Goal: Task Accomplishment & Management: Use online tool/utility

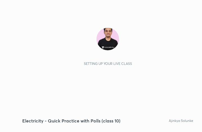
scroll to position [96, 179]
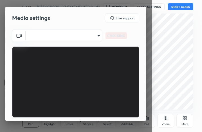
click at [91, 38] on body "1 2 3 4 5 6 7 C X Z C X Z E E Erase all H H Electricity - Quick Practice with P…" at bounding box center [101, 66] width 202 height 132
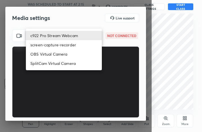
click at [63, 63] on li "SplitCam Virtual Camera" at bounding box center [64, 63] width 76 height 9
type input "9mpUWD95S0vIuZNdYoe0IecZE/hZ/xElQmaf1tb3+lA="
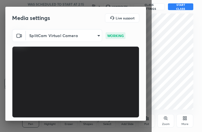
scroll to position [35, 0]
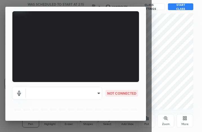
click at [85, 89] on body "1 2 3 4 5 6 7 C X Z C X Z E E Erase all H H Electricity - Quick Practice with P…" at bounding box center [101, 66] width 202 height 132
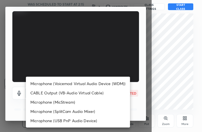
click at [85, 85] on li "Microphone (Voicemod Virtual Audio Device (WDM))" at bounding box center [78, 83] width 104 height 9
type input "VBCGzjgTZ+0gmPAsoHgp+LhUckAxO9S5WqeSPDF+pXU="
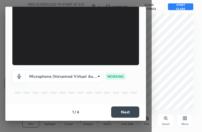
click at [122, 113] on button "Next" at bounding box center [125, 111] width 28 height 11
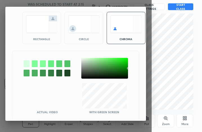
click at [83, 60] on div at bounding box center [104, 68] width 47 height 21
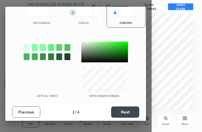
click at [124, 112] on button "Next" at bounding box center [125, 111] width 28 height 11
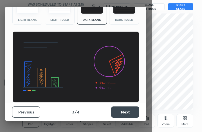
click at [124, 112] on button "Next" at bounding box center [125, 111] width 28 height 11
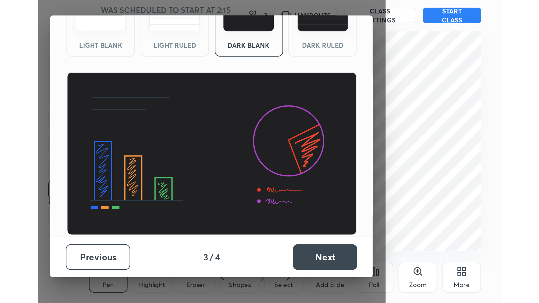
scroll to position [0, 0]
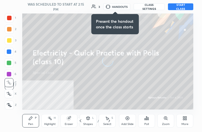
click at [181, 121] on div "More" at bounding box center [184, 120] width 17 height 13
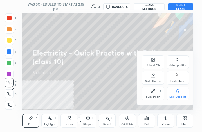
click at [117, 89] on div at bounding box center [101, 66] width 202 height 132
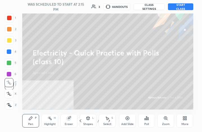
click at [182, 7] on button "START CLASS" at bounding box center [180, 6] width 25 height 7
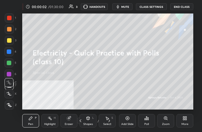
click at [186, 124] on div "More" at bounding box center [184, 124] width 7 height 3
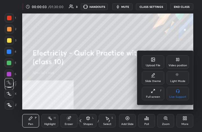
click at [178, 61] on icon at bounding box center [178, 59] width 1 height 3
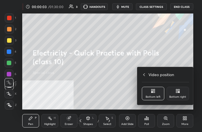
click at [179, 100] on div "Bottom right" at bounding box center [177, 93] width 22 height 13
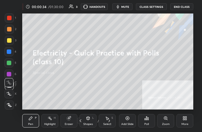
click at [185, 125] on div "More" at bounding box center [184, 124] width 7 height 3
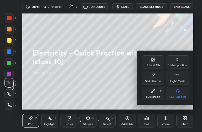
click at [151, 92] on icon at bounding box center [151, 92] width 1 height 1
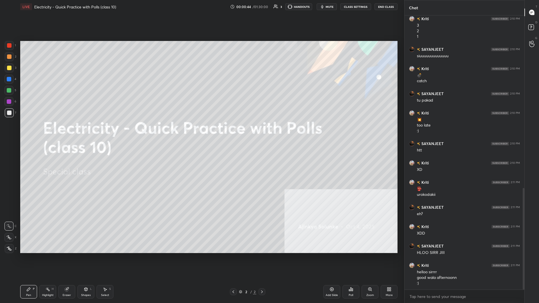
scroll to position [465, 0]
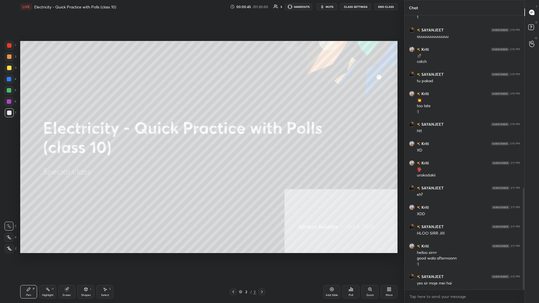
click at [13, 71] on div at bounding box center [9, 67] width 9 height 9
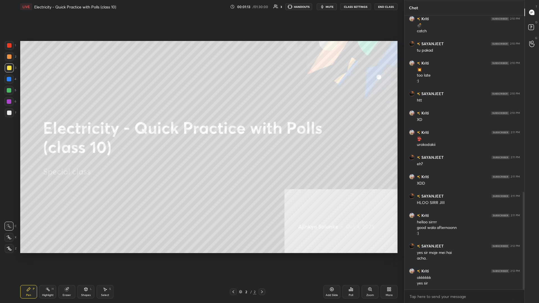
scroll to position [515, 0]
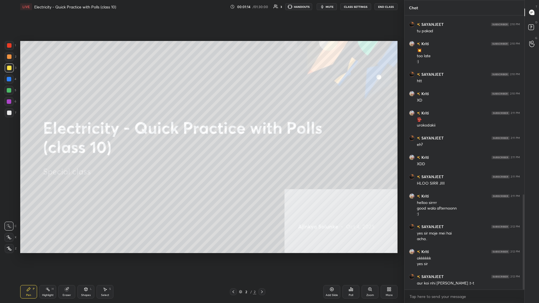
click at [9, 69] on div at bounding box center [9, 68] width 4 height 4
click at [201, 132] on div "More" at bounding box center [389, 295] width 7 height 3
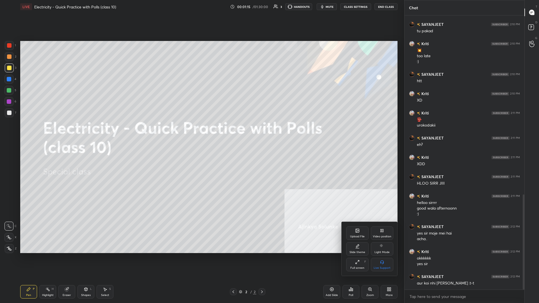
click at [201, 132] on div "Upload File" at bounding box center [357, 233] width 22 height 13
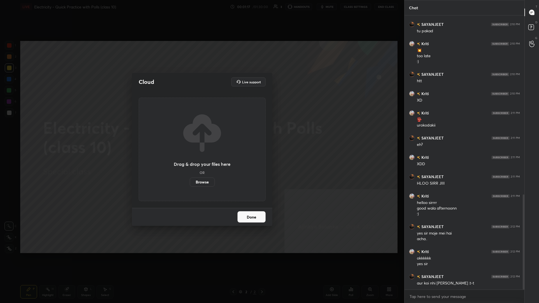
click at [201, 132] on label "Browse" at bounding box center [202, 182] width 25 height 9
click at [190, 132] on input "Browse" at bounding box center [190, 182] width 0 height 9
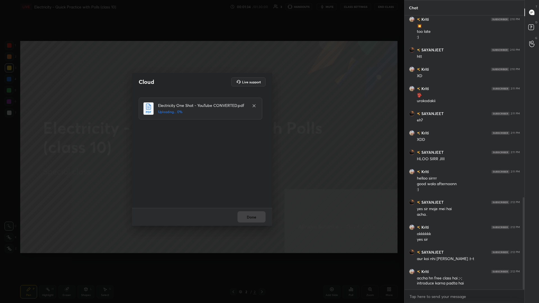
scroll to position [559, 0]
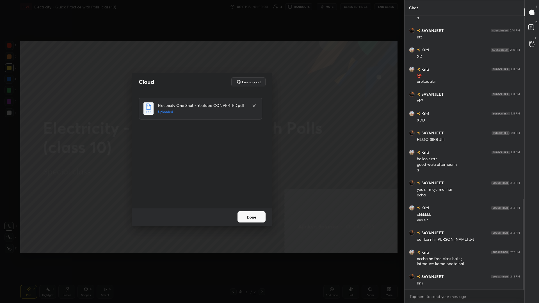
click at [201, 132] on button "Done" at bounding box center [252, 217] width 28 height 11
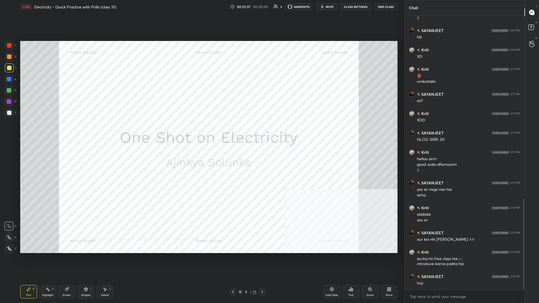
click at [201, 132] on div "3" at bounding box center [246, 291] width 6 height 3
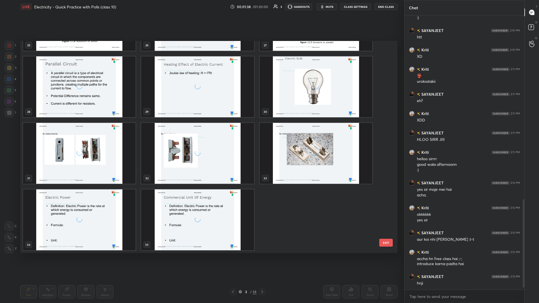
scroll to position [579, 0]
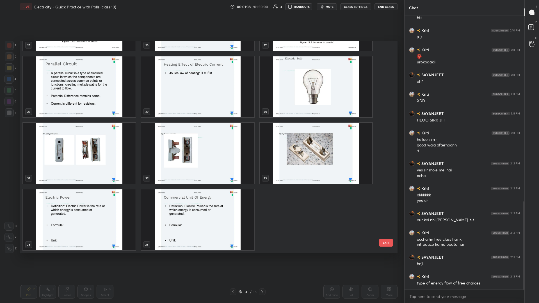
click at [201, 132] on img "grid" at bounding box center [197, 220] width 113 height 61
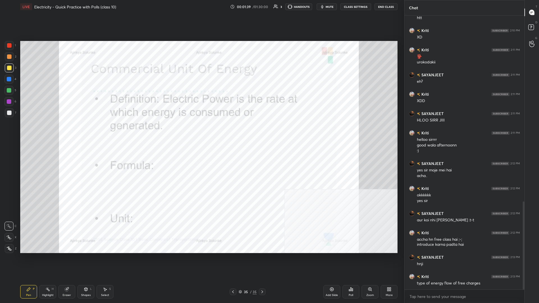
click at [201, 132] on img "grid" at bounding box center [197, 220] width 113 height 61
click at [201, 132] on div "Add Slide" at bounding box center [332, 291] width 17 height 13
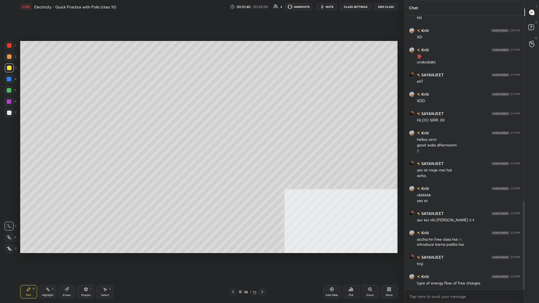
click at [201, 132] on icon at bounding box center [388, 288] width 1 height 1
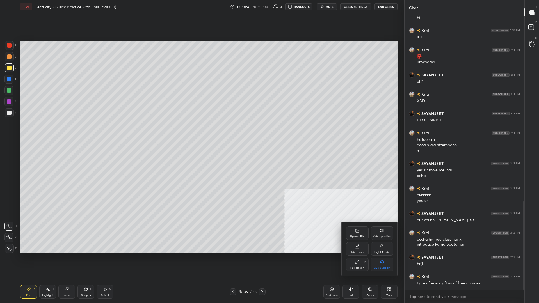
click at [201, 132] on div "Upload File" at bounding box center [357, 233] width 22 height 13
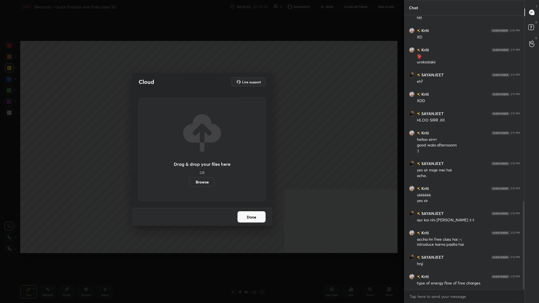
click at [194, 132] on label "Browse" at bounding box center [202, 182] width 25 height 9
click at [190, 132] on input "Browse" at bounding box center [190, 182] width 0 height 9
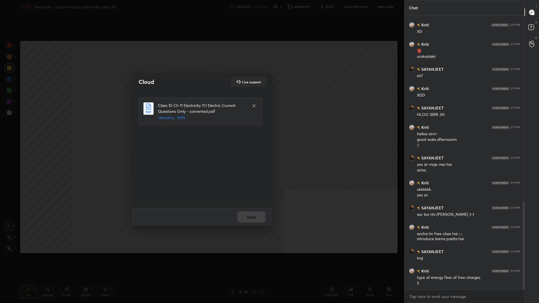
scroll to position [604, 0]
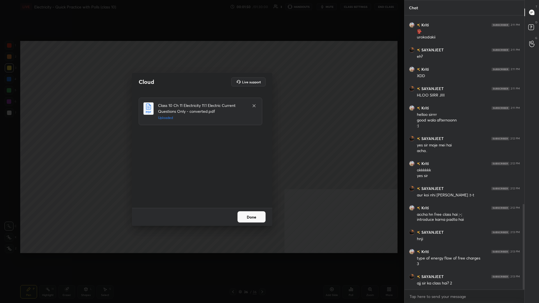
click at [201, 132] on button "Done" at bounding box center [252, 217] width 28 height 11
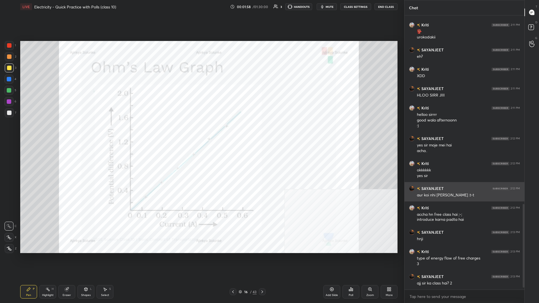
scroll to position [623, 0]
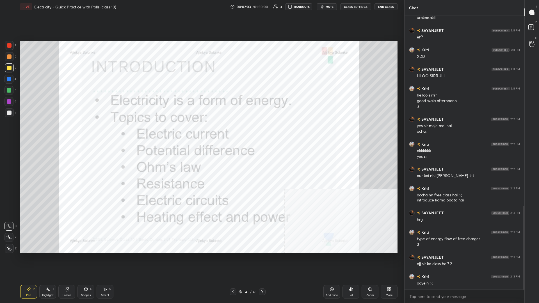
click at [15, 50] on div "1" at bounding box center [10, 45] width 11 height 9
click at [14, 48] on div "1" at bounding box center [10, 45] width 11 height 9
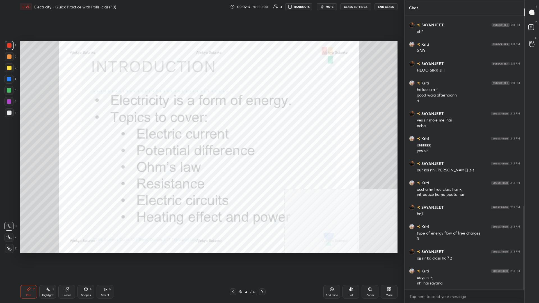
click at [14, 132] on div "Z" at bounding box center [11, 248] width 12 height 9
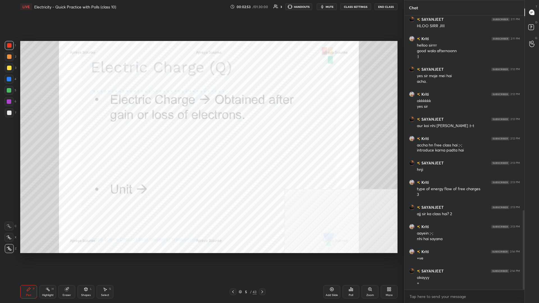
scroll to position [692, 0]
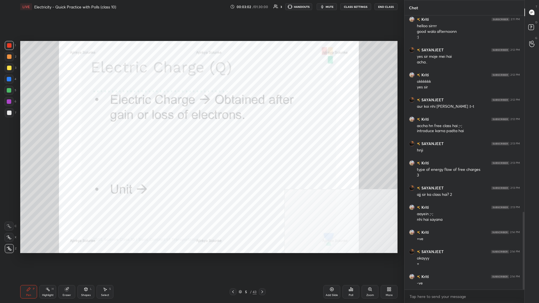
click at [63, 132] on div "Eraser" at bounding box center [66, 291] width 17 height 13
click at [9, 132] on span "Erase all" at bounding box center [9, 249] width 8 height 4
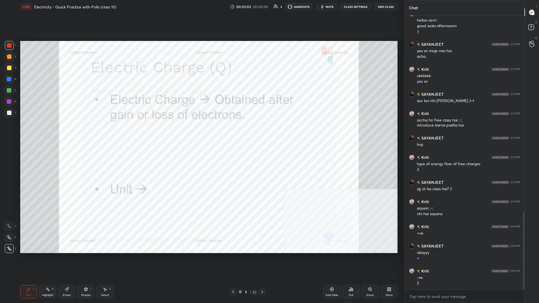
click at [30, 132] on icon at bounding box center [28, 289] width 4 height 4
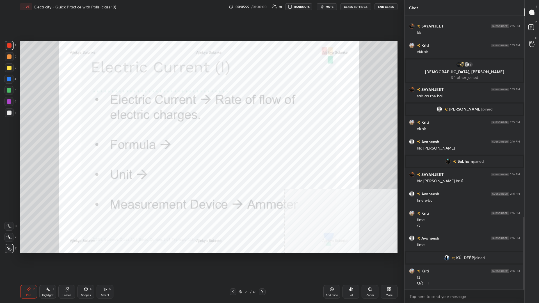
scroll to position [761, 0]
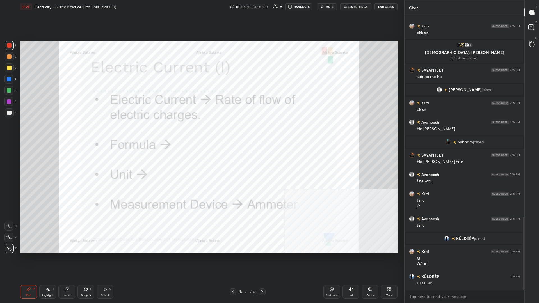
click at [6, 99] on div at bounding box center [8, 101] width 9 height 9
click at [7, 100] on div at bounding box center [9, 101] width 4 height 4
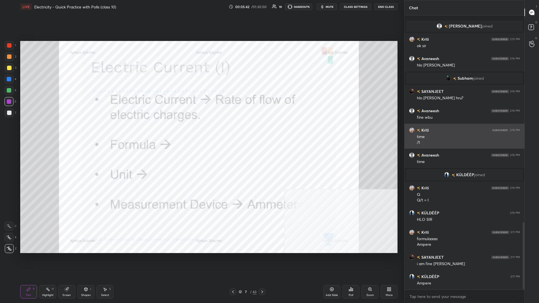
scroll to position [844, 0]
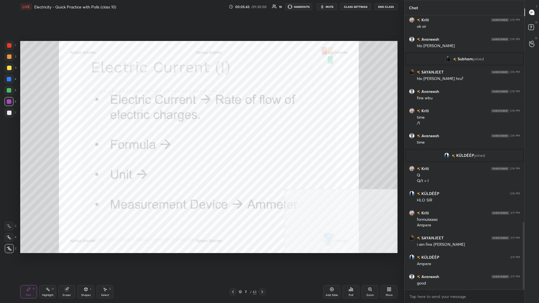
click at [8, 81] on div at bounding box center [8, 79] width 9 height 9
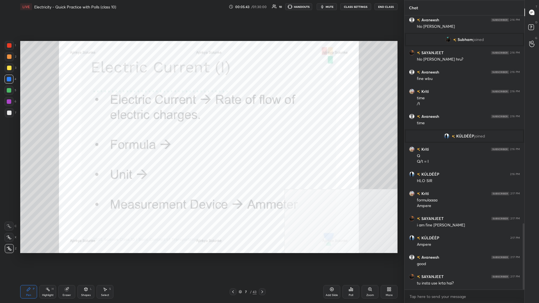
click at [12, 80] on div at bounding box center [8, 79] width 9 height 9
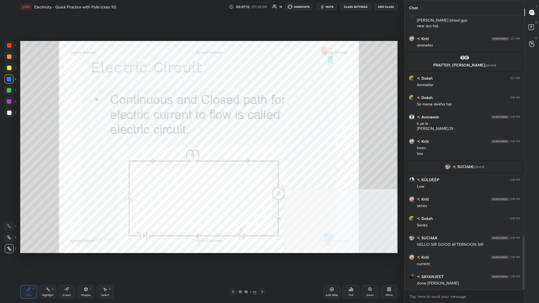
scroll to position [1137, 0]
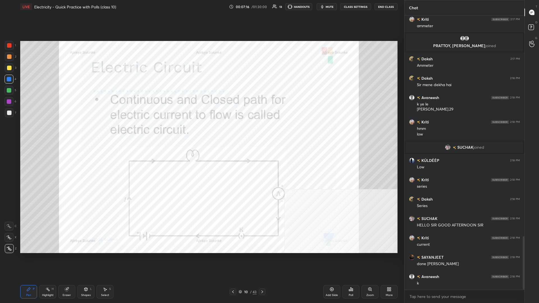
click at [51, 132] on div "Highlight H" at bounding box center [47, 291] width 17 height 13
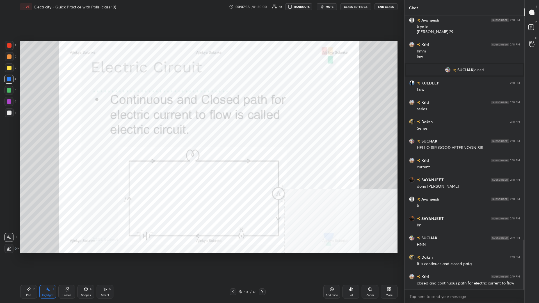
scroll to position [1234, 0]
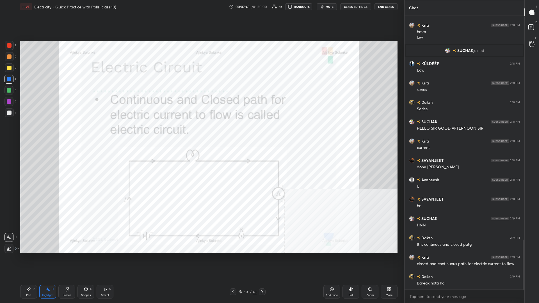
click at [32, 132] on div "Pen P" at bounding box center [28, 291] width 17 height 13
click at [33, 132] on div "Pen P" at bounding box center [28, 291] width 17 height 13
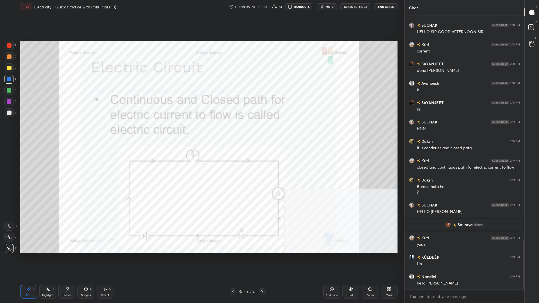
scroll to position [1259, 0]
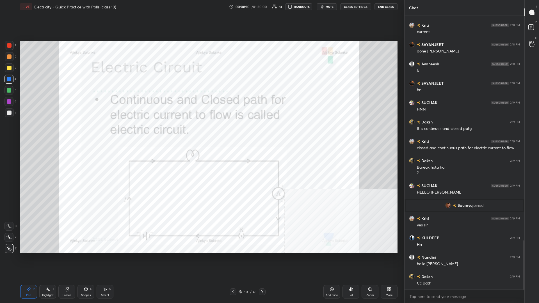
click at [69, 132] on div "Eraser" at bounding box center [66, 291] width 17 height 13
click at [7, 132] on div "Erase all" at bounding box center [8, 248] width 9 height 9
click at [29, 132] on icon at bounding box center [28, 289] width 3 height 3
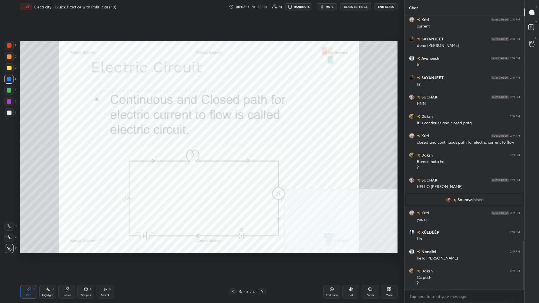
scroll to position [1284, 0]
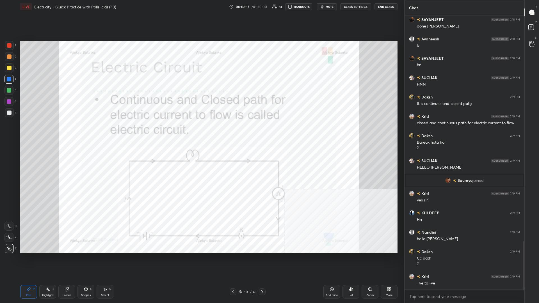
click at [8, 54] on div at bounding box center [9, 56] width 9 height 9
click at [9, 48] on div at bounding box center [9, 45] width 9 height 9
click at [10, 79] on div at bounding box center [9, 79] width 4 height 4
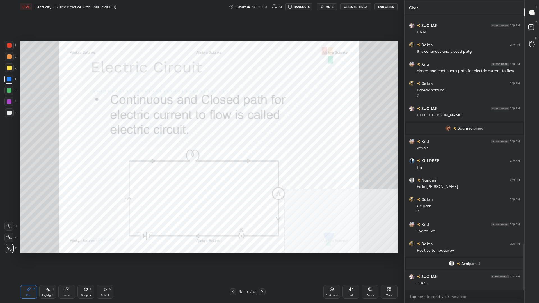
scroll to position [1356, 0]
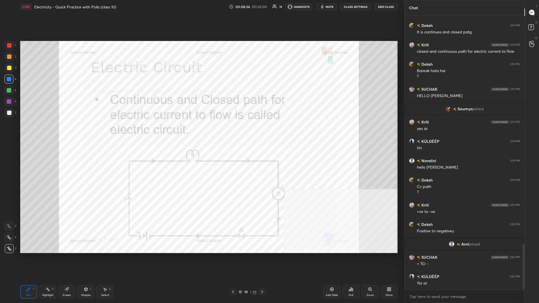
click at [10, 101] on div at bounding box center [9, 101] width 4 height 4
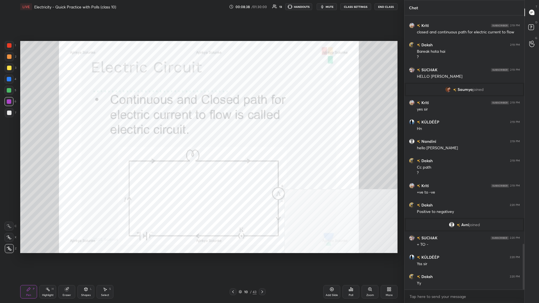
click at [46, 132] on icon at bounding box center [48, 289] width 4 height 4
click at [48, 132] on circle at bounding box center [48, 288] width 1 height 1
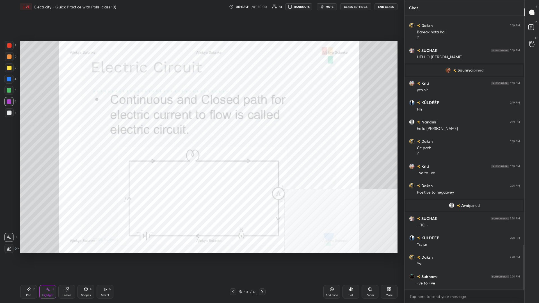
scroll to position [1414, 0]
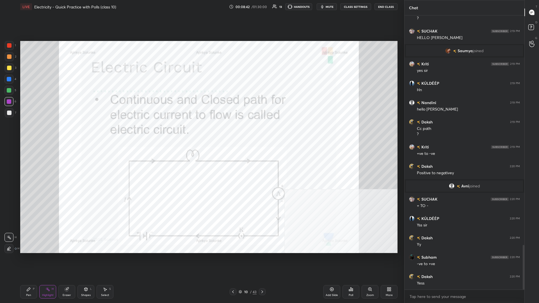
click at [31, 132] on div "Pen P" at bounding box center [28, 291] width 17 height 13
click at [29, 132] on div "Pen" at bounding box center [28, 295] width 5 height 3
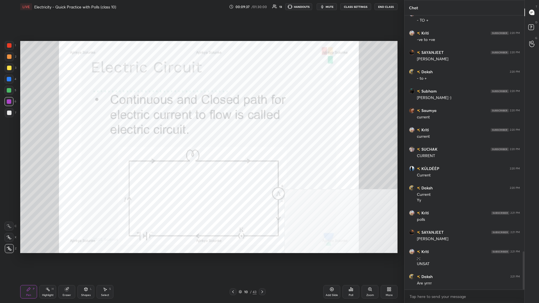
scroll to position [1716, 0]
click at [201, 132] on div "Add Slide" at bounding box center [332, 291] width 17 height 13
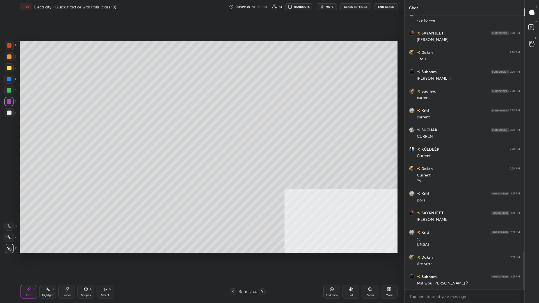
click at [201, 132] on div "More" at bounding box center [389, 291] width 17 height 13
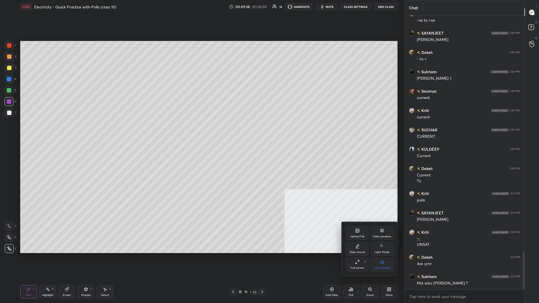
click at [201, 132] on icon at bounding box center [357, 231] width 4 height 4
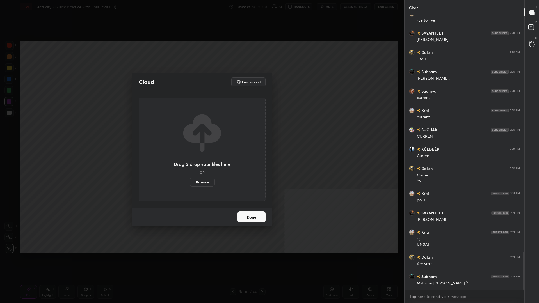
scroll to position [1735, 0]
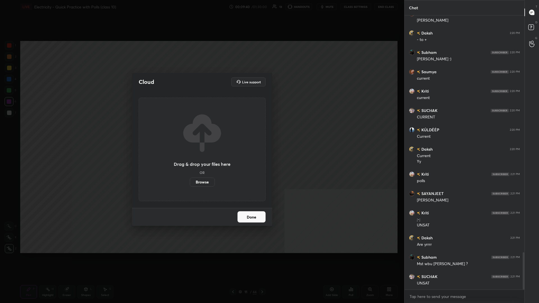
click at [193, 132] on label "Browse" at bounding box center [202, 182] width 25 height 9
click at [190, 132] on input "Browse" at bounding box center [190, 182] width 0 height 9
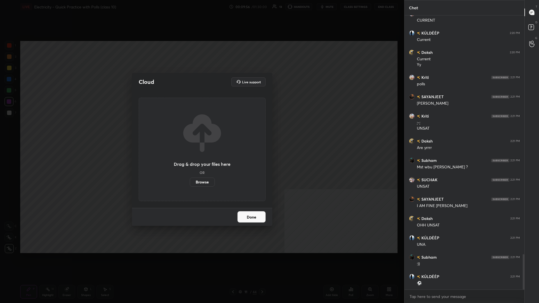
scroll to position [1851, 0]
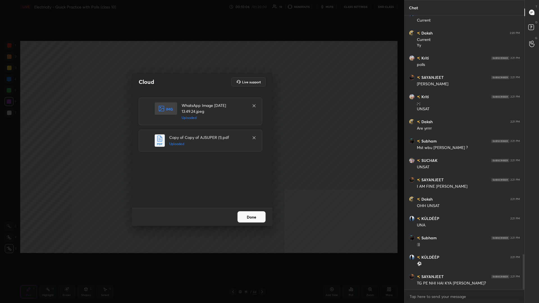
click at [201, 132] on button "Done" at bounding box center [252, 217] width 28 height 11
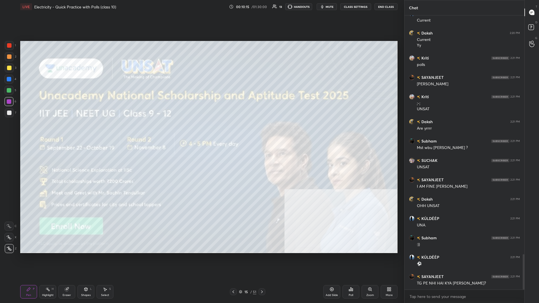
click at [13, 69] on div at bounding box center [9, 67] width 9 height 9
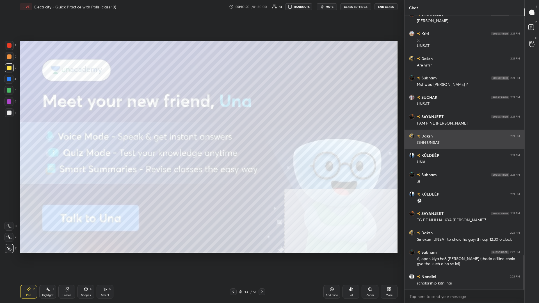
scroll to position [1934, 0]
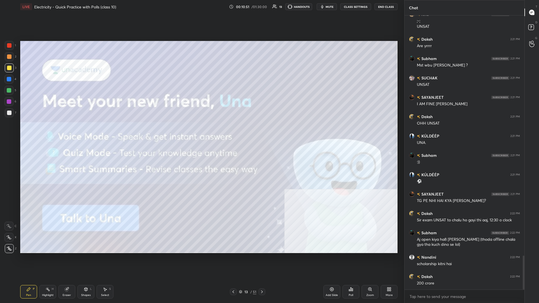
click at [10, 70] on div at bounding box center [9, 68] width 4 height 4
click at [9, 69] on div at bounding box center [9, 68] width 4 height 4
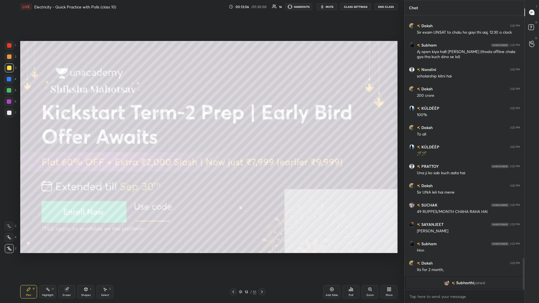
scroll to position [1880, 0]
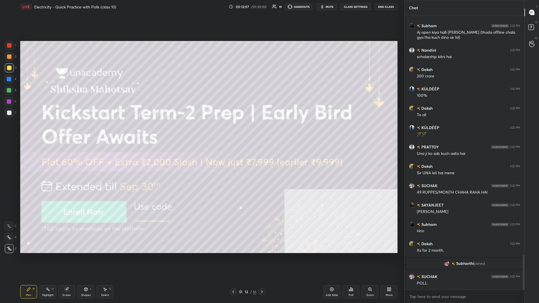
click at [201, 132] on div "12 / 51" at bounding box center [247, 292] width 17 height 5
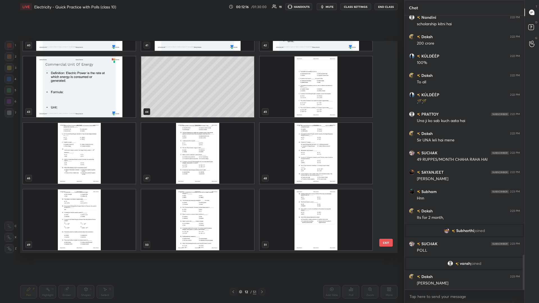
scroll to position [1902, 0]
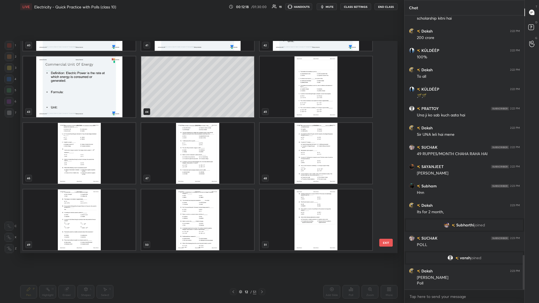
click at [201, 78] on img "grid" at bounding box center [316, 86] width 113 height 61
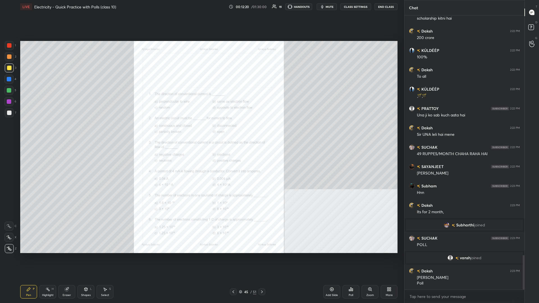
click at [201, 132] on icon at bounding box center [370, 289] width 3 height 3
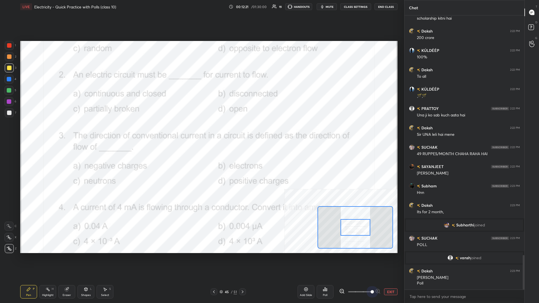
drag, startPoint x: 362, startPoint y: 289, endPoint x: 399, endPoint y: 293, distance: 37.0
click at [201, 132] on div "LIVE Electricity - Quick Practice with Polls (class 10) 00:12:21 / 01:30:00 15 …" at bounding box center [209, 151] width 382 height 303
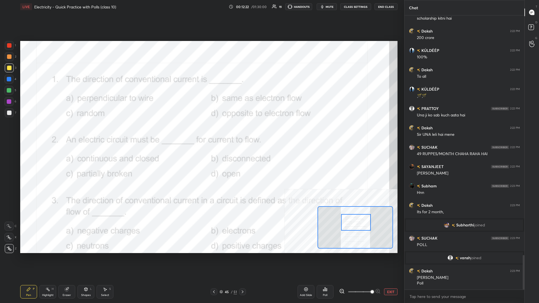
drag, startPoint x: 355, startPoint y: 230, endPoint x: 355, endPoint y: 225, distance: 5.1
click at [201, 132] on div at bounding box center [356, 222] width 30 height 17
drag, startPoint x: 50, startPoint y: 294, endPoint x: 56, endPoint y: 292, distance: 5.7
click at [50, 132] on div "Highlight H" at bounding box center [47, 291] width 17 height 13
click at [10, 103] on div at bounding box center [9, 101] width 4 height 4
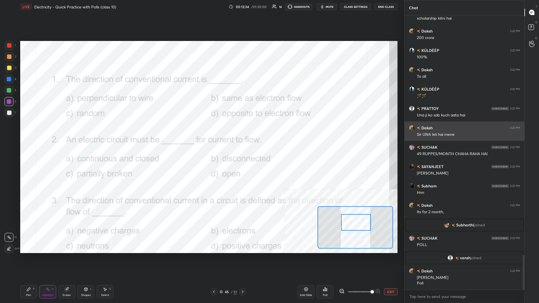
scroll to position [1921, 0]
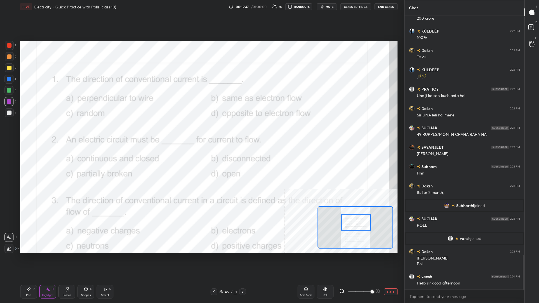
click at [201, 132] on icon at bounding box center [325, 289] width 4 height 4
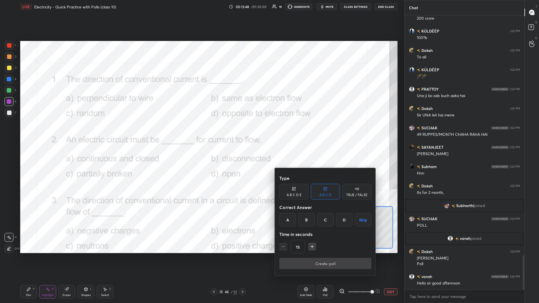
click at [201, 132] on div "D" at bounding box center [344, 219] width 17 height 13
click at [201, 132] on button "Create poll" at bounding box center [326, 263] width 92 height 11
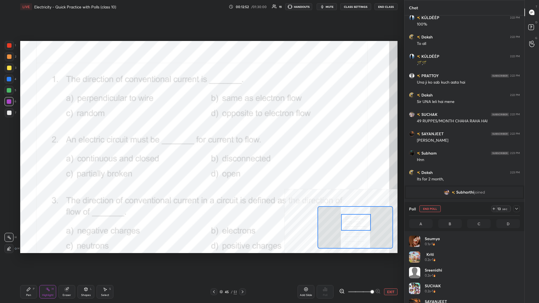
scroll to position [67, 111]
click at [28, 132] on icon at bounding box center [28, 289] width 4 height 4
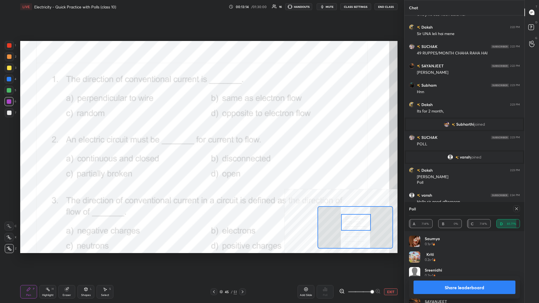
scroll to position [1984, 0]
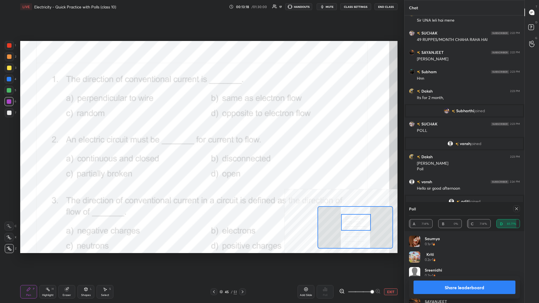
click at [201, 132] on button "Share leaderboard" at bounding box center [465, 287] width 102 height 13
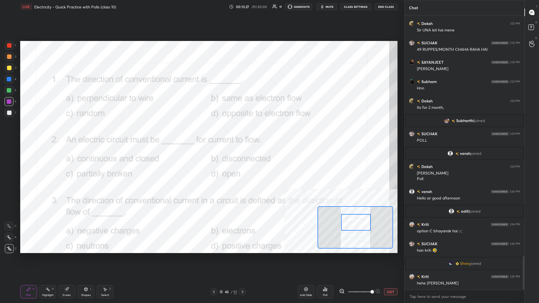
scroll to position [1969, 0]
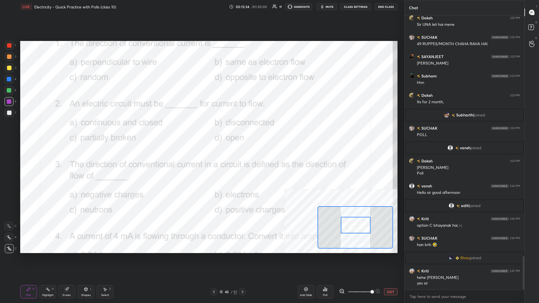
drag, startPoint x: 361, startPoint y: 223, endPoint x: 360, endPoint y: 226, distance: 2.8
click at [201, 132] on div at bounding box center [356, 225] width 30 height 17
click at [45, 132] on div "Highlight H" at bounding box center [47, 291] width 17 height 13
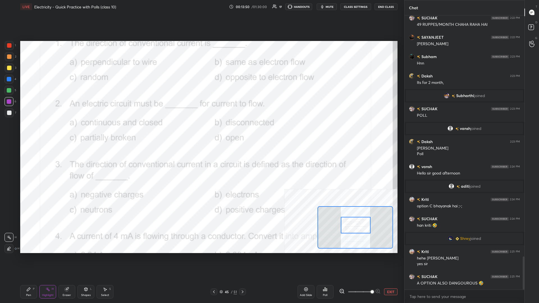
click at [201, 132] on div "Poll" at bounding box center [325, 291] width 17 height 13
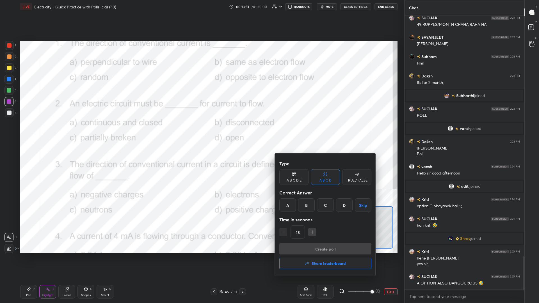
click at [201, 132] on div "A" at bounding box center [288, 205] width 17 height 13
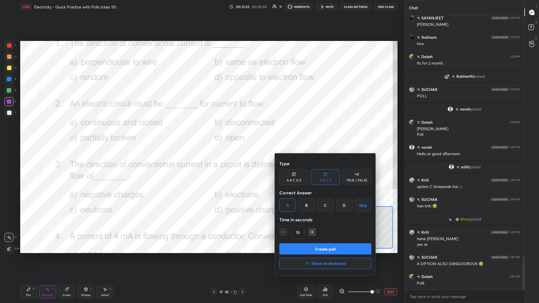
click at [201, 132] on button "Create poll" at bounding box center [326, 249] width 92 height 11
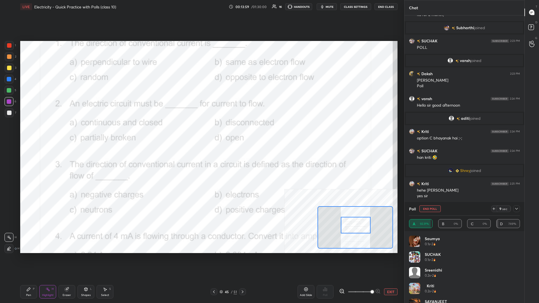
scroll to position [2076, 0]
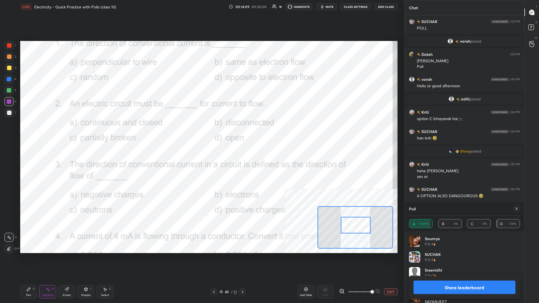
click at [201, 132] on button "Share leaderboard" at bounding box center [465, 287] width 102 height 13
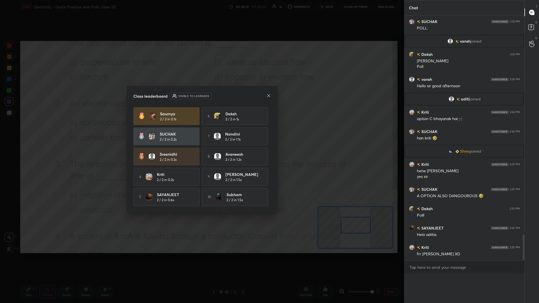
scroll to position [2061, 0]
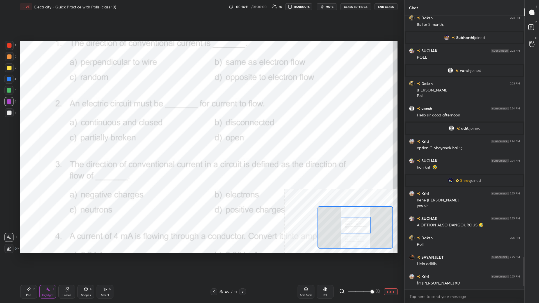
click at [22, 132] on div "Pen P" at bounding box center [28, 291] width 17 height 13
click at [28, 132] on icon at bounding box center [28, 289] width 4 height 4
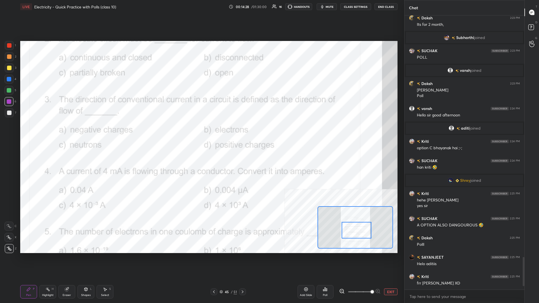
click at [47, 132] on icon at bounding box center [48, 289] width 4 height 4
click at [201, 132] on icon at bounding box center [323, 290] width 1 height 1
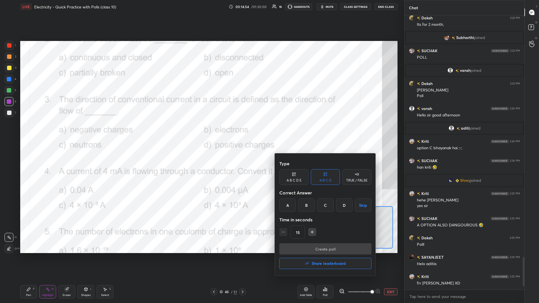
click at [201, 132] on div "D" at bounding box center [344, 205] width 17 height 13
click at [201, 132] on div "Type A B C D E A B C D TRUE / FALSE Correct Answer A B C D Skip Time in seconds…" at bounding box center [326, 200] width 92 height 85
click at [201, 132] on button "Create poll" at bounding box center [326, 249] width 92 height 11
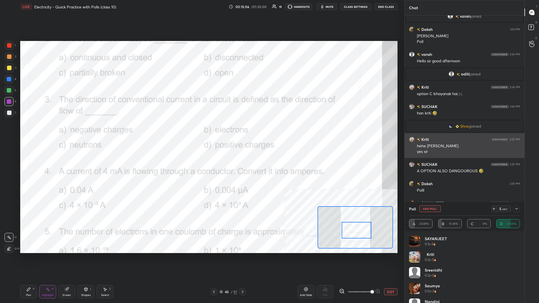
scroll to position [2120, 0]
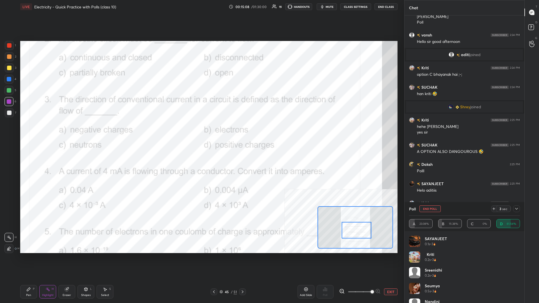
click at [20, 132] on div "LIVE Electricity - Quick Practice with Polls (class 10) 00:15:08 / 01:30:00 15 …" at bounding box center [209, 151] width 382 height 303
click at [25, 132] on div "Pen P" at bounding box center [28, 291] width 17 height 13
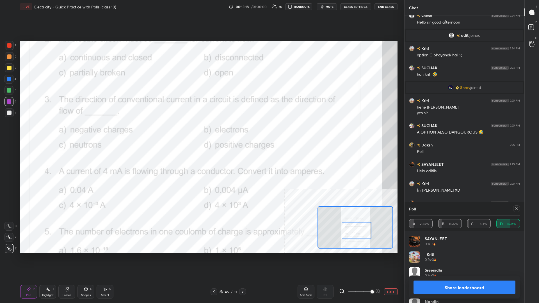
scroll to position [2159, 0]
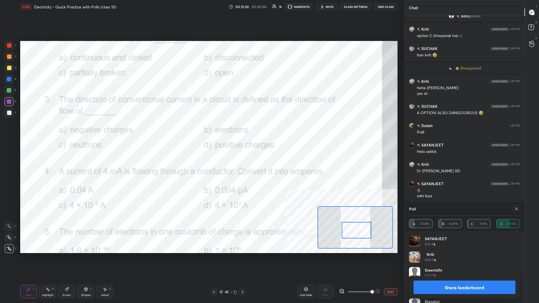
click at [201, 132] on button "Share leaderboard" at bounding box center [465, 287] width 102 height 13
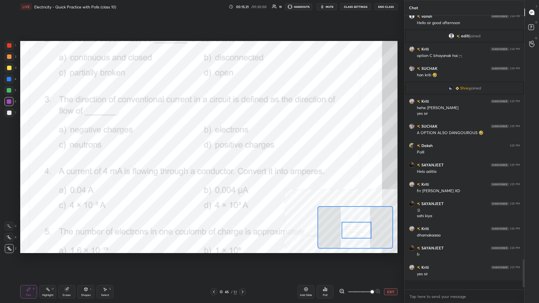
scroll to position [0, 0]
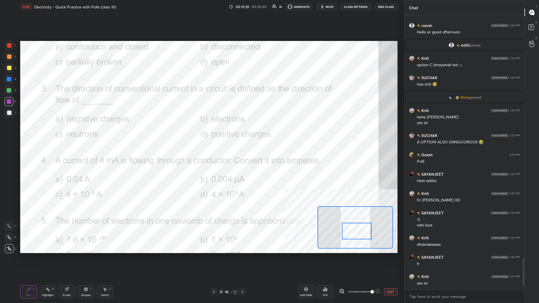
click at [201, 132] on div at bounding box center [357, 231] width 30 height 17
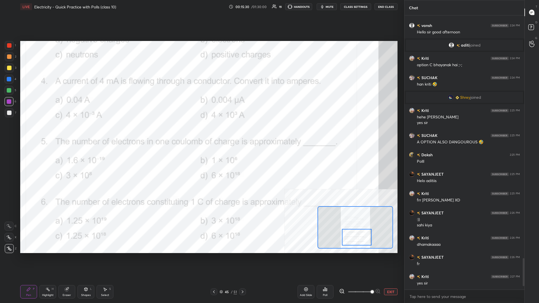
drag, startPoint x: 355, startPoint y: 232, endPoint x: 355, endPoint y: 238, distance: 6.2
click at [201, 132] on div at bounding box center [357, 237] width 30 height 17
click at [41, 132] on div "Highlight H" at bounding box center [47, 291] width 17 height 13
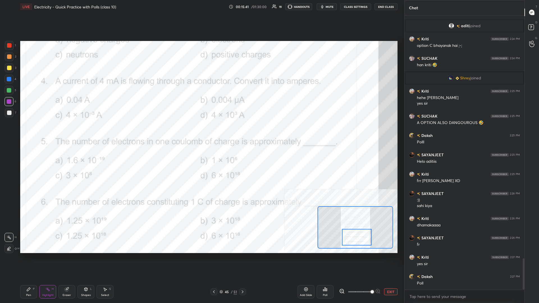
click at [201, 132] on div "Poll" at bounding box center [325, 291] width 17 height 13
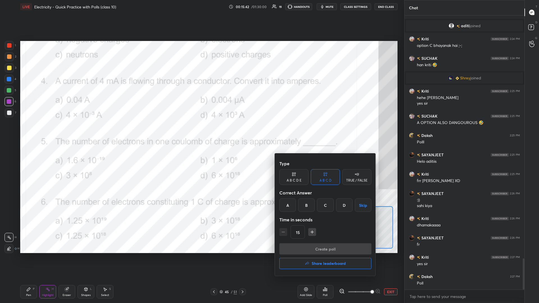
click at [201, 132] on div "C" at bounding box center [325, 205] width 17 height 13
click at [201, 132] on button "Create poll" at bounding box center [326, 249] width 92 height 11
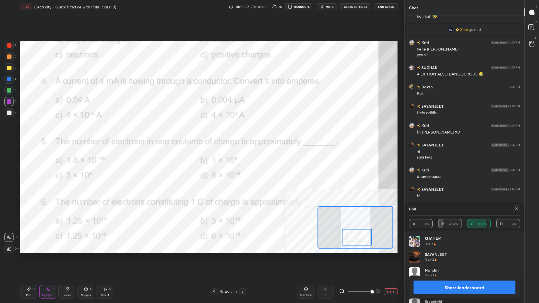
scroll to position [2203, 0]
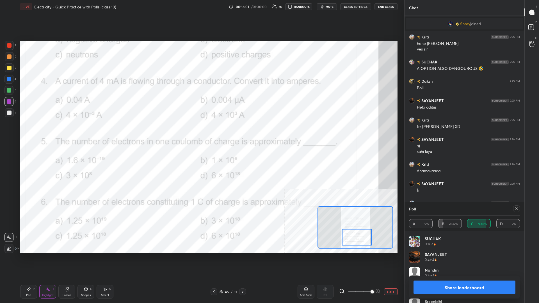
click at [201, 132] on button "Share leaderboard" at bounding box center [465, 287] width 102 height 13
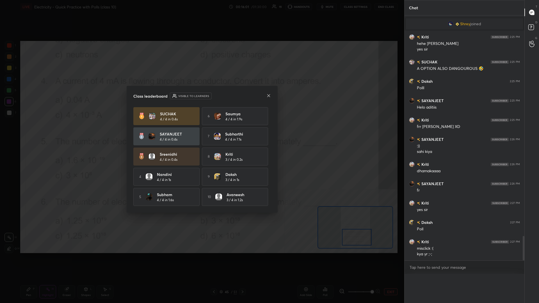
scroll to position [2189, 0]
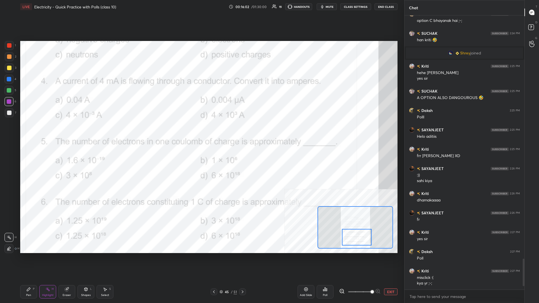
click at [36, 132] on div "Pen P" at bounding box center [28, 291] width 17 height 13
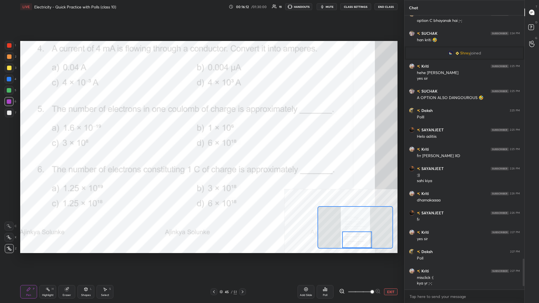
click at [52, 132] on div "H" at bounding box center [53, 289] width 2 height 3
click at [27, 132] on icon at bounding box center [28, 289] width 4 height 4
click at [201, 132] on div "Poll" at bounding box center [325, 291] width 17 height 13
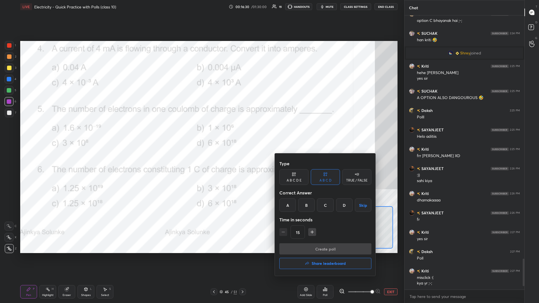
click at [201, 132] on div "D" at bounding box center [344, 205] width 17 height 13
click at [201, 132] on button "Create poll" at bounding box center [326, 249] width 92 height 11
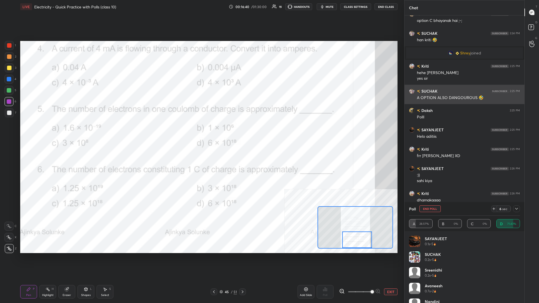
scroll to position [2223, 0]
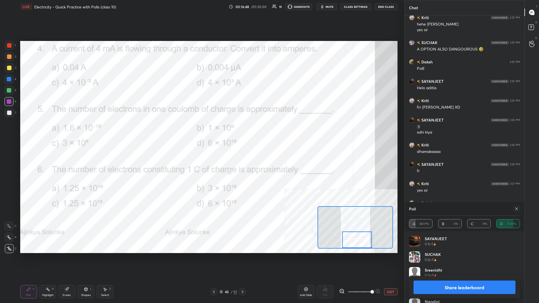
click at [201, 132] on button "Share leaderboard" at bounding box center [465, 287] width 102 height 13
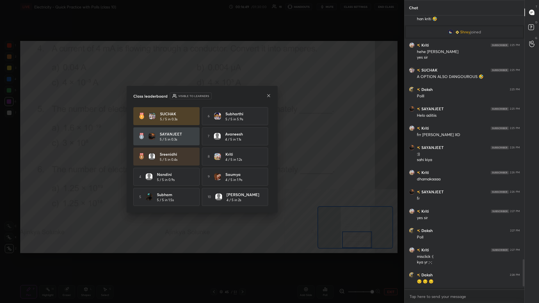
scroll to position [286, 120]
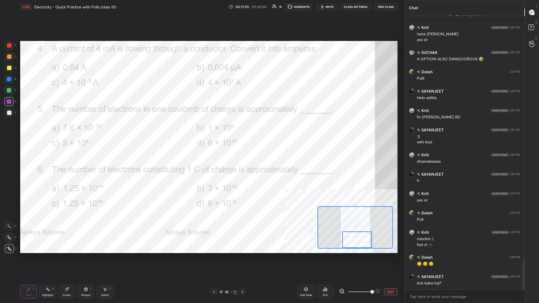
click at [47, 132] on div "Highlight" at bounding box center [48, 295] width 12 height 3
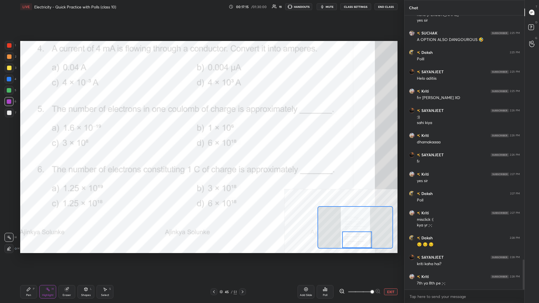
click at [201, 132] on div "Poll" at bounding box center [325, 291] width 17 height 13
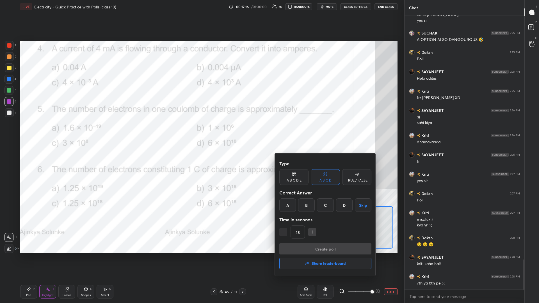
click at [201, 132] on div "D" at bounding box center [344, 205] width 17 height 13
click at [201, 132] on button "Create poll" at bounding box center [326, 249] width 92 height 11
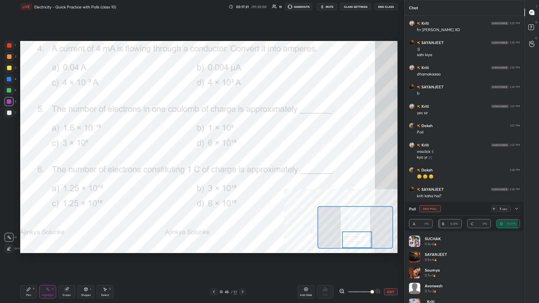
scroll to position [2320, 0]
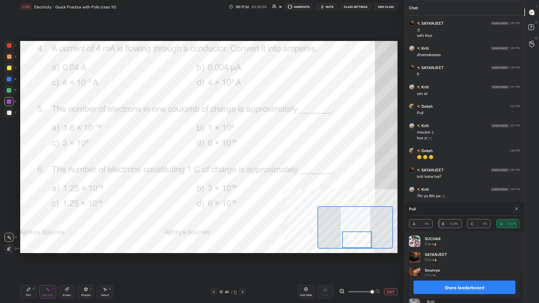
click at [201, 132] on button "Share leaderboard" at bounding box center [465, 287] width 102 height 13
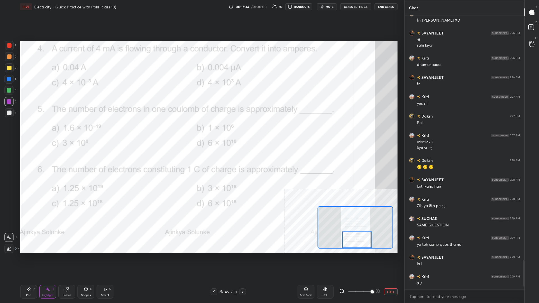
click at [31, 132] on div "Pen P" at bounding box center [28, 291] width 17 height 13
click at [32, 132] on div "Pen P" at bounding box center [28, 291] width 17 height 13
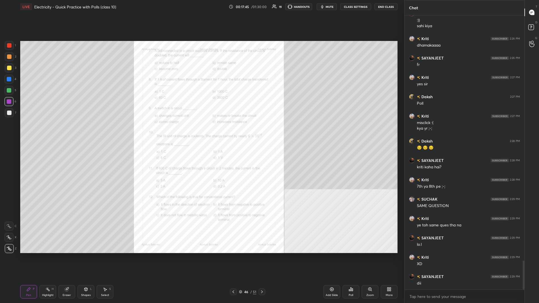
click at [201, 132] on div "Zoom" at bounding box center [370, 291] width 17 height 13
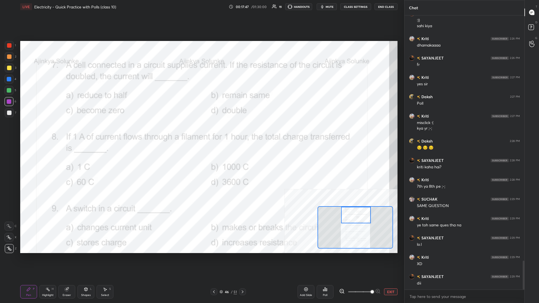
click at [51, 132] on div "Highlight H" at bounding box center [47, 291] width 17 height 13
click at [9, 132] on div "1 2 3 4 5 6 7 C X Z C X Z E E Erase all H H LIVE Electricity - Quick Practice w…" at bounding box center [200, 151] width 400 height 303
click at [23, 132] on div "Pen P" at bounding box center [28, 291] width 17 height 13
click at [27, 132] on icon at bounding box center [28, 289] width 4 height 4
click at [201, 132] on div "Poll" at bounding box center [325, 291] width 17 height 13
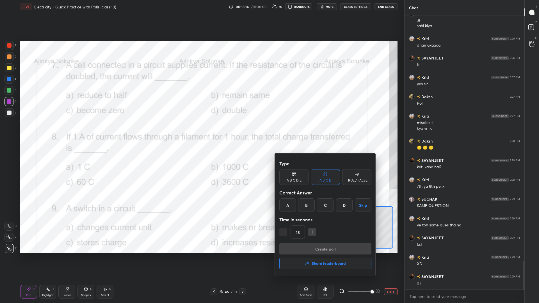
click at [201, 132] on div "A" at bounding box center [288, 205] width 17 height 13
click at [201, 132] on button "Create poll" at bounding box center [326, 249] width 92 height 11
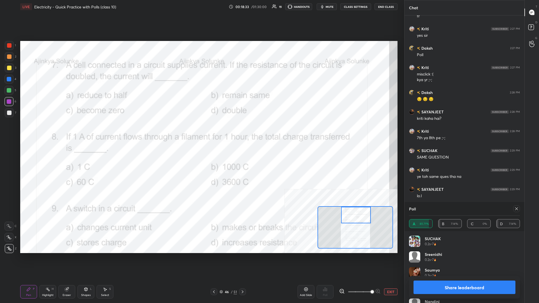
scroll to position [2397, 0]
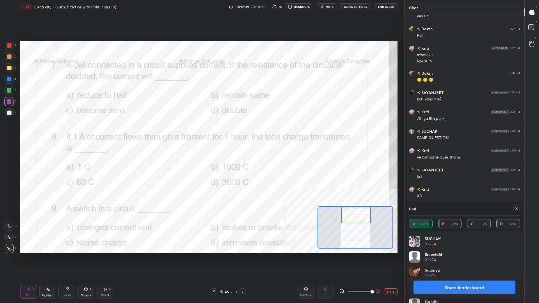
click at [201, 132] on button "Share leaderboard" at bounding box center [465, 287] width 102 height 13
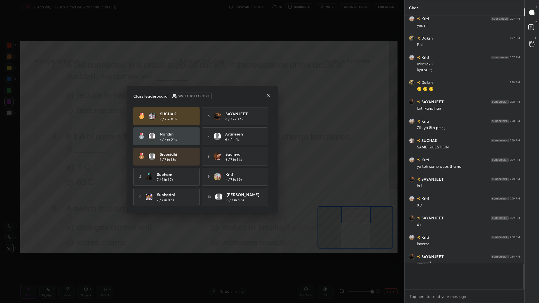
scroll to position [0, 0]
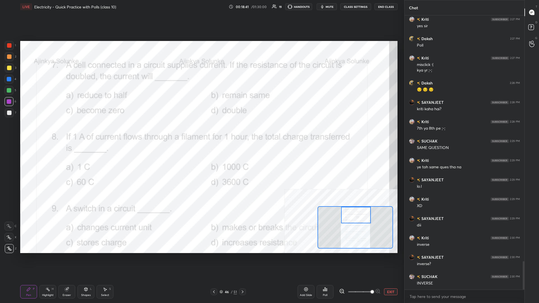
click at [9, 82] on div at bounding box center [8, 79] width 9 height 9
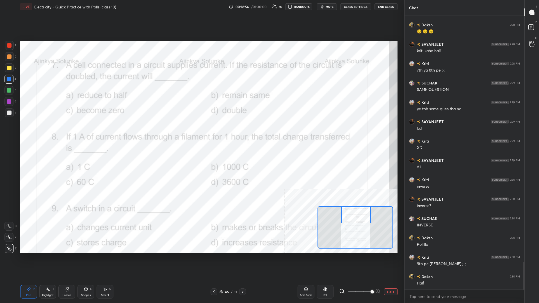
scroll to position [2465, 0]
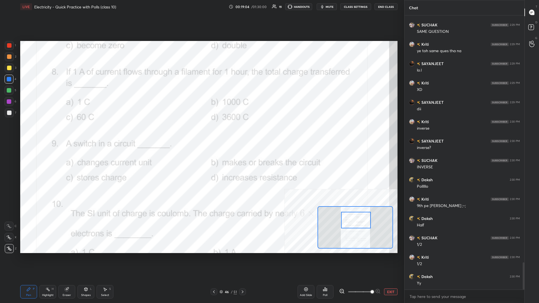
click at [48, 132] on div "Highlight" at bounding box center [48, 295] width 12 height 3
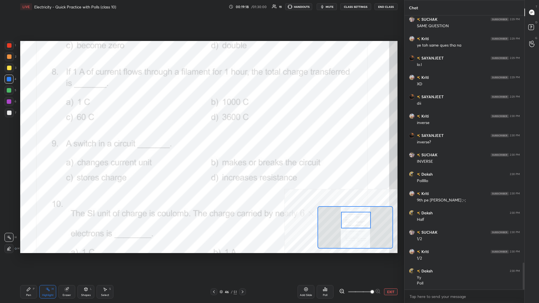
click at [30, 132] on icon at bounding box center [28, 289] width 3 height 3
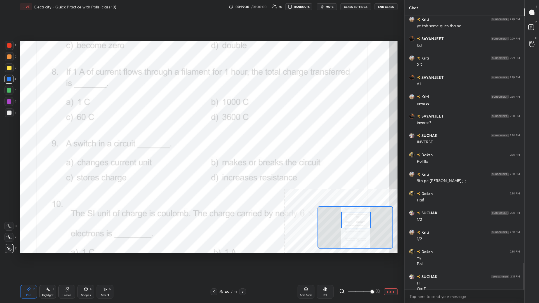
scroll to position [2534, 0]
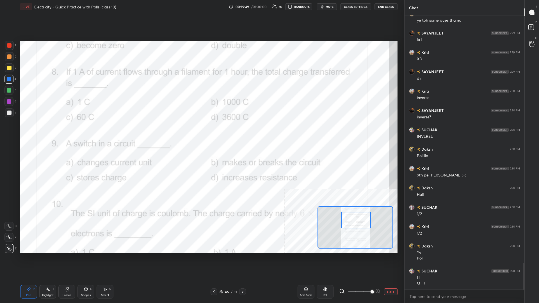
click at [201, 132] on icon at bounding box center [325, 289] width 4 height 4
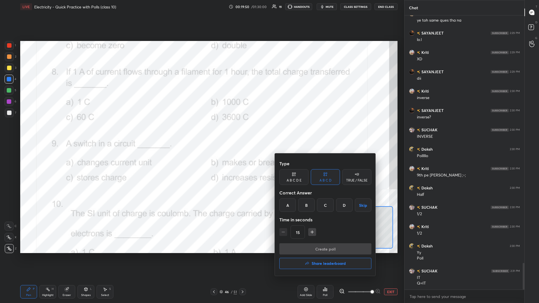
click at [201, 132] on div "D" at bounding box center [344, 205] width 17 height 13
click at [201, 132] on button "Create poll" at bounding box center [326, 249] width 92 height 11
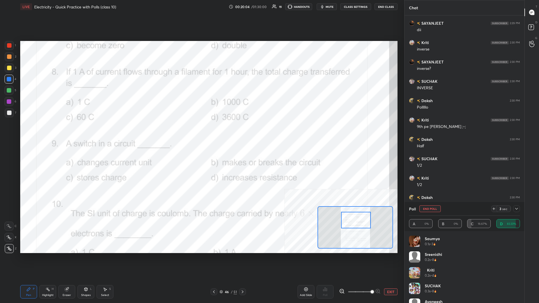
scroll to position [2602, 0]
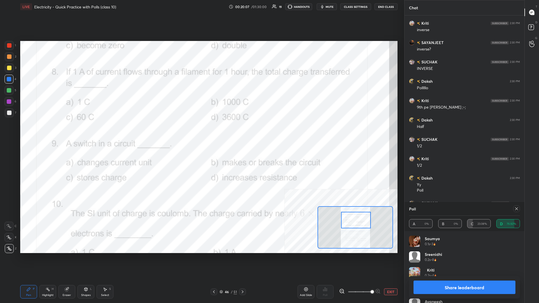
click at [201, 132] on div "Share leaderboard" at bounding box center [464, 287] width 111 height 22
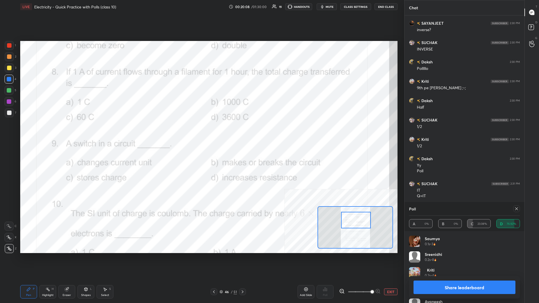
click at [201, 132] on button "Share leaderboard" at bounding box center [465, 287] width 102 height 13
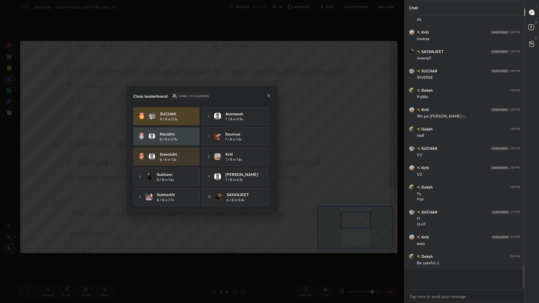
scroll to position [0, 0]
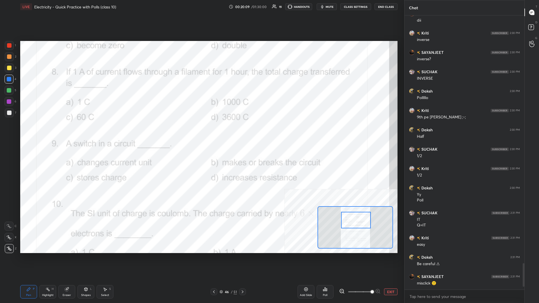
click at [33, 132] on div "Pen P" at bounding box center [28, 291] width 17 height 13
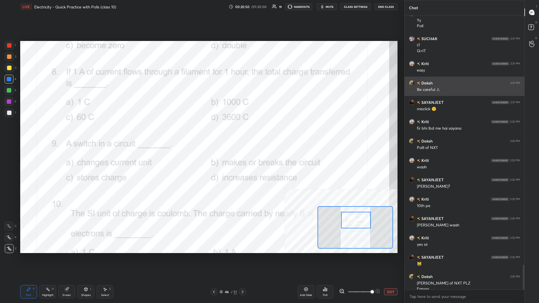
scroll to position [2773, 0]
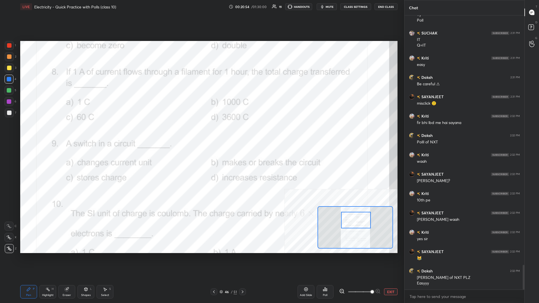
click at [11, 49] on div at bounding box center [9, 45] width 9 height 9
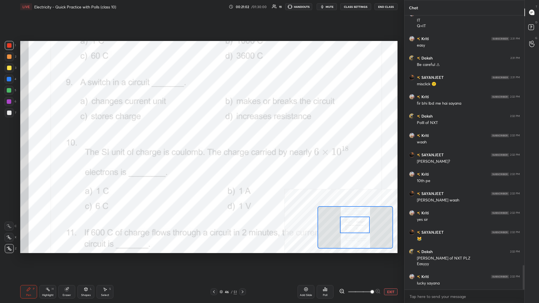
scroll to position [2798, 0]
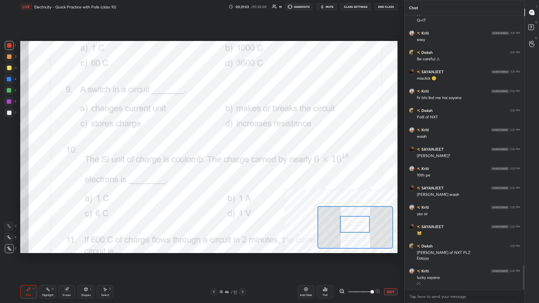
click at [47, 132] on rect at bounding box center [48, 290] width 3 height 3
click at [47, 132] on icon at bounding box center [48, 289] width 4 height 4
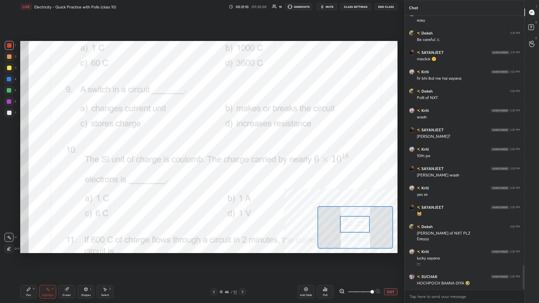
click at [201, 132] on div "Poll" at bounding box center [325, 291] width 17 height 13
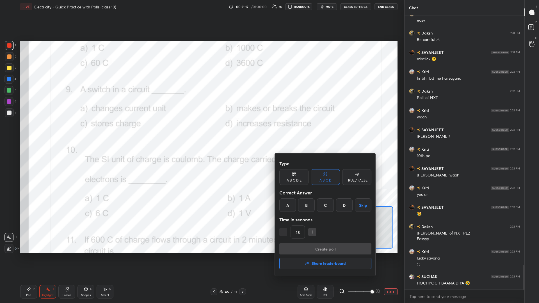
click at [201, 132] on div "B" at bounding box center [306, 205] width 17 height 13
click at [201, 132] on button "Create poll" at bounding box center [326, 249] width 92 height 11
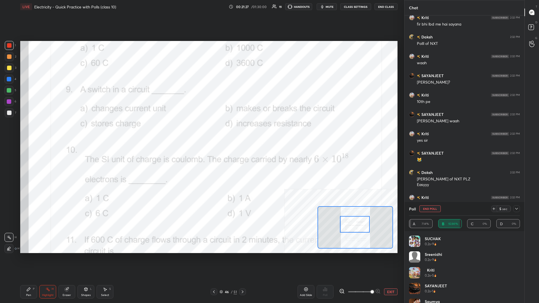
scroll to position [2891, 0]
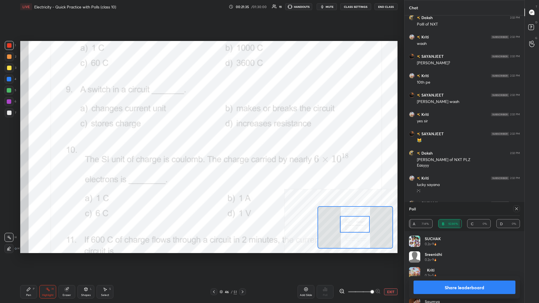
click at [201, 132] on button "Share leaderboard" at bounding box center [465, 287] width 102 height 13
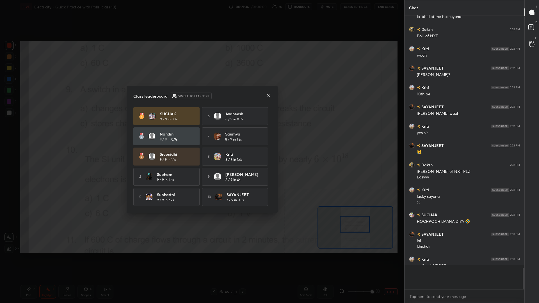
scroll to position [0, 0]
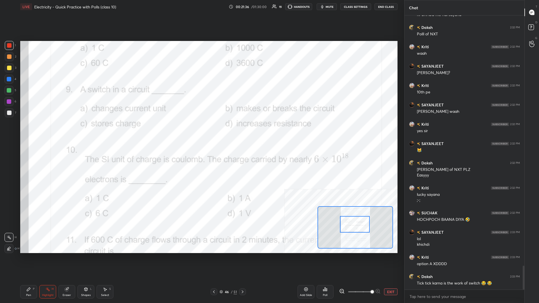
click at [38, 132] on div "Pen P Highlight H Eraser Shapes L Select S" at bounding box center [89, 291] width 139 height 13
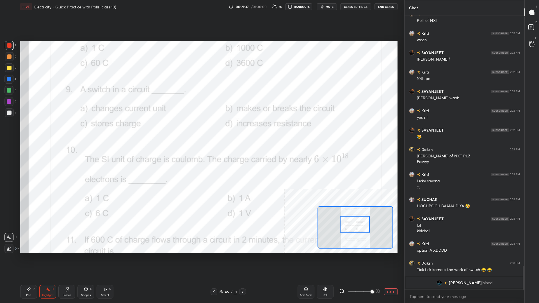
click at [27, 132] on div "Pen P Highlight H Eraser Shapes L Select S 46 / 51 Add Slide Poll EXIT" at bounding box center [209, 292] width 378 height 22
click at [31, 132] on div "Pen" at bounding box center [28, 295] width 5 height 3
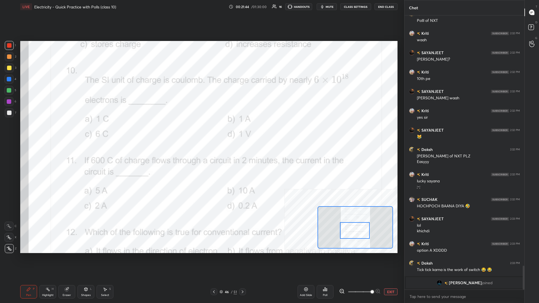
click at [45, 132] on div "Highlight H" at bounding box center [47, 291] width 17 height 13
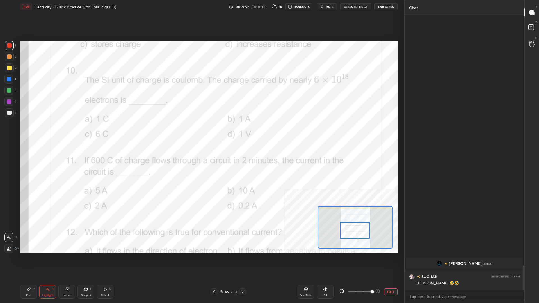
scroll to position [2659, 0]
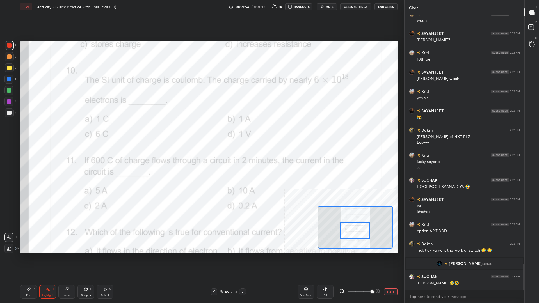
click at [31, 132] on div "Pen P" at bounding box center [28, 291] width 17 height 13
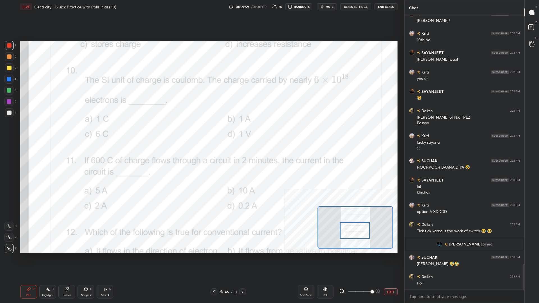
click at [201, 132] on div "Poll" at bounding box center [325, 291] width 17 height 13
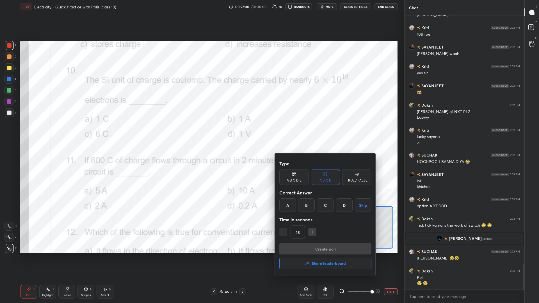
click at [201, 132] on div "A" at bounding box center [288, 205] width 17 height 13
click at [201, 132] on button "Create poll" at bounding box center [326, 249] width 92 height 11
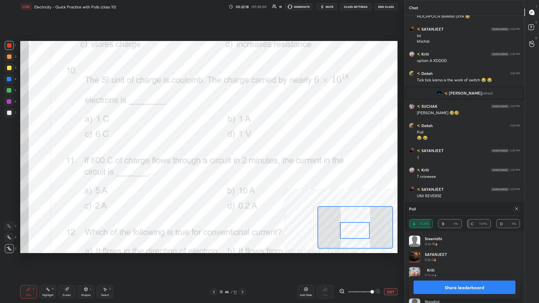
click at [201, 132] on button "Share leaderboard" at bounding box center [465, 287] width 102 height 13
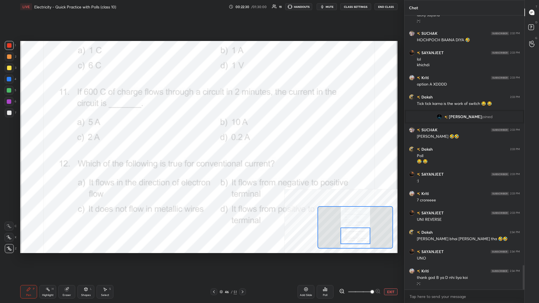
drag, startPoint x: 357, startPoint y: 231, endPoint x: 358, endPoint y: 236, distance: 5.6
click at [201, 132] on div at bounding box center [356, 236] width 30 height 17
click at [31, 132] on div "Pen" at bounding box center [28, 295] width 5 height 3
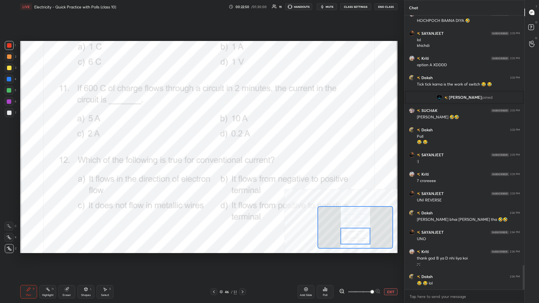
click at [8, 101] on div at bounding box center [9, 101] width 4 height 4
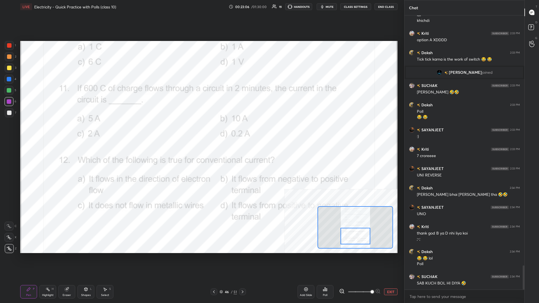
scroll to position [2869, 0]
click at [201, 132] on icon at bounding box center [325, 289] width 4 height 4
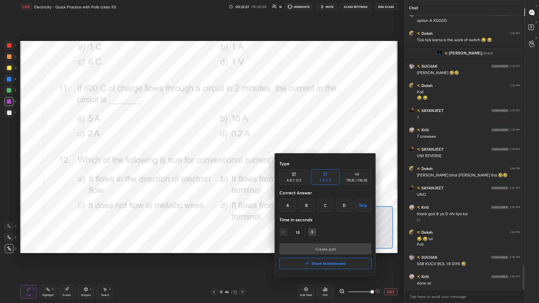
click at [201, 132] on div "A" at bounding box center [288, 205] width 17 height 13
click at [201, 132] on button "Create poll" at bounding box center [326, 249] width 92 height 11
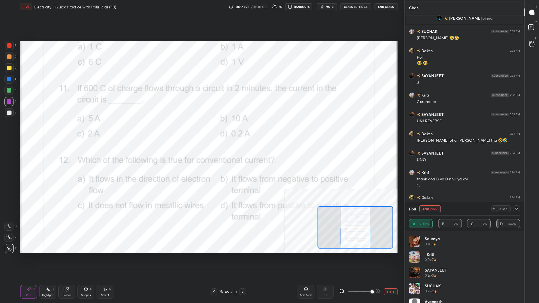
scroll to position [2924, 0]
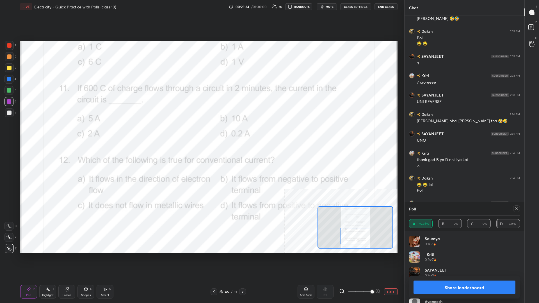
click at [201, 132] on button "Share leaderboard" at bounding box center [465, 287] width 102 height 13
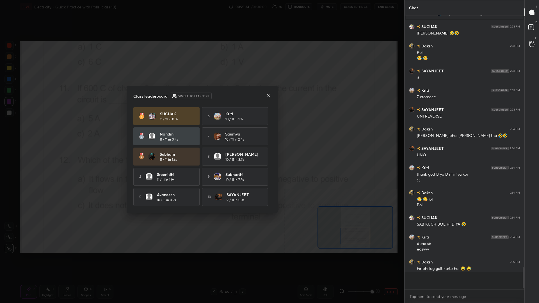
scroll to position [286, 120]
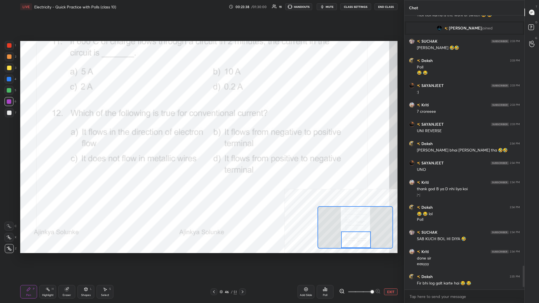
drag, startPoint x: 353, startPoint y: 235, endPoint x: 353, endPoint y: 242, distance: 6.2
click at [201, 132] on div at bounding box center [356, 240] width 30 height 17
drag, startPoint x: 47, startPoint y: 288, endPoint x: 52, endPoint y: 279, distance: 10.4
click at [47, 132] on icon at bounding box center [48, 289] width 4 height 4
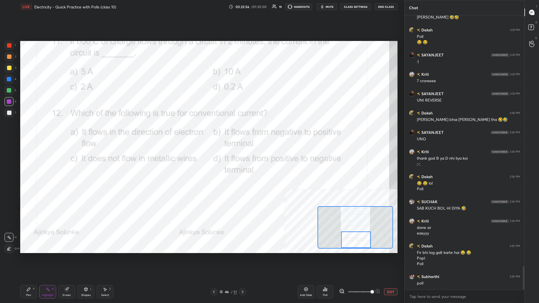
click at [31, 132] on div "Pen P" at bounding box center [28, 291] width 17 height 13
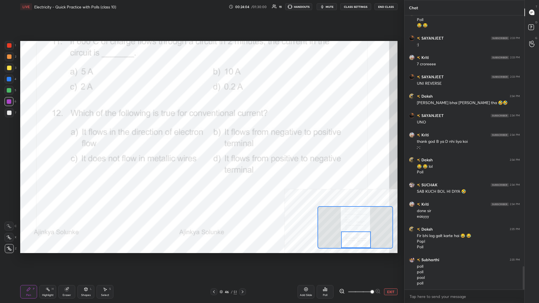
click at [201, 132] on div "Poll" at bounding box center [325, 291] width 17 height 13
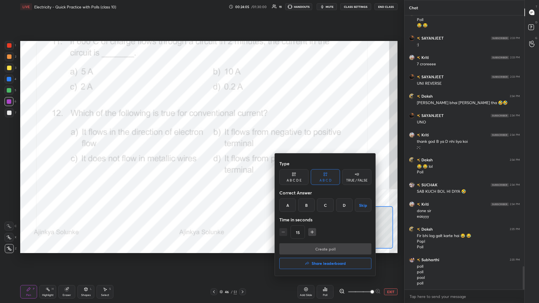
click at [201, 132] on div "D" at bounding box center [344, 205] width 17 height 13
click at [201, 132] on button "Create poll" at bounding box center [326, 249] width 92 height 11
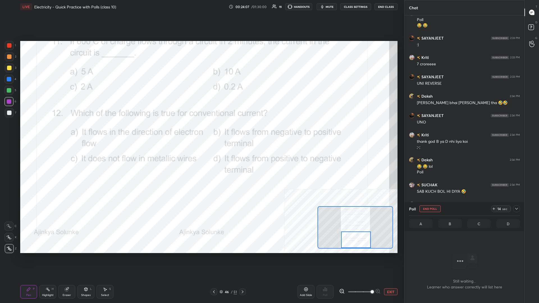
click at [201, 132] on icon at bounding box center [517, 209] width 4 height 4
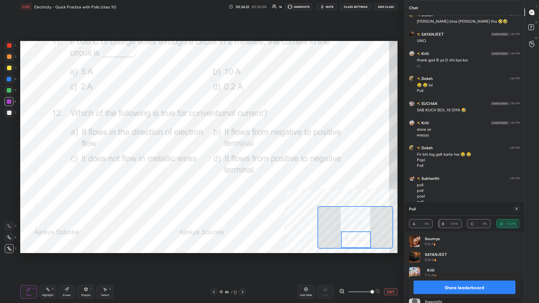
click at [201, 132] on button "Share leaderboard" at bounding box center [465, 287] width 102 height 13
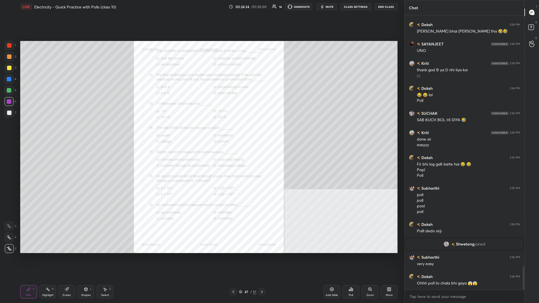
click at [201, 132] on div "Zoom" at bounding box center [370, 291] width 17 height 13
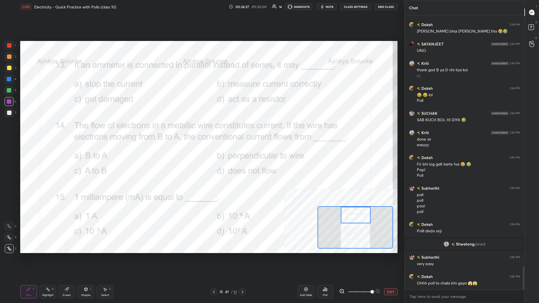
click at [51, 132] on div "Highlight H" at bounding box center [47, 291] width 17 height 13
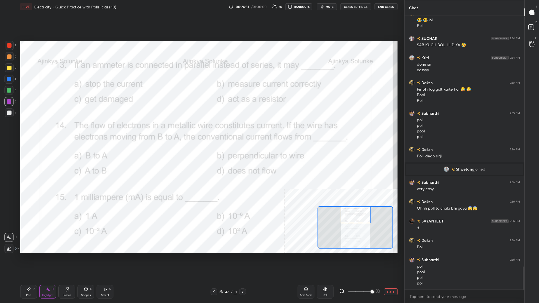
click at [21, 132] on div "Pen P" at bounding box center [28, 291] width 17 height 13
click at [26, 132] on div "Pen P" at bounding box center [28, 291] width 17 height 13
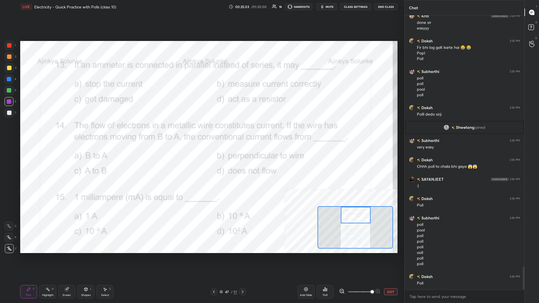
click at [201, 132] on div "Poll" at bounding box center [325, 291] width 17 height 13
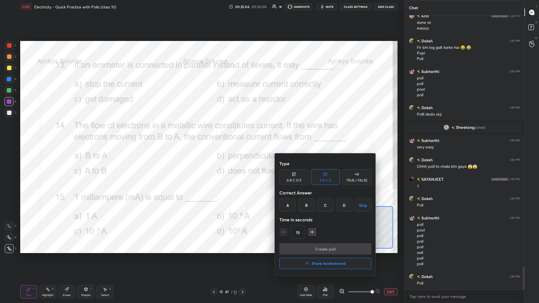
click at [201, 132] on div "C" at bounding box center [325, 205] width 17 height 13
click at [201, 132] on button "Create poll" at bounding box center [326, 249] width 92 height 11
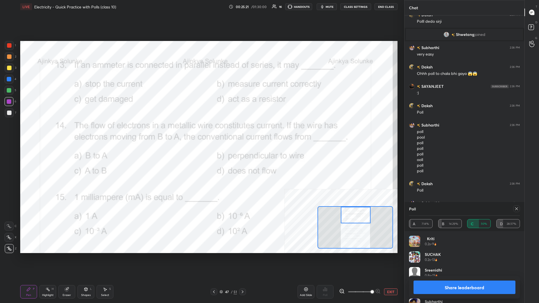
click at [201, 132] on button "Share leaderboard" at bounding box center [465, 287] width 102 height 13
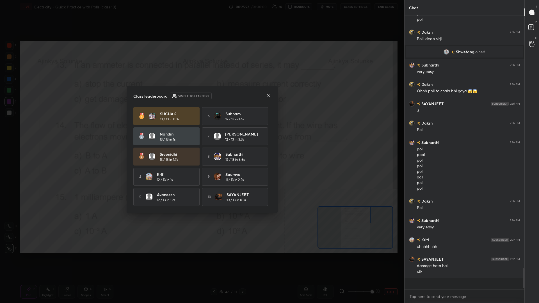
scroll to position [0, 0]
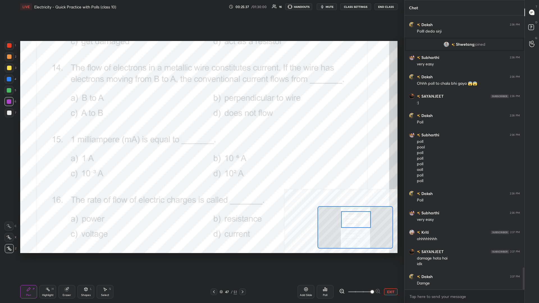
drag, startPoint x: 354, startPoint y: 214, endPoint x: 355, endPoint y: 218, distance: 4.5
click at [201, 132] on div at bounding box center [356, 220] width 30 height 17
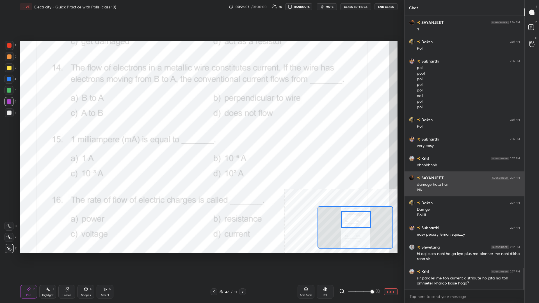
scroll to position [3205, 0]
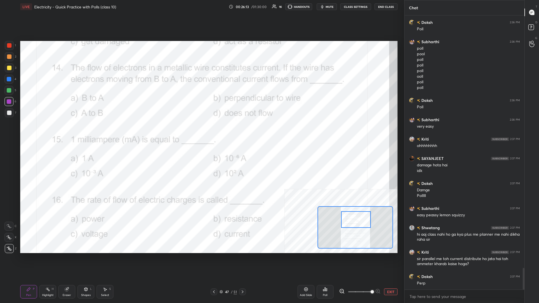
click at [201, 132] on div "Poll" at bounding box center [325, 291] width 17 height 13
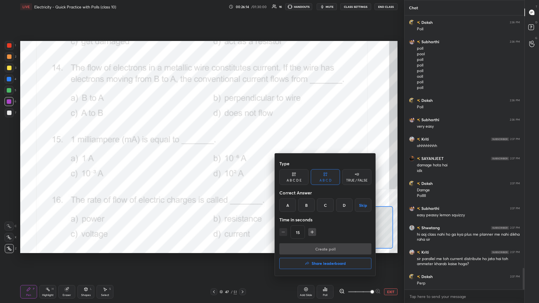
scroll to position [3224, 0]
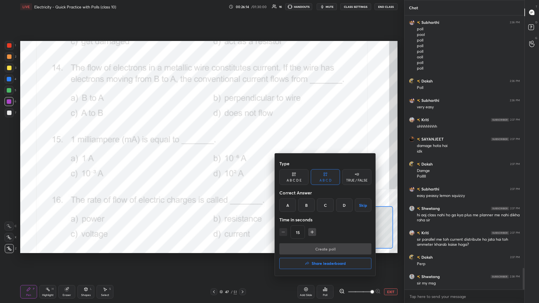
click at [201, 132] on div "C" at bounding box center [325, 205] width 17 height 13
click at [201, 132] on button "Create poll" at bounding box center [326, 249] width 92 height 11
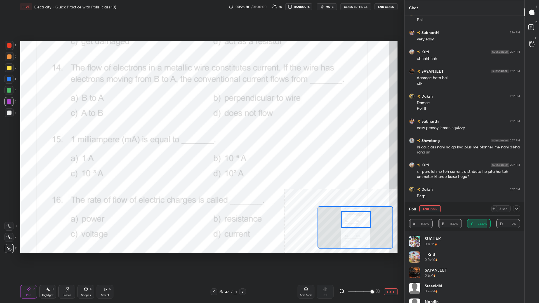
scroll to position [3312, 0]
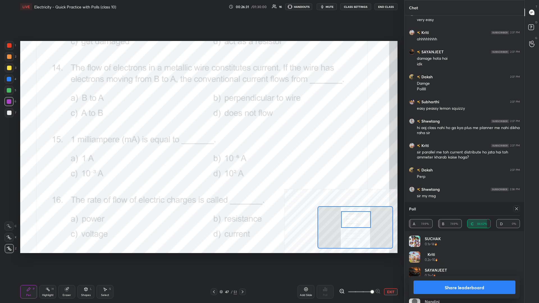
click at [201, 132] on button "Share leaderboard" at bounding box center [465, 287] width 102 height 13
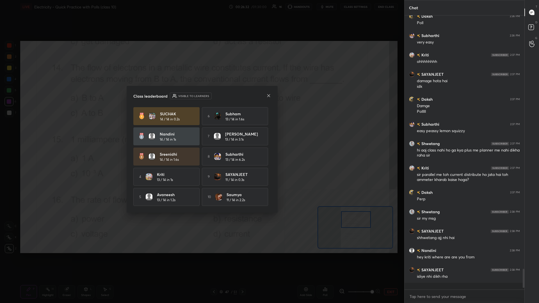
scroll to position [0, 0]
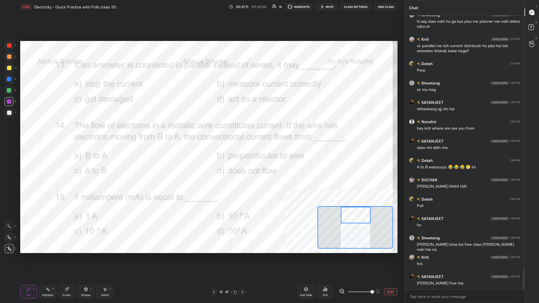
click at [201, 132] on div at bounding box center [356, 215] width 30 height 17
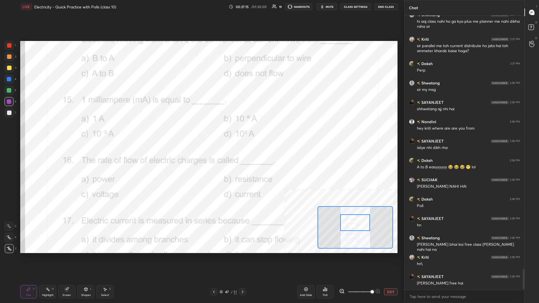
drag, startPoint x: 354, startPoint y: 218, endPoint x: 353, endPoint y: 226, distance: 7.6
click at [201, 132] on div at bounding box center [355, 223] width 30 height 17
click at [42, 132] on div "Highlight H" at bounding box center [47, 291] width 17 height 13
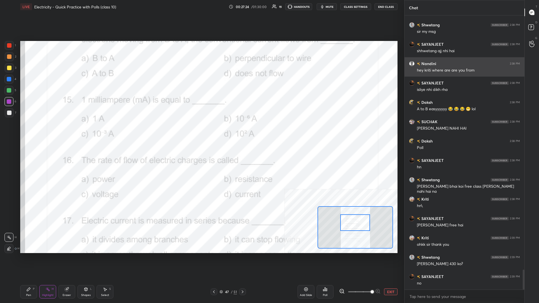
scroll to position [3496, 0]
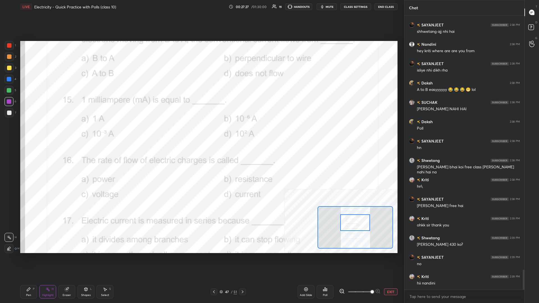
click at [201, 132] on div "Poll" at bounding box center [325, 295] width 4 height 3
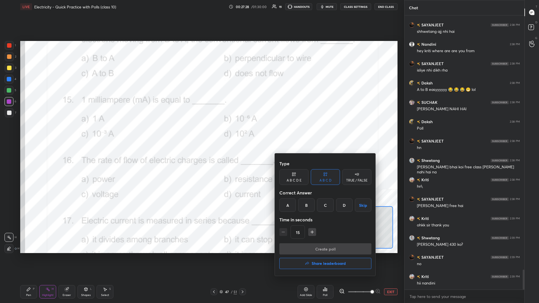
click at [201, 132] on div "C" at bounding box center [325, 205] width 17 height 13
click at [201, 132] on button "Create poll" at bounding box center [326, 249] width 92 height 11
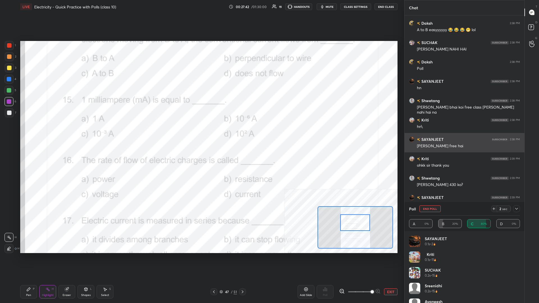
scroll to position [3575, 0]
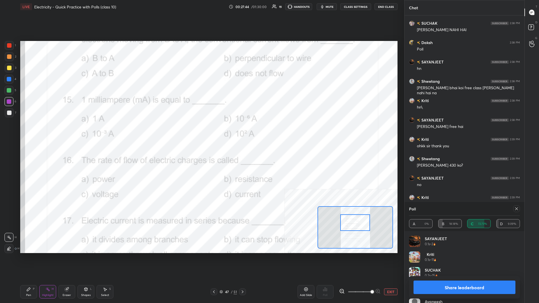
click at [201, 132] on button "Share leaderboard" at bounding box center [465, 287] width 102 height 13
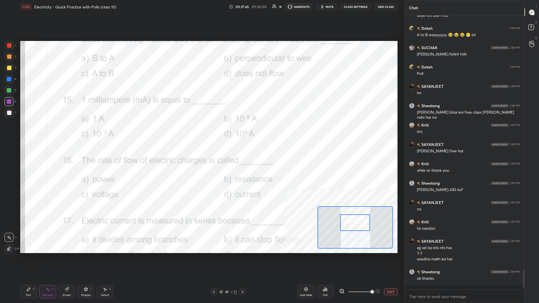
scroll to position [288, 120]
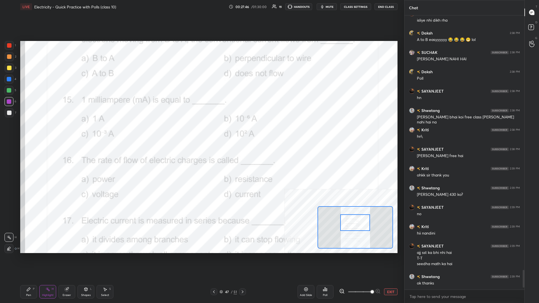
click at [31, 132] on div "Pen P" at bounding box center [28, 291] width 17 height 13
click at [29, 132] on icon at bounding box center [28, 289] width 3 height 3
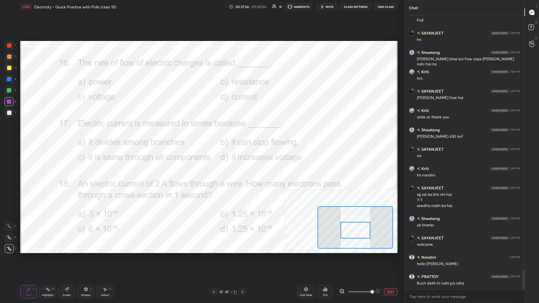
drag, startPoint x: 366, startPoint y: 226, endPoint x: 367, endPoint y: 233, distance: 7.6
click at [201, 132] on div at bounding box center [356, 230] width 30 height 17
click at [201, 132] on div "Poll" at bounding box center [325, 291] width 17 height 13
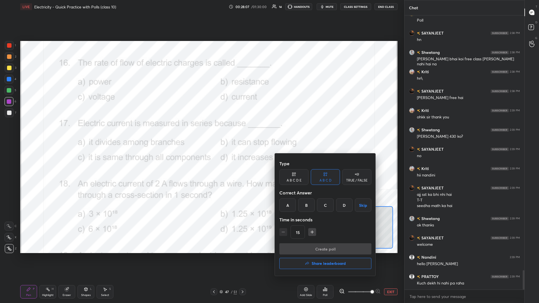
click at [201, 132] on div "D" at bounding box center [344, 205] width 17 height 13
click at [201, 132] on button "Create poll" at bounding box center [326, 249] width 92 height 11
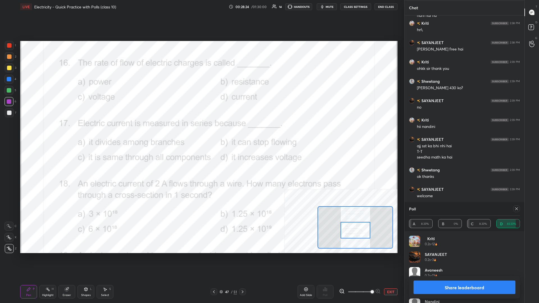
click at [201, 132] on button "Share leaderboard" at bounding box center [465, 287] width 102 height 13
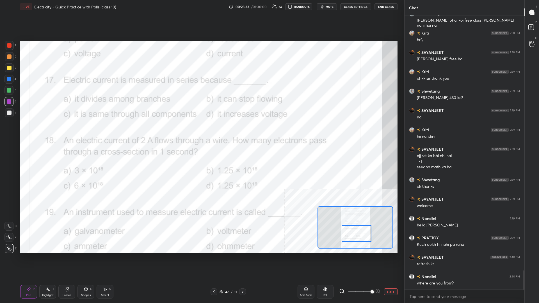
drag, startPoint x: 349, startPoint y: 227, endPoint x: 351, endPoint y: 230, distance: 3.6
click at [201, 132] on div at bounding box center [357, 234] width 30 height 17
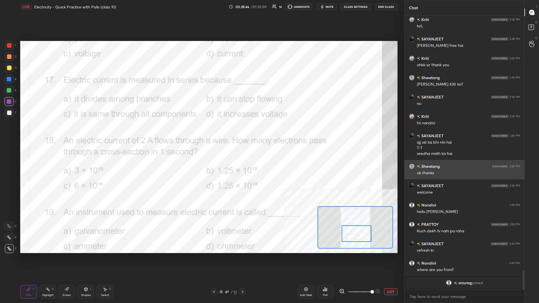
scroll to position [3388, 0]
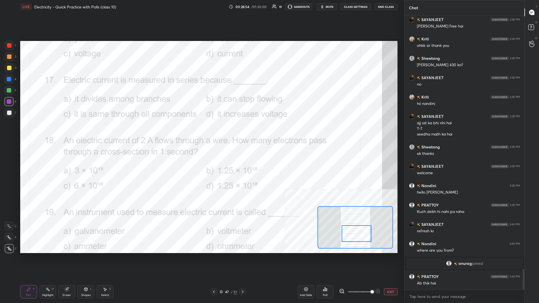
click at [201, 132] on div "Poll" at bounding box center [325, 295] width 4 height 3
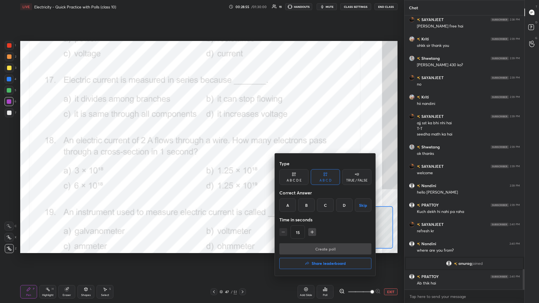
click at [201, 132] on div "C" at bounding box center [325, 205] width 17 height 13
click at [201, 132] on button "Create poll" at bounding box center [326, 249] width 92 height 11
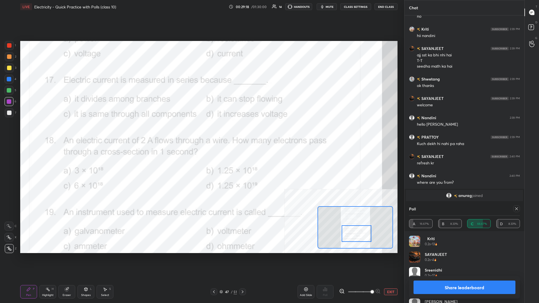
scroll to position [3475, 0]
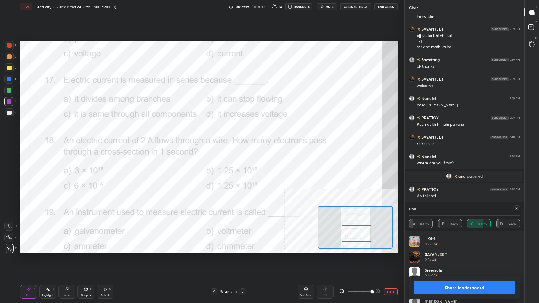
click at [201, 132] on button "Share leaderboard" at bounding box center [465, 287] width 102 height 13
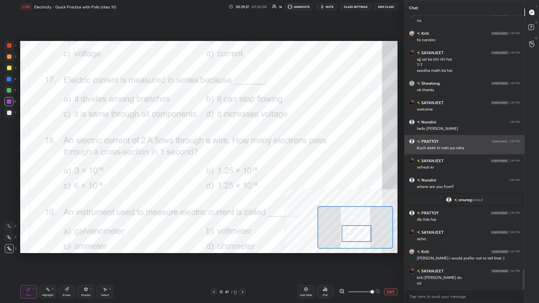
scroll to position [3471, 0]
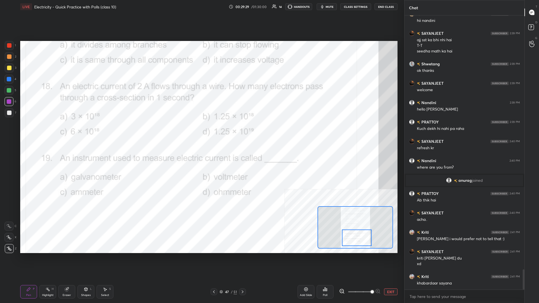
drag, startPoint x: 355, startPoint y: 231, endPoint x: 355, endPoint y: 236, distance: 4.8
click at [201, 132] on div at bounding box center [357, 238] width 30 height 17
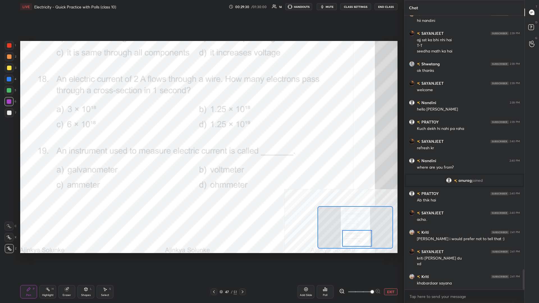
click at [51, 132] on div "Highlight H" at bounding box center [47, 291] width 17 height 13
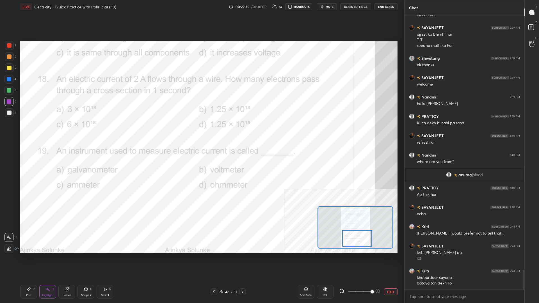
click at [26, 132] on div "Pen P" at bounding box center [28, 291] width 17 height 13
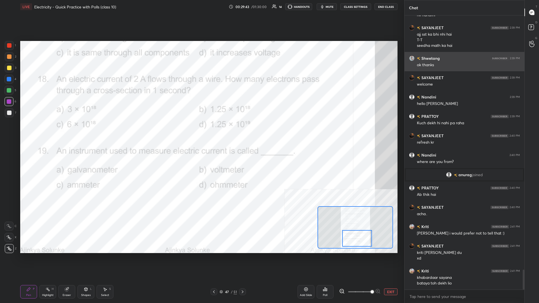
scroll to position [3496, 0]
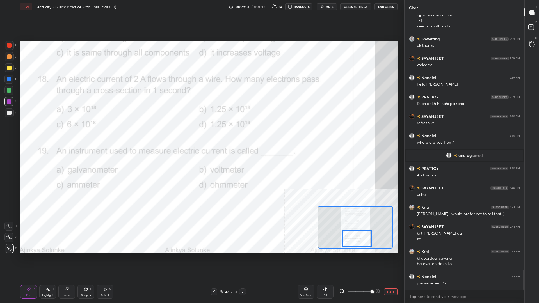
click at [11, 86] on div at bounding box center [8, 90] width 9 height 9
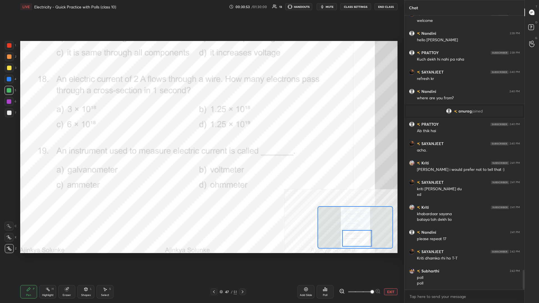
scroll to position [3546, 0]
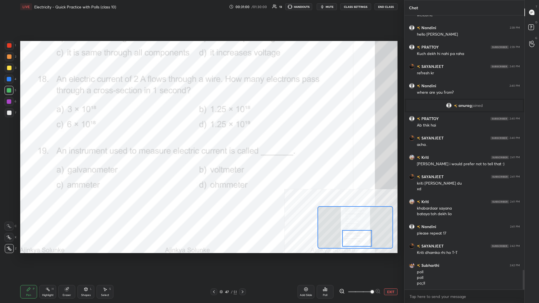
click at [201, 132] on div "Poll" at bounding box center [325, 295] width 4 height 3
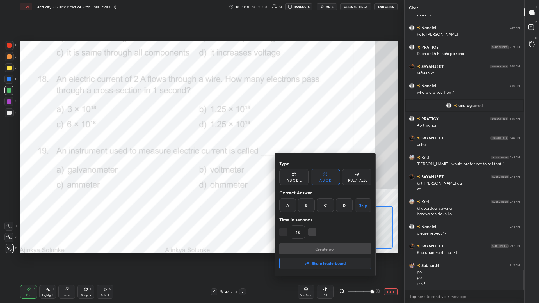
click at [201, 132] on div "D" at bounding box center [344, 205] width 17 height 13
click at [201, 132] on button "Create poll" at bounding box center [326, 249] width 92 height 11
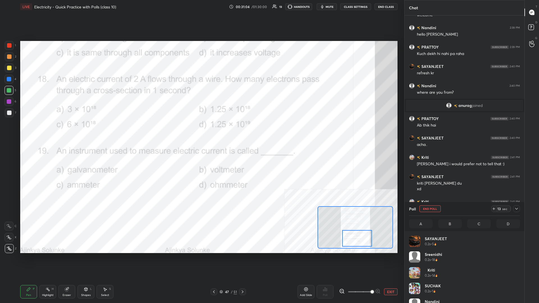
scroll to position [67, 111]
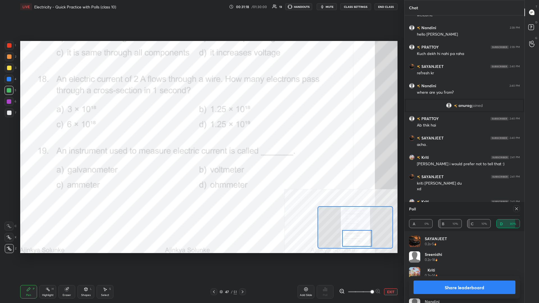
click at [201, 132] on div "Share leaderboard" at bounding box center [464, 287] width 111 height 22
click at [201, 132] on button "Share leaderboard" at bounding box center [465, 287] width 102 height 13
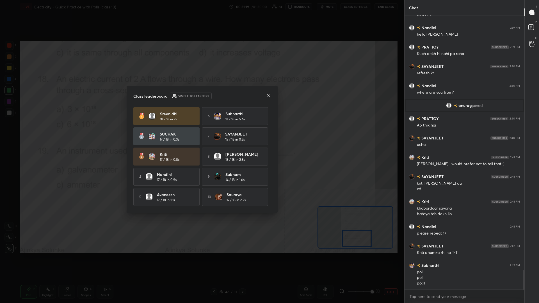
scroll to position [0, 0]
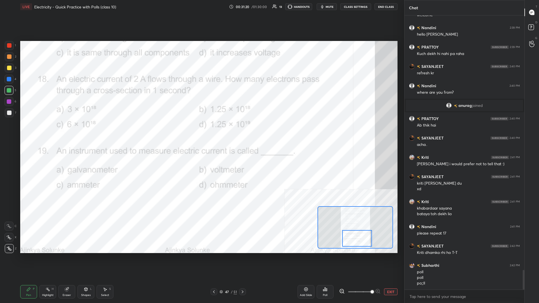
click at [30, 132] on icon at bounding box center [28, 289] width 4 height 4
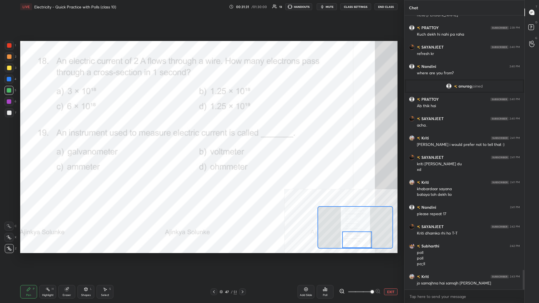
drag, startPoint x: 349, startPoint y: 238, endPoint x: 349, endPoint y: 243, distance: 4.2
click at [201, 132] on div at bounding box center [357, 240] width 30 height 17
click at [50, 132] on div "Highlight H" at bounding box center [47, 291] width 17 height 13
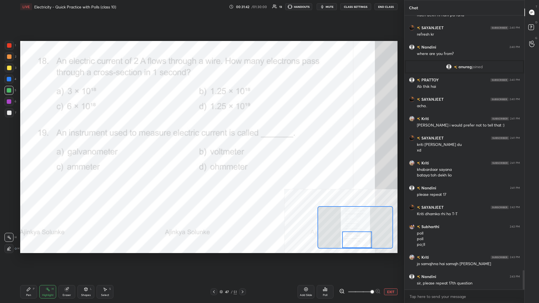
click at [201, 132] on div "Poll" at bounding box center [325, 291] width 17 height 13
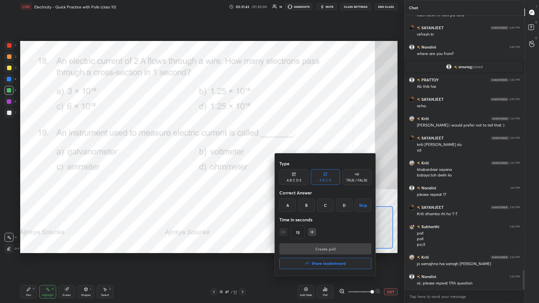
click at [201, 132] on div "C" at bounding box center [325, 205] width 17 height 13
click at [201, 132] on button "Create poll" at bounding box center [326, 249] width 92 height 11
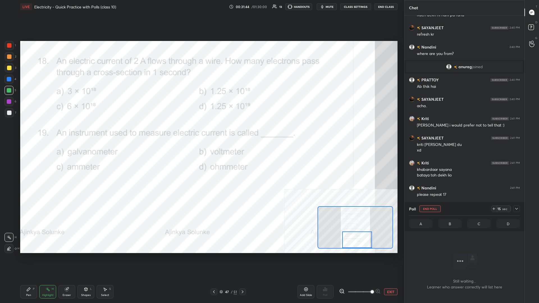
scroll to position [259, 120]
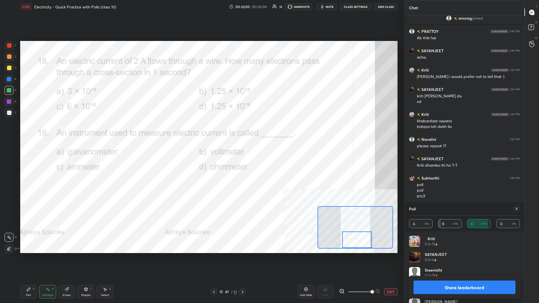
click at [201, 132] on button "Share leaderboard" at bounding box center [465, 287] width 102 height 13
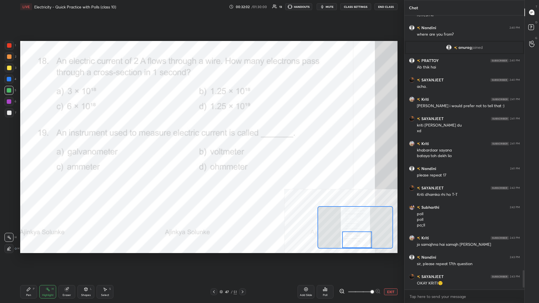
click at [34, 132] on div "Pen P" at bounding box center [28, 291] width 17 height 13
click at [201, 132] on div at bounding box center [242, 292] width 7 height 7
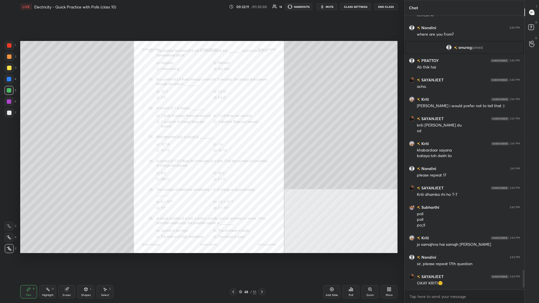
click at [201, 132] on div "Zoom" at bounding box center [371, 295] width 8 height 3
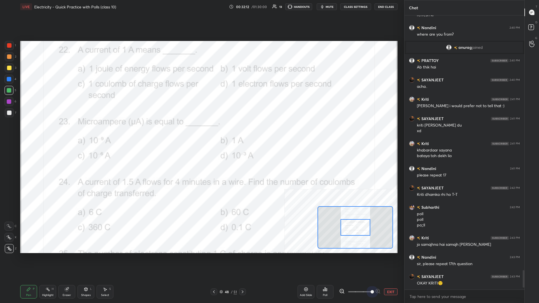
drag, startPoint x: 361, startPoint y: 293, endPoint x: 399, endPoint y: 293, distance: 37.4
click at [201, 132] on div "LIVE Electricity - Quick Practice with Polls (class 10) 00:32:12 / 01:30:00 13 …" at bounding box center [209, 151] width 382 height 303
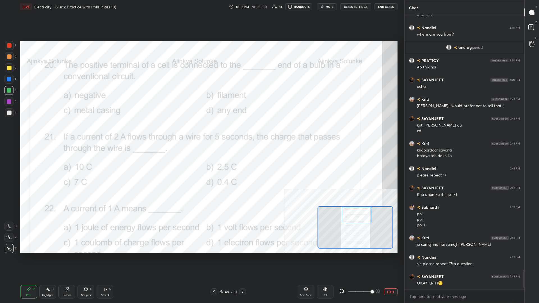
click at [201, 132] on div "Setting up your live class Poll for secs No correct answer Start poll" at bounding box center [209, 147] width 378 height 212
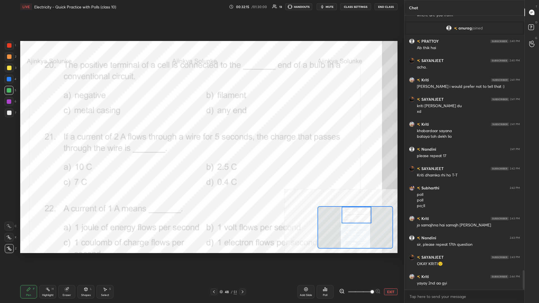
click at [43, 132] on div "Highlight H" at bounding box center [47, 291] width 17 height 13
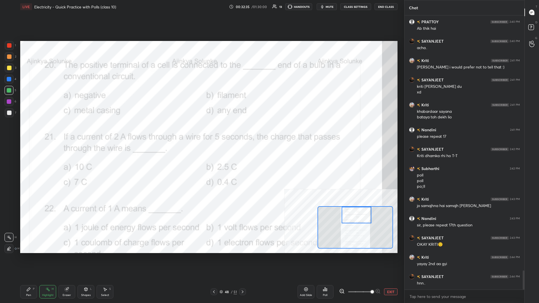
click at [201, 132] on div "Poll" at bounding box center [325, 291] width 17 height 13
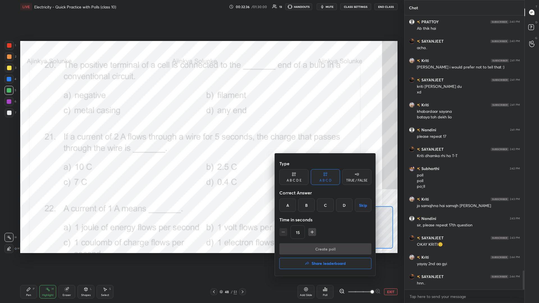
click at [201, 132] on div "B" at bounding box center [306, 205] width 17 height 13
click at [201, 132] on button "Create poll" at bounding box center [326, 249] width 92 height 11
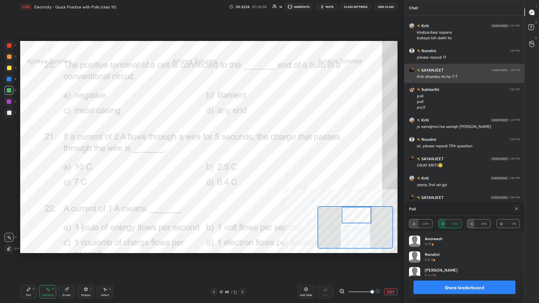
scroll to position [3741, 0]
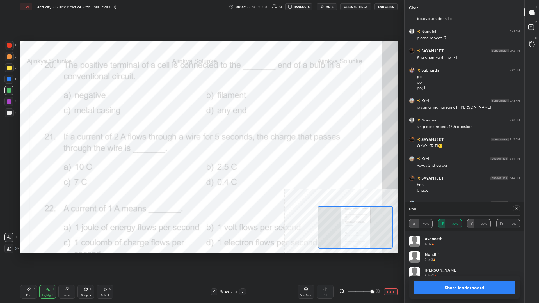
click at [24, 132] on div "Pen P" at bounding box center [28, 291] width 17 height 13
click at [201, 132] on button "Share leaderboard" at bounding box center [465, 287] width 102 height 13
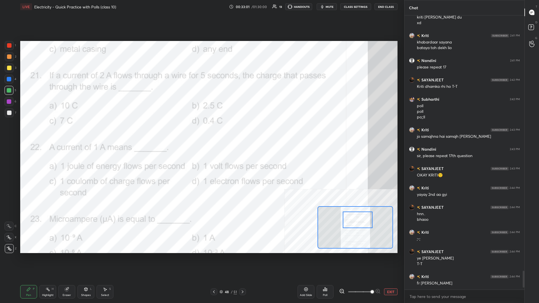
scroll to position [3732, 0]
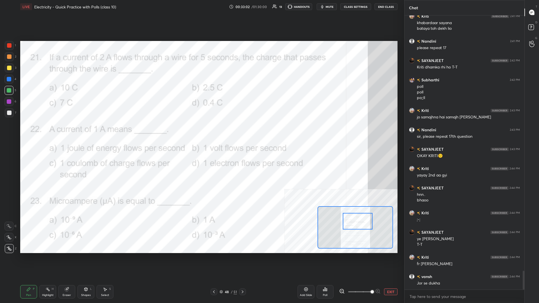
drag, startPoint x: 354, startPoint y: 218, endPoint x: 355, endPoint y: 224, distance: 6.3
click at [201, 132] on div at bounding box center [358, 221] width 30 height 17
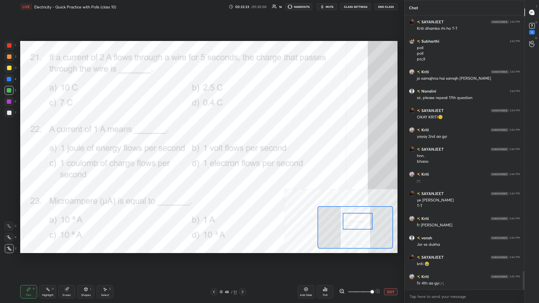
scroll to position [3795, 0]
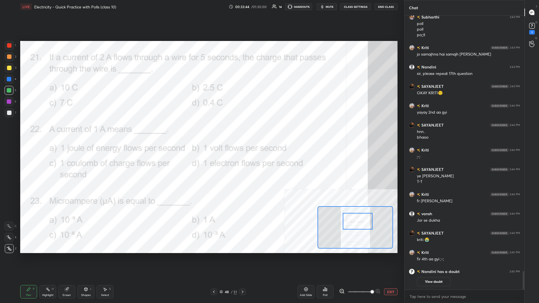
click at [201, 132] on div "Poll" at bounding box center [325, 295] width 4 height 3
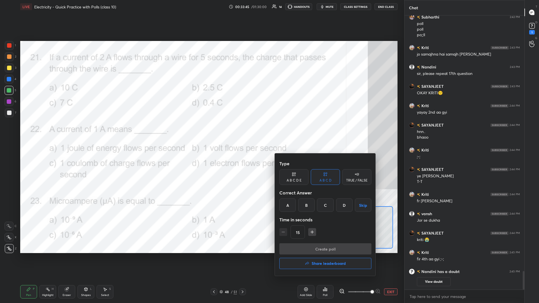
click at [201, 132] on div "A" at bounding box center [288, 205] width 17 height 13
click at [201, 132] on button "Create poll" at bounding box center [326, 249] width 92 height 11
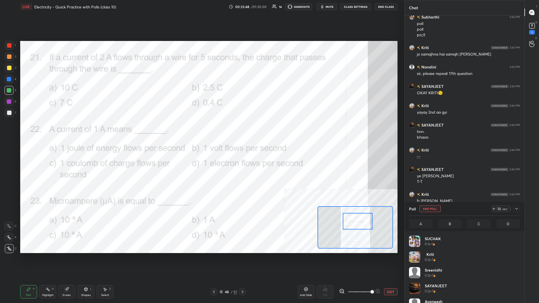
scroll to position [67, 111]
click at [201, 5] on span "mute" at bounding box center [330, 7] width 8 height 4
click at [201, 7] on span "unmute" at bounding box center [329, 7] width 12 height 4
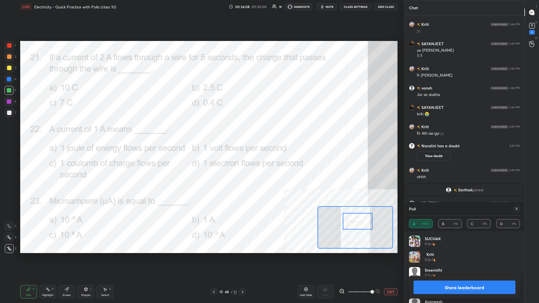
scroll to position [3790, 0]
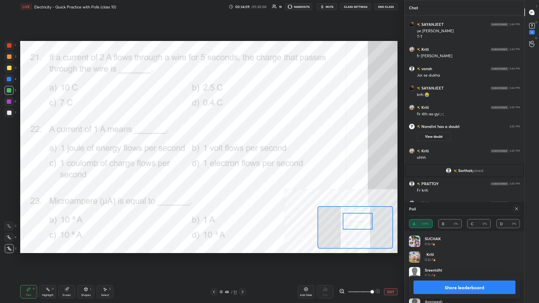
click at [201, 132] on button "Share leaderboard" at bounding box center [465, 287] width 102 height 13
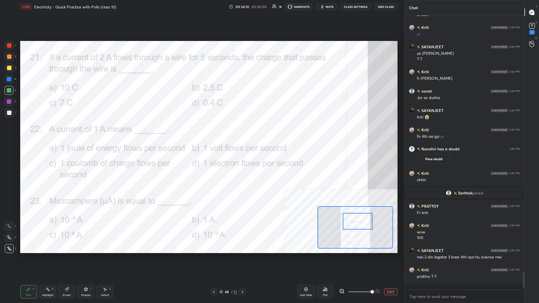
scroll to position [0, 0]
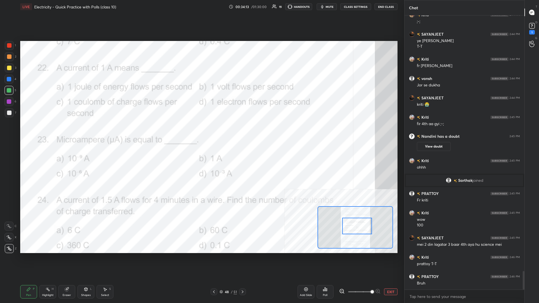
click at [55, 132] on div "Highlight H" at bounding box center [47, 291] width 17 height 13
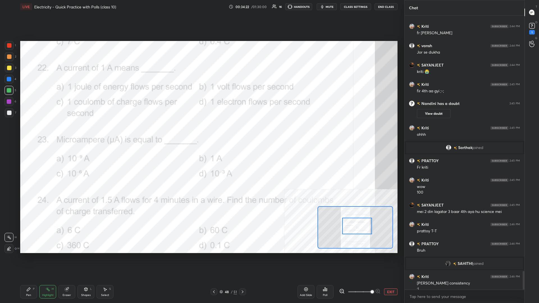
scroll to position [3803, 0]
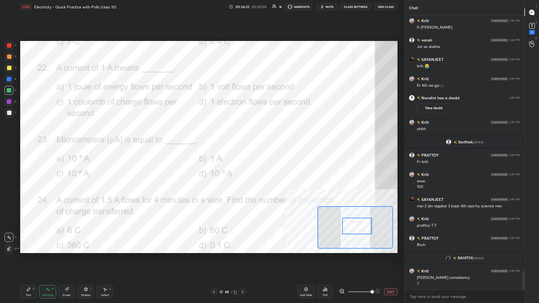
click at [22, 132] on div "Pen P" at bounding box center [28, 291] width 17 height 13
click at [27, 132] on div "Pen P" at bounding box center [28, 291] width 17 height 13
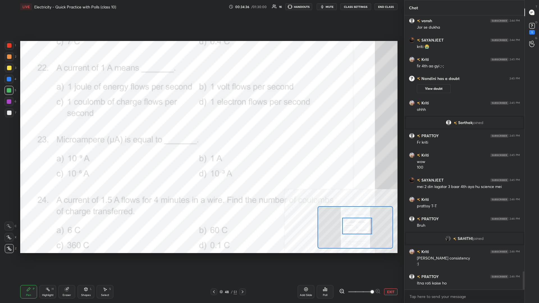
click at [9, 102] on div at bounding box center [9, 101] width 4 height 4
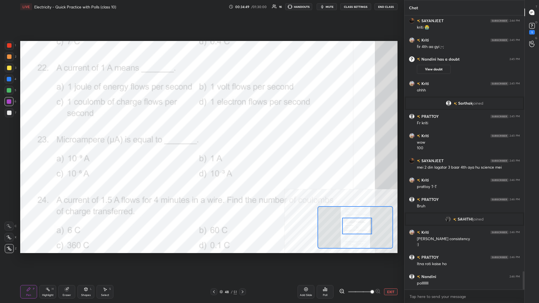
scroll to position [3862, 0]
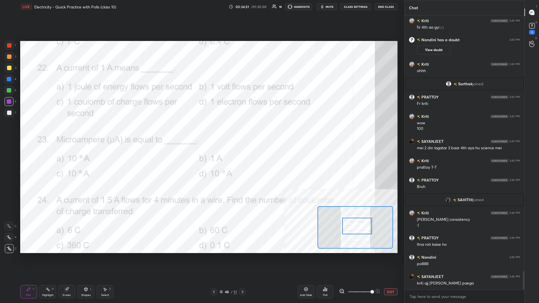
click at [9, 94] on div at bounding box center [8, 90] width 9 height 9
click at [201, 132] on icon at bounding box center [325, 289] width 4 height 4
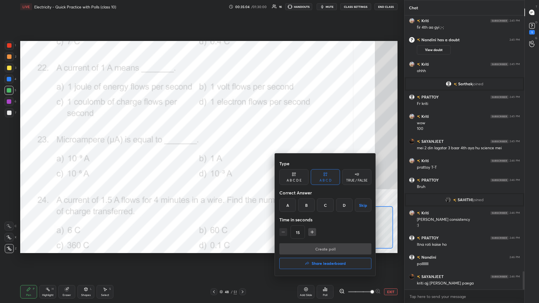
click at [201, 132] on div "C" at bounding box center [325, 205] width 17 height 13
click at [201, 132] on div "Create poll Share leaderboard" at bounding box center [326, 258] width 92 height 28
click at [201, 132] on button "Create poll" at bounding box center [326, 249] width 92 height 11
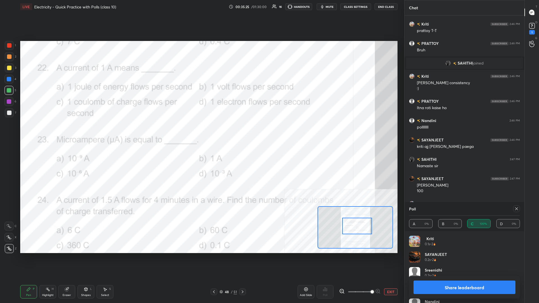
scroll to position [4037, 0]
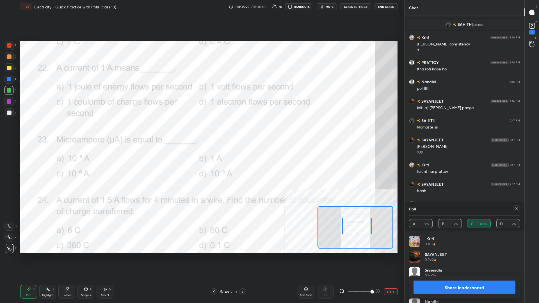
click at [201, 132] on button "Share leaderboard" at bounding box center [465, 287] width 102 height 13
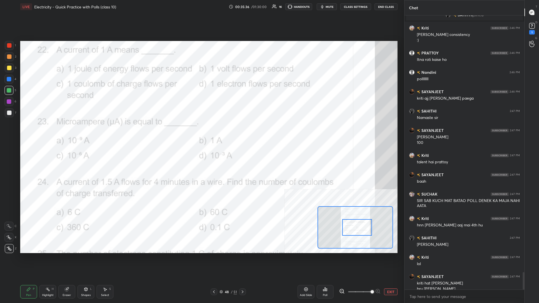
scroll to position [4052, 0]
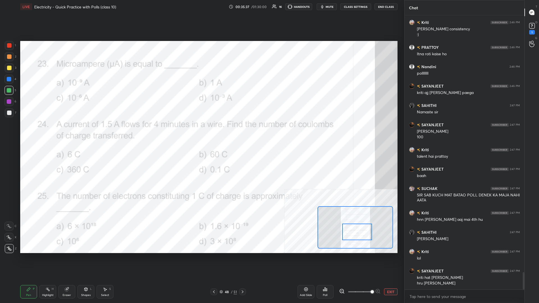
drag, startPoint x: 356, startPoint y: 226, endPoint x: 356, endPoint y: 232, distance: 5.9
click at [201, 132] on div at bounding box center [357, 232] width 30 height 17
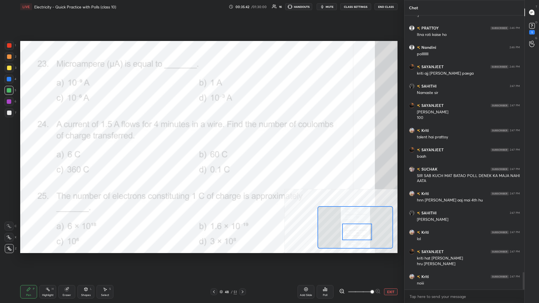
click at [201, 132] on div "Poll" at bounding box center [325, 291] width 17 height 13
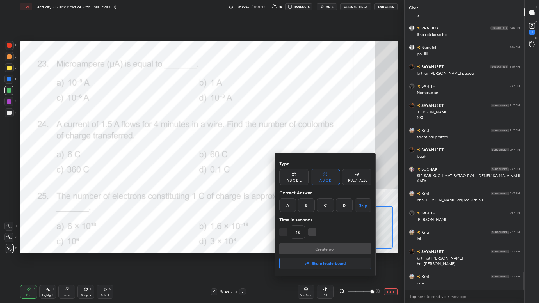
click at [201, 132] on div "C" at bounding box center [325, 205] width 17 height 13
drag, startPoint x: 325, startPoint y: 249, endPoint x: 316, endPoint y: 238, distance: 14.4
click at [201, 132] on button "Create poll" at bounding box center [326, 249] width 92 height 11
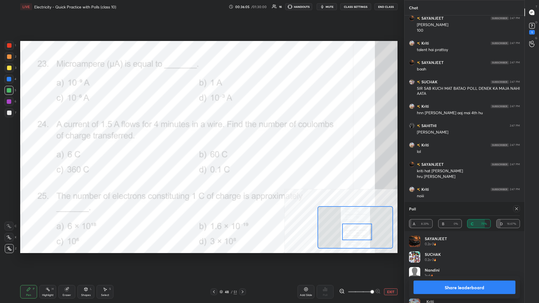
scroll to position [4179, 0]
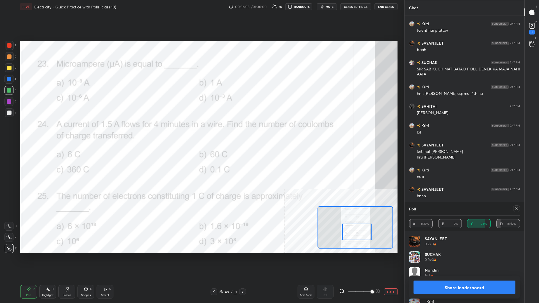
click at [201, 132] on button "Share leaderboard" at bounding box center [465, 287] width 102 height 13
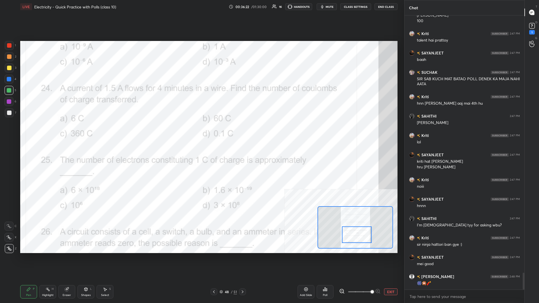
drag, startPoint x: 351, startPoint y: 235, endPoint x: 351, endPoint y: 238, distance: 3.1
click at [201, 132] on div at bounding box center [357, 235] width 30 height 17
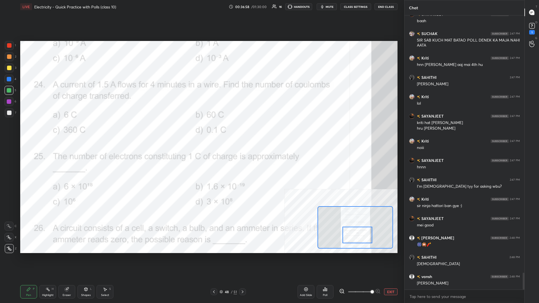
click at [201, 132] on div "Poll" at bounding box center [325, 291] width 17 height 13
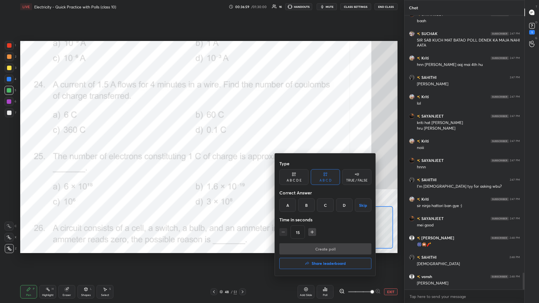
click at [201, 132] on div "C" at bounding box center [325, 205] width 17 height 13
click at [201, 132] on button "Create poll" at bounding box center [326, 249] width 92 height 11
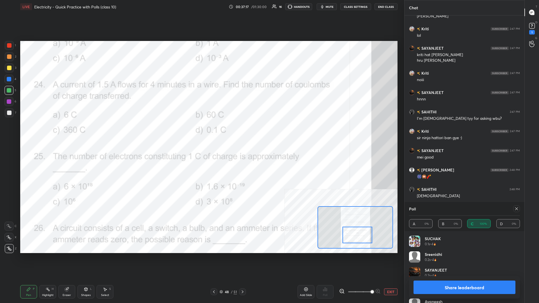
scroll to position [4300, 0]
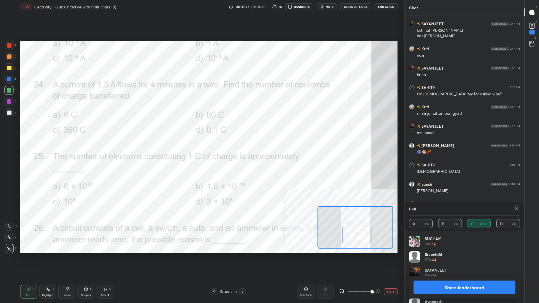
click at [201, 132] on button "Share leaderboard" at bounding box center [465, 287] width 102 height 13
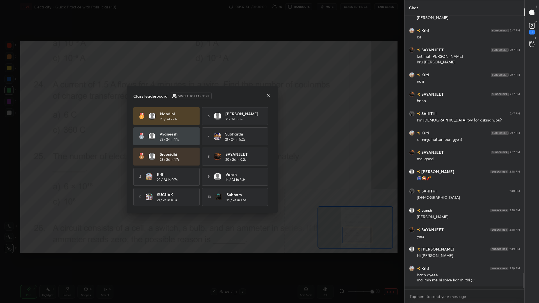
scroll to position [0, 0]
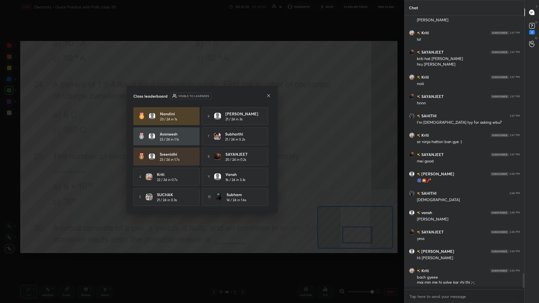
click at [201, 132] on div "8 SAYANJEET 20 / 24 in 0.2s" at bounding box center [235, 157] width 66 height 18
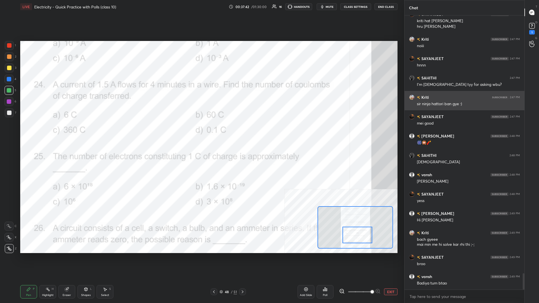
scroll to position [4329, 0]
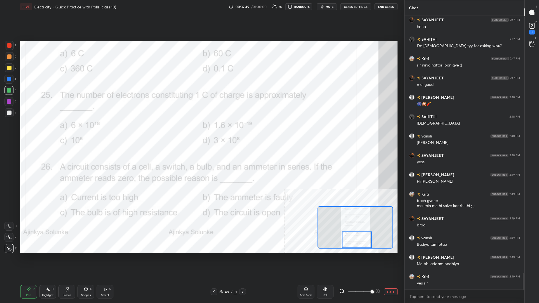
click at [47, 132] on div "Highlight" at bounding box center [48, 295] width 12 height 3
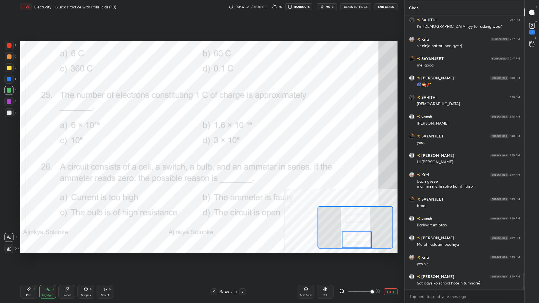
click at [201, 132] on div "Poll" at bounding box center [325, 291] width 17 height 13
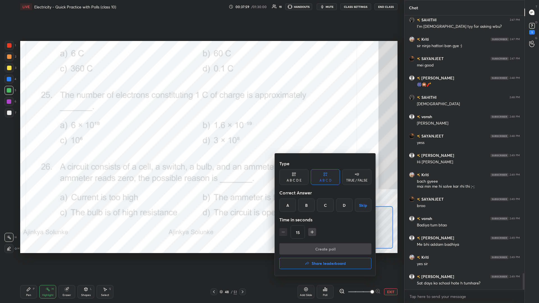
scroll to position [4387, 0]
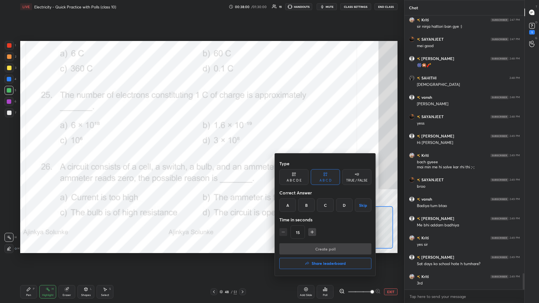
click at [201, 132] on div "A" at bounding box center [288, 205] width 17 height 13
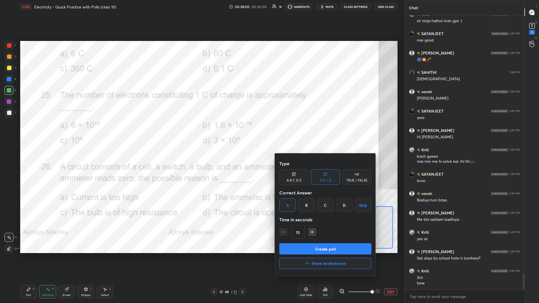
click at [201, 132] on button "Create poll" at bounding box center [326, 249] width 92 height 11
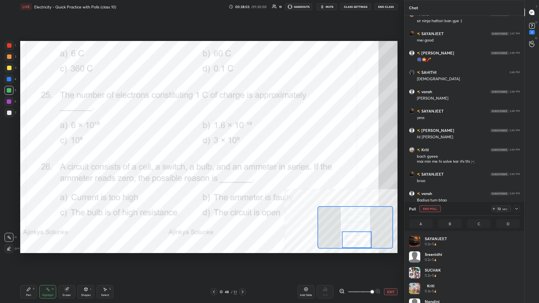
scroll to position [0, 0]
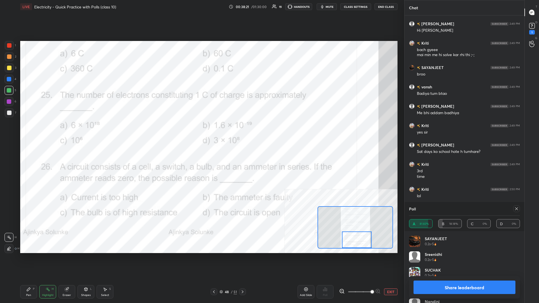
click at [201, 132] on button "Share leaderboard" at bounding box center [465, 287] width 102 height 13
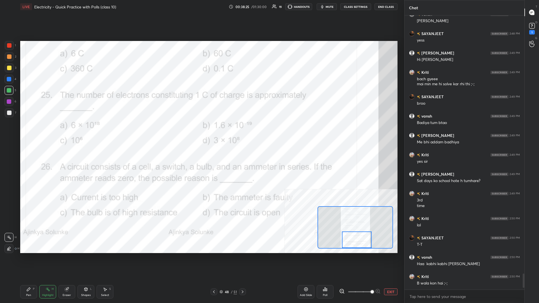
click at [31, 132] on div "Pen P" at bounding box center [28, 291] width 17 height 13
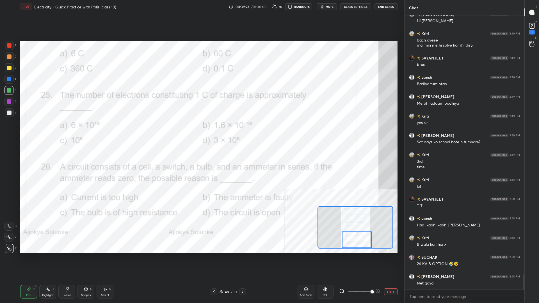
click at [201, 132] on div "Poll" at bounding box center [325, 291] width 17 height 13
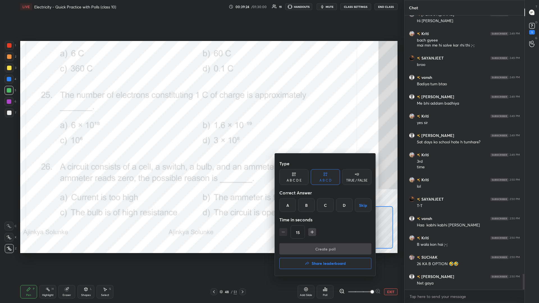
click at [201, 132] on div "D" at bounding box center [344, 205] width 17 height 13
click at [201, 132] on button "Create poll" at bounding box center [326, 249] width 92 height 11
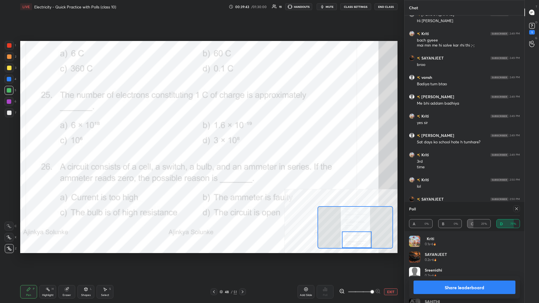
scroll to position [4557, 0]
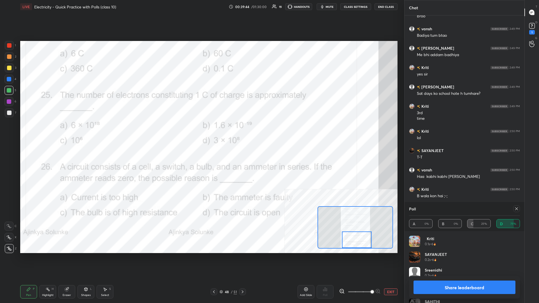
click at [201, 132] on button "Share leaderboard" at bounding box center [465, 287] width 102 height 13
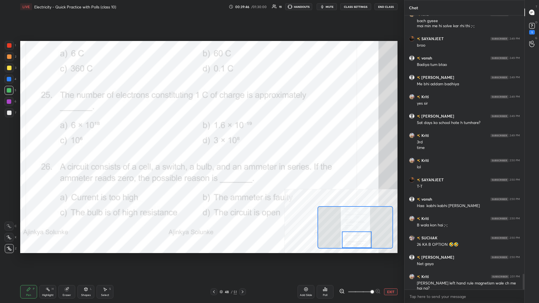
scroll to position [4548, 0]
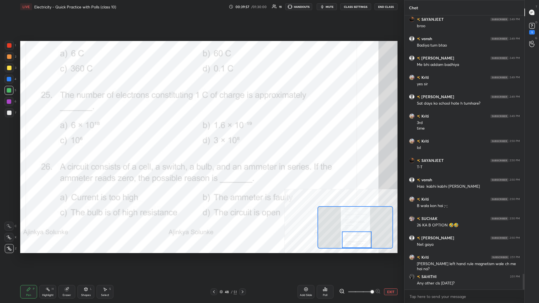
drag, startPoint x: 395, startPoint y: 291, endPoint x: 390, endPoint y: 276, distance: 15.6
click at [201, 132] on button "EXIT" at bounding box center [390, 292] width 13 height 7
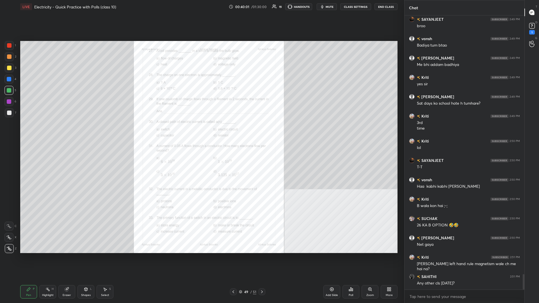
scroll to position [4572, 0]
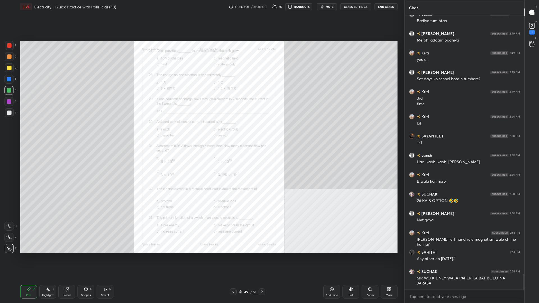
click at [201, 132] on div "Add Slide Poll Zoom More" at bounding box center [361, 291] width 74 height 31
click at [201, 132] on div "Zoom" at bounding box center [370, 291] width 17 height 13
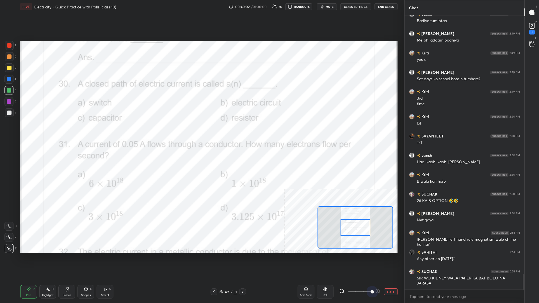
drag, startPoint x: 357, startPoint y: 292, endPoint x: 409, endPoint y: 290, distance: 52.0
click at [201, 132] on div "1 2 3 4 5 6 7 C X Z C X Z E E Erase all H H LIVE Electricity - Quick Practice w…" at bounding box center [269, 151] width 539 height 303
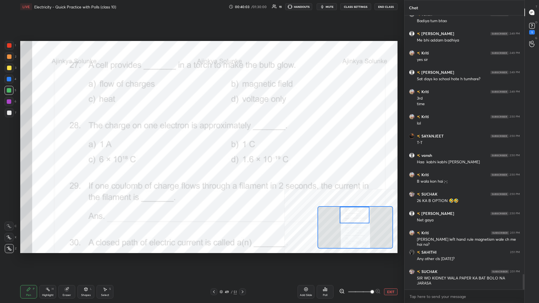
click at [201, 132] on div "Setting up your live class Poll for secs No correct answer Start poll" at bounding box center [209, 147] width 378 height 212
click at [201, 132] on div "Poll" at bounding box center [325, 291] width 17 height 13
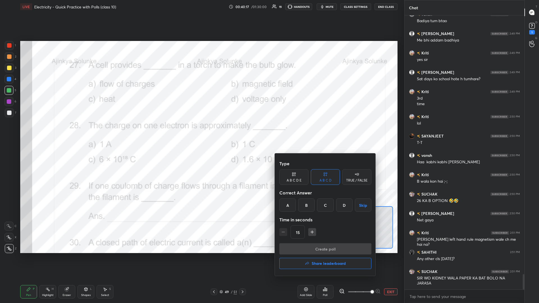
click at [201, 132] on div "A" at bounding box center [288, 205] width 17 height 13
click at [201, 132] on button "Create poll" at bounding box center [326, 249] width 92 height 11
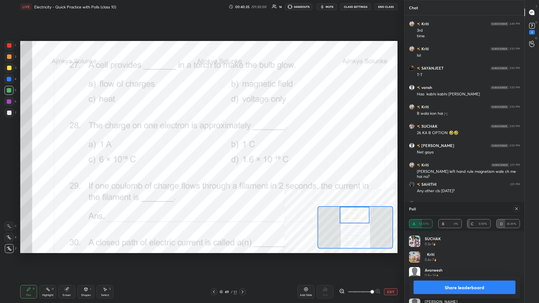
scroll to position [4659, 0]
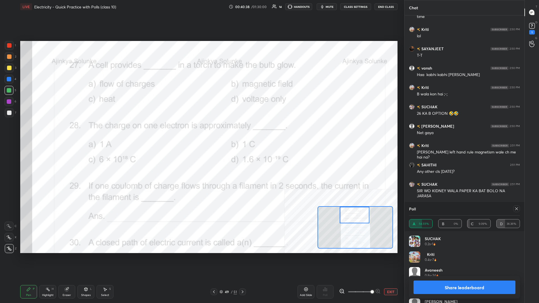
click at [201, 132] on button "Share leaderboard" at bounding box center [465, 287] width 102 height 13
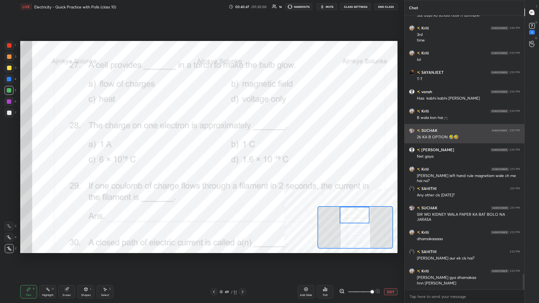
scroll to position [4641, 0]
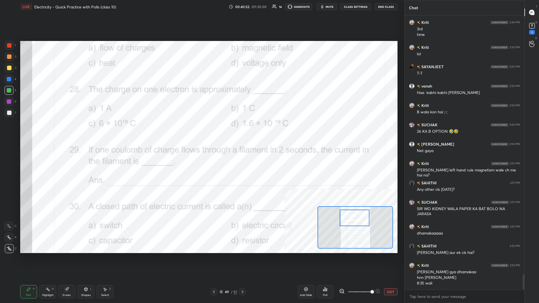
drag, startPoint x: 360, startPoint y: 217, endPoint x: 360, endPoint y: 221, distance: 3.7
click at [201, 132] on div at bounding box center [355, 218] width 30 height 17
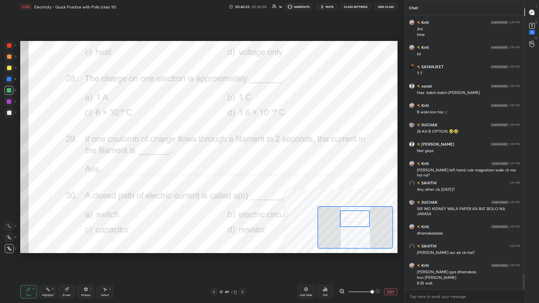
click at [48, 132] on rect at bounding box center [48, 290] width 3 height 3
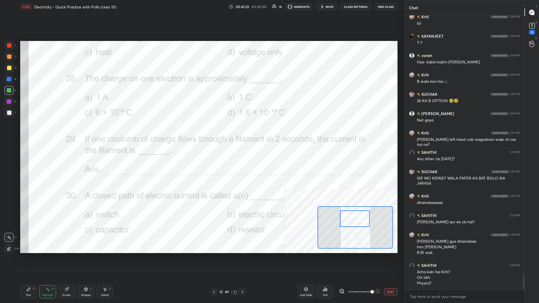
scroll to position [4691, 0]
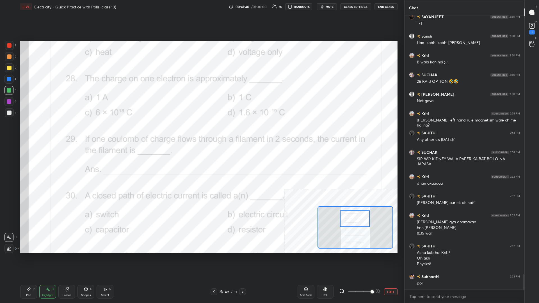
click at [201, 132] on div "Poll" at bounding box center [325, 291] width 17 height 13
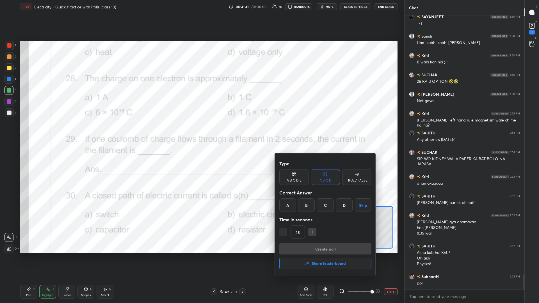
click at [201, 132] on div "D" at bounding box center [344, 205] width 17 height 13
click at [201, 132] on button "Create poll" at bounding box center [326, 249] width 92 height 11
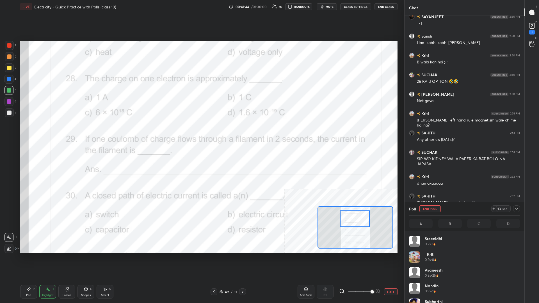
scroll to position [67, 111]
click at [29, 132] on icon at bounding box center [28, 289] width 4 height 4
click at [30, 132] on icon at bounding box center [28, 289] width 4 height 4
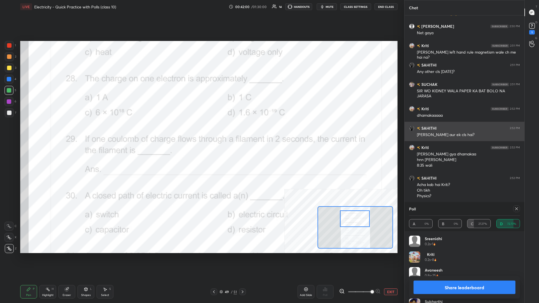
scroll to position [4773, 0]
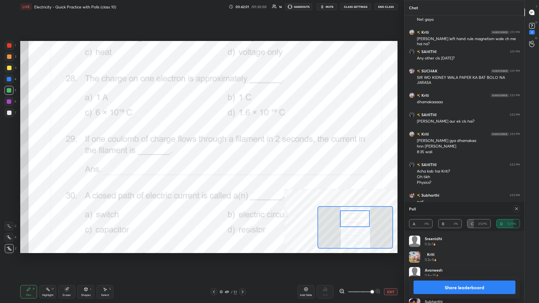
click at [201, 132] on button "Share leaderboard" at bounding box center [465, 287] width 102 height 13
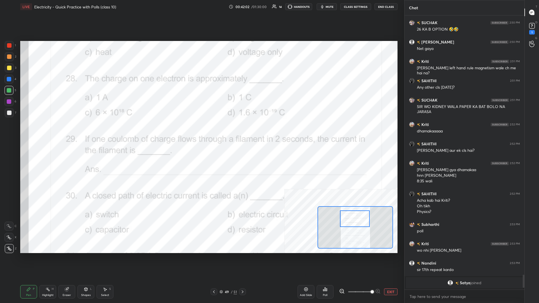
scroll to position [4442, 0]
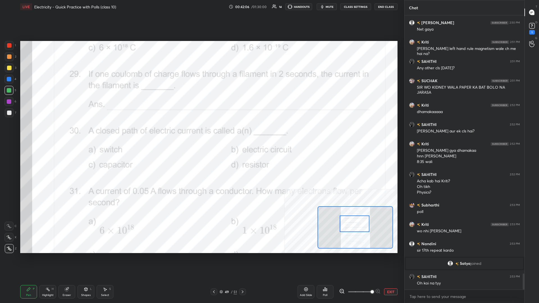
click at [48, 132] on div "Highlight" at bounding box center [48, 295] width 12 height 3
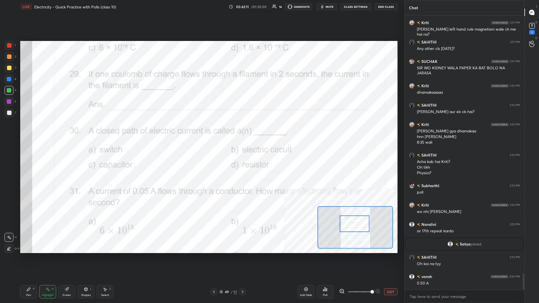
click at [35, 132] on div "Pen P" at bounding box center [28, 291] width 17 height 13
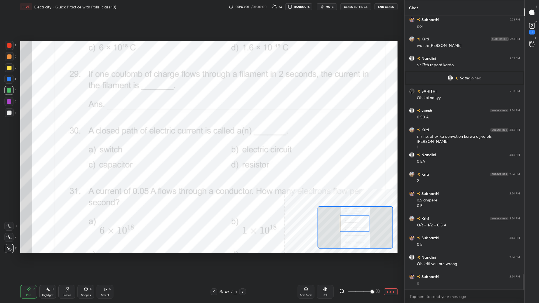
scroll to position [4647, 0]
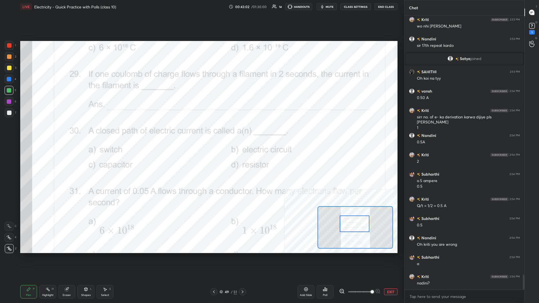
click at [70, 132] on div "Eraser" at bounding box center [66, 291] width 17 height 13
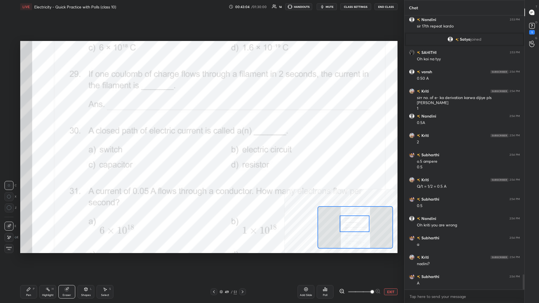
click at [33, 132] on div "P" at bounding box center [34, 289] width 2 height 3
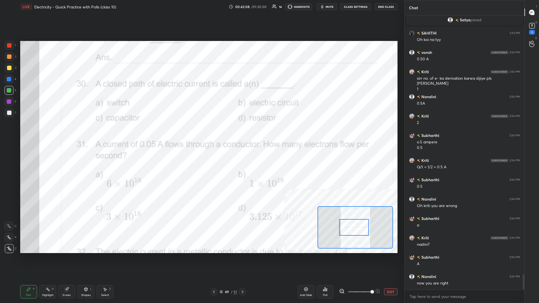
scroll to position [4705, 0]
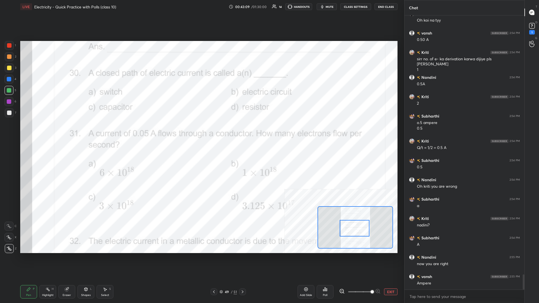
click at [46, 132] on icon at bounding box center [48, 289] width 4 height 4
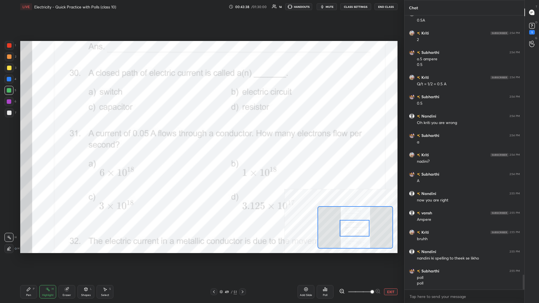
scroll to position [4788, 0]
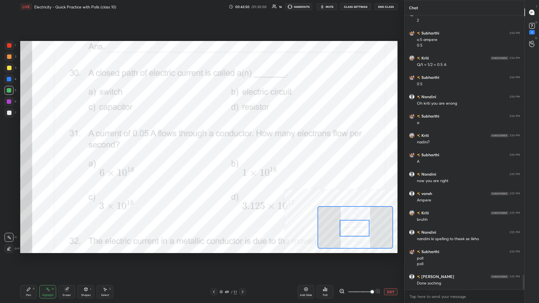
click at [201, 132] on div "Poll" at bounding box center [325, 291] width 17 height 13
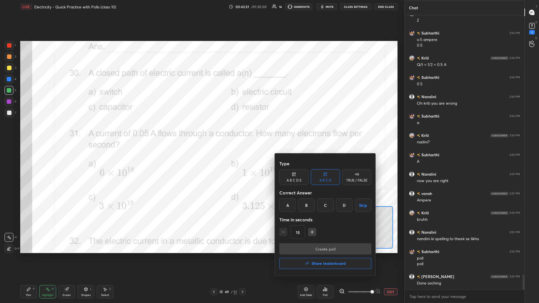
click at [201, 132] on div "B" at bounding box center [306, 205] width 17 height 13
click at [201, 132] on button "Create poll" at bounding box center [326, 249] width 92 height 11
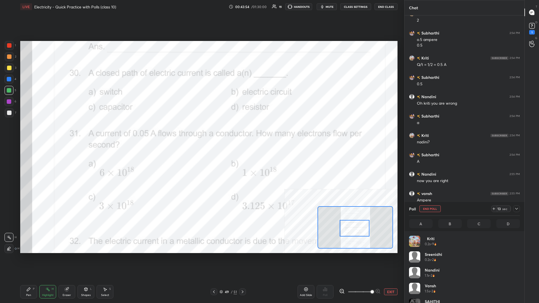
scroll to position [67, 111]
click at [35, 132] on div "Pen P" at bounding box center [28, 291] width 17 height 13
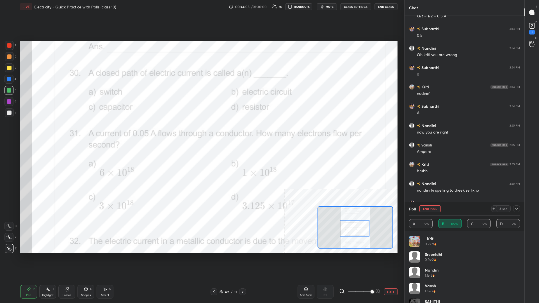
scroll to position [4856, 0]
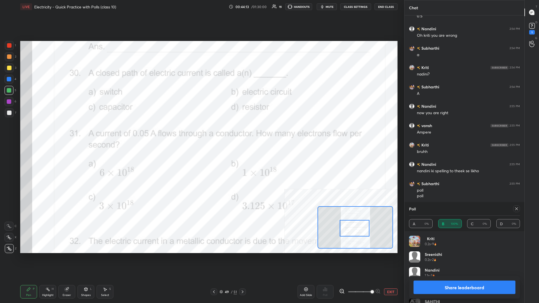
click at [201, 132] on button "Share leaderboard" at bounding box center [465, 287] width 102 height 13
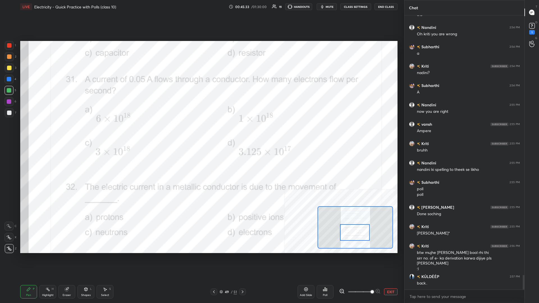
scroll to position [4877, 0]
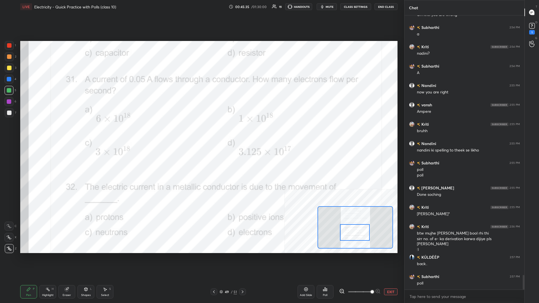
click at [201, 132] on div "Poll" at bounding box center [325, 291] width 17 height 13
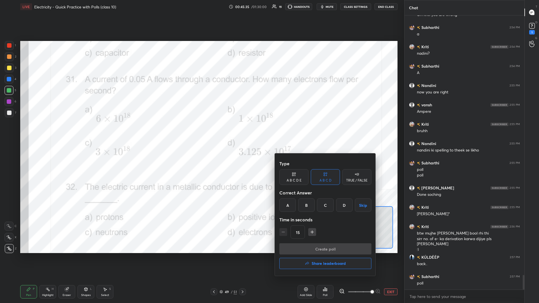
click at [201, 132] on div "D" at bounding box center [344, 205] width 17 height 13
click at [201, 132] on button "Create poll" at bounding box center [326, 249] width 92 height 11
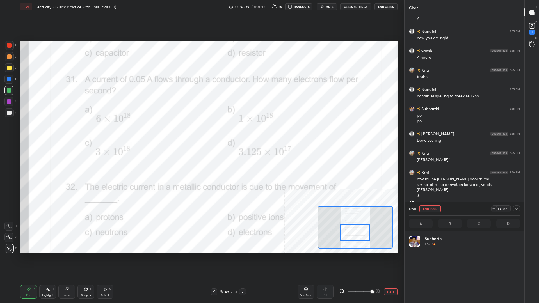
scroll to position [67, 111]
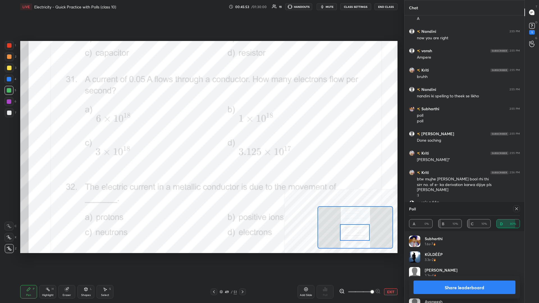
click at [201, 132] on button "Share leaderboard" at bounding box center [465, 287] width 102 height 13
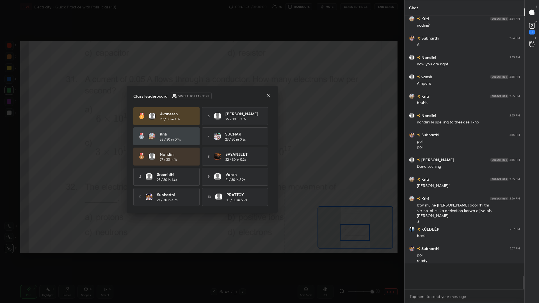
scroll to position [288, 120]
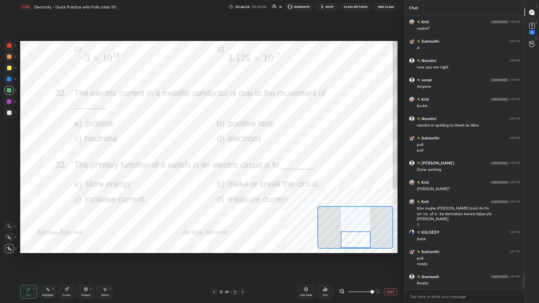
drag, startPoint x: 351, startPoint y: 231, endPoint x: 352, endPoint y: 240, distance: 9.0
click at [201, 132] on div at bounding box center [356, 240] width 30 height 17
click at [201, 132] on div "Poll" at bounding box center [325, 291] width 17 height 13
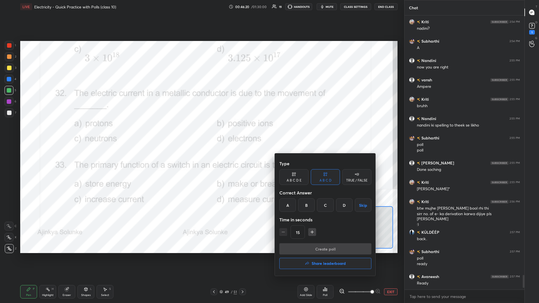
click at [201, 132] on div "D" at bounding box center [344, 205] width 17 height 13
click at [201, 132] on button "Create poll" at bounding box center [326, 249] width 92 height 11
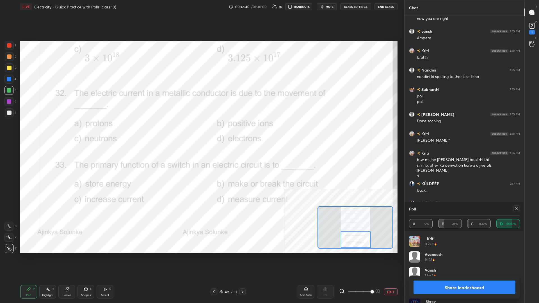
scroll to position [4970, 0]
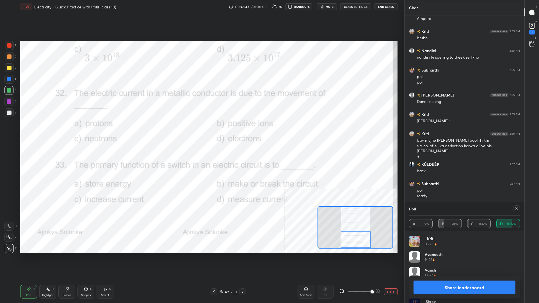
click at [201, 132] on button "Share leaderboard" at bounding box center [465, 287] width 102 height 13
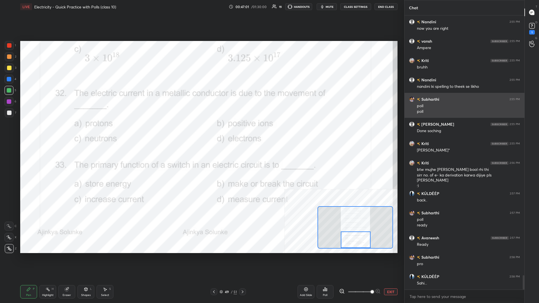
scroll to position [4960, 0]
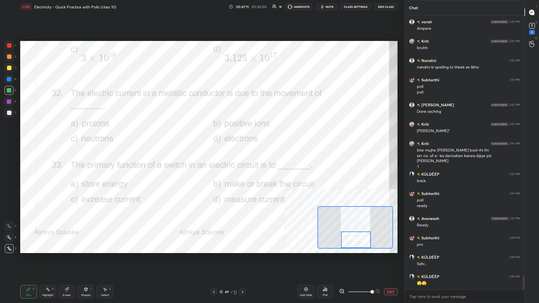
drag, startPoint x: 362, startPoint y: 239, endPoint x: 362, endPoint y: 243, distance: 4.2
click at [201, 132] on div at bounding box center [356, 240] width 30 height 17
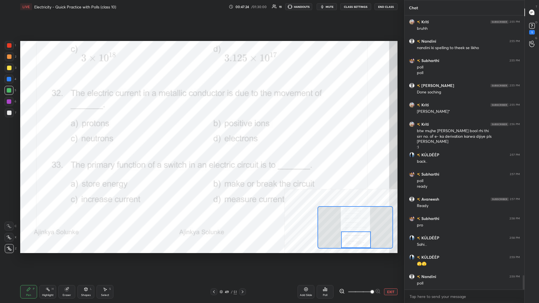
click at [201, 132] on icon at bounding box center [325, 289] width 4 height 4
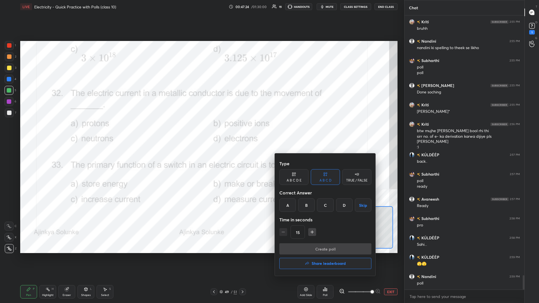
click at [201, 132] on div "B" at bounding box center [306, 205] width 17 height 13
click at [201, 132] on button "Create poll" at bounding box center [326, 249] width 92 height 11
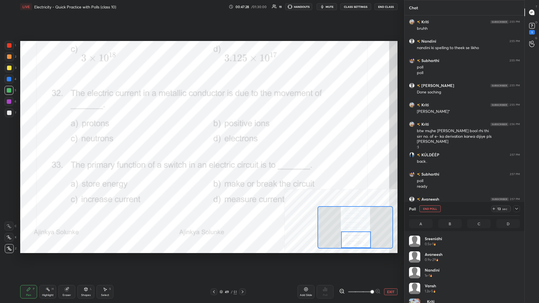
scroll to position [67, 111]
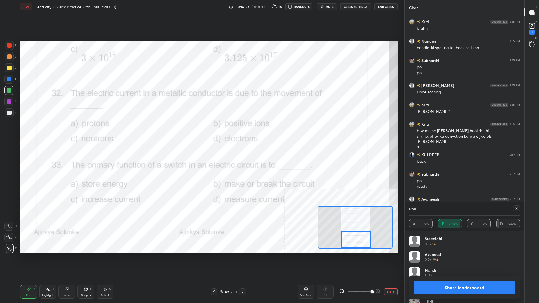
click at [201, 132] on button "Share leaderboard" at bounding box center [465, 287] width 102 height 13
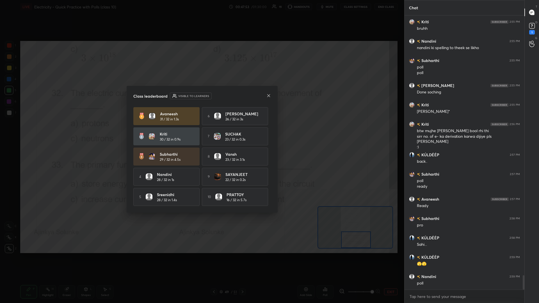
scroll to position [274, 120]
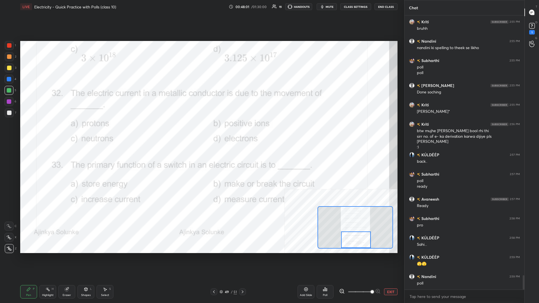
click at [201, 132] on button "EXIT" at bounding box center [390, 292] width 13 height 7
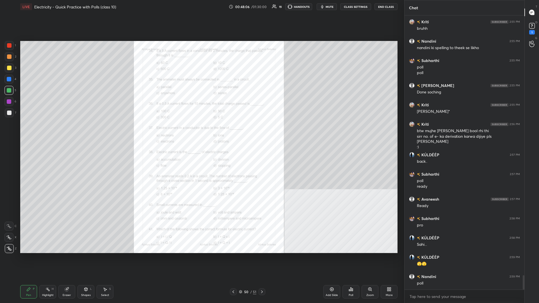
click at [201, 132] on div "Zoom" at bounding box center [371, 295] width 8 height 3
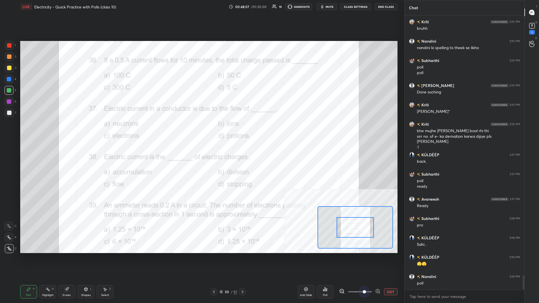
drag, startPoint x: 360, startPoint y: 289, endPoint x: 403, endPoint y: 279, distance: 44.6
click at [201, 132] on div "1 2 3 4 5 6 7 C X Z C X Z E E Erase all H H LIVE Electricity - Quick Practice w…" at bounding box center [269, 151] width 539 height 303
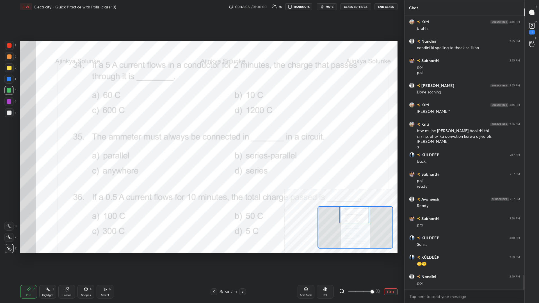
click at [201, 132] on div "Setting up your live class Poll for secs No correct answer Start poll" at bounding box center [209, 147] width 378 height 212
click at [8, 81] on div at bounding box center [8, 79] width 9 height 9
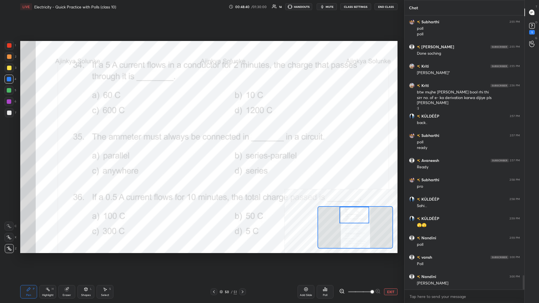
scroll to position [5038, 0]
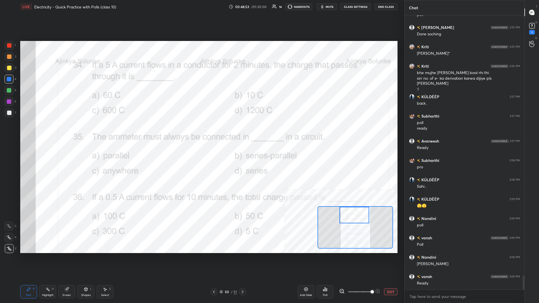
click at [201, 132] on icon at bounding box center [323, 290] width 1 height 1
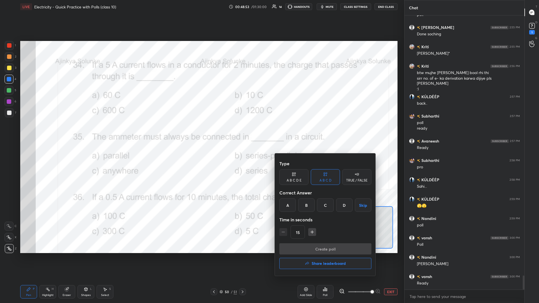
click at [201, 132] on div "C" at bounding box center [325, 205] width 17 height 13
click at [201, 132] on button "Create poll" at bounding box center [326, 249] width 92 height 11
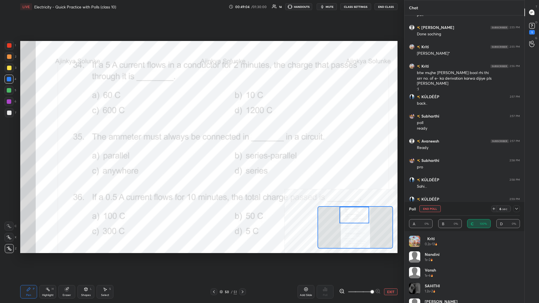
scroll to position [5086, 0]
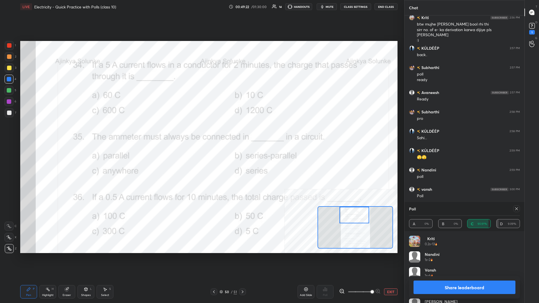
click at [201, 132] on button "Share leaderboard" at bounding box center [465, 287] width 102 height 13
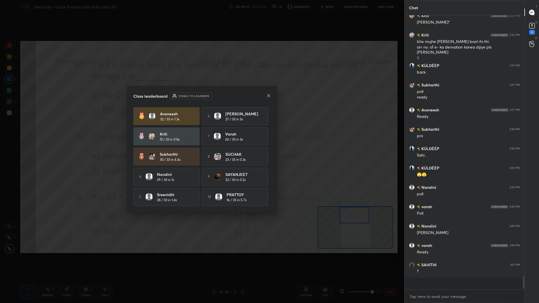
scroll to position [0, 0]
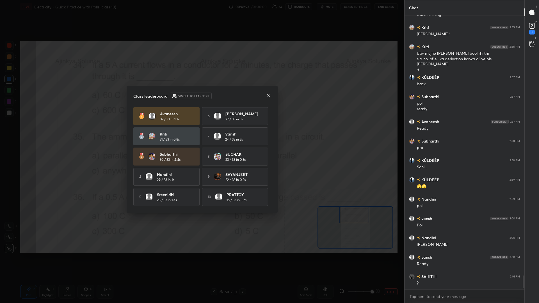
click at [201, 132] on div "Class leaderboard Visible to learners [PERSON_NAME] 32 / 33 in 1.3s 6 [PERSON_N…" at bounding box center [202, 149] width 151 height 127
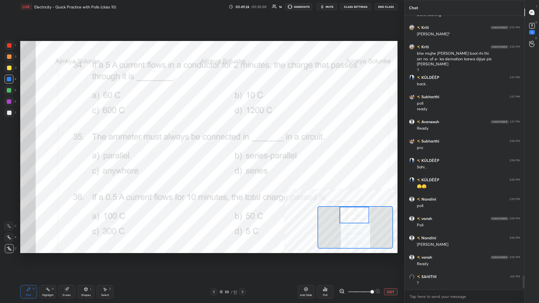
click at [53, 132] on div "Highlight H" at bounding box center [47, 291] width 17 height 13
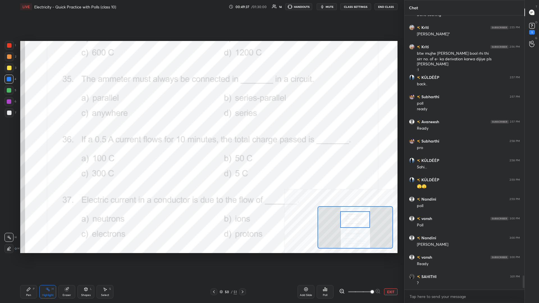
click at [201, 132] on div "Poll" at bounding box center [325, 291] width 17 height 13
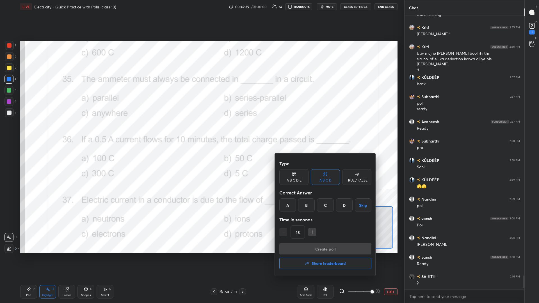
click at [201, 132] on div "D" at bounding box center [344, 205] width 17 height 13
click at [201, 132] on button "Create poll" at bounding box center [326, 249] width 92 height 11
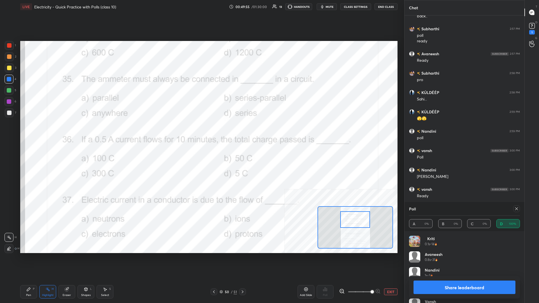
scroll to position [5145, 0]
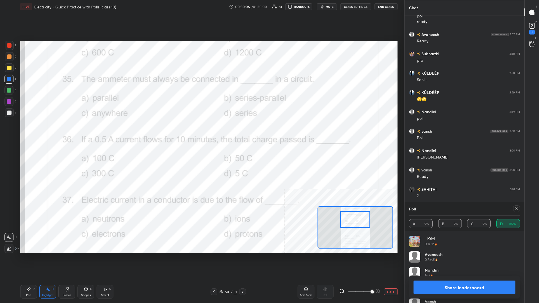
click at [201, 132] on button "Share leaderboard" at bounding box center [465, 287] width 102 height 13
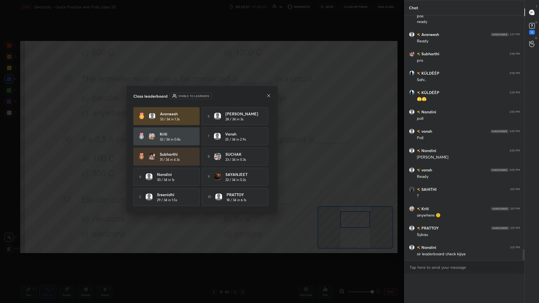
scroll to position [5130, 0]
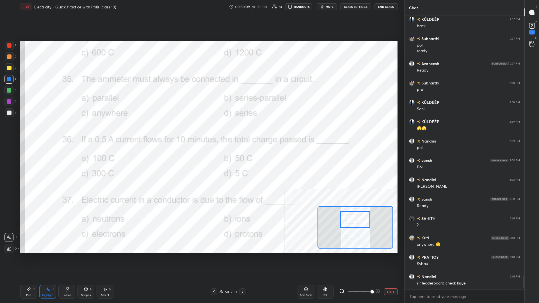
click at [33, 132] on div "Pen P" at bounding box center [28, 291] width 17 height 13
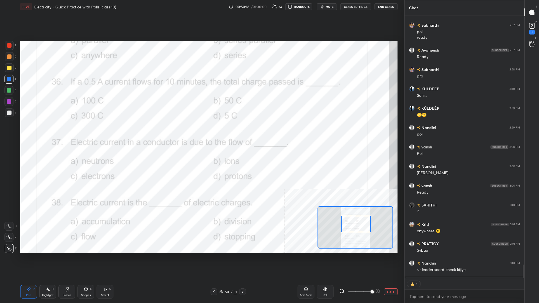
drag, startPoint x: 363, startPoint y: 221, endPoint x: 364, endPoint y: 225, distance: 4.6
click at [201, 132] on div at bounding box center [356, 224] width 30 height 17
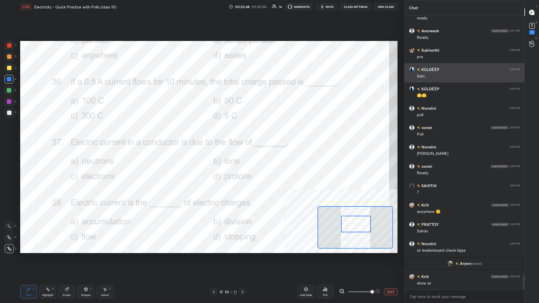
scroll to position [4923, 0]
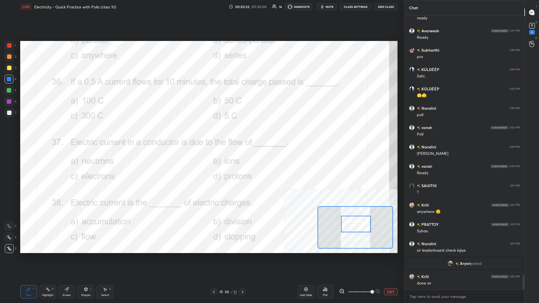
click at [201, 132] on div "Poll" at bounding box center [325, 291] width 17 height 13
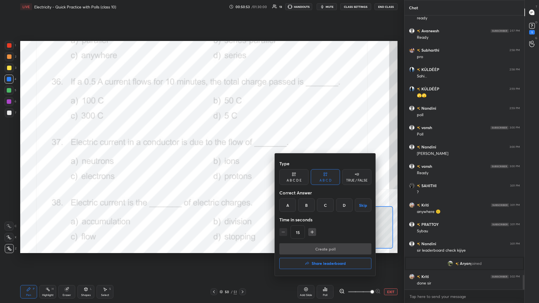
drag, startPoint x: 333, startPoint y: 207, endPoint x: 333, endPoint y: 212, distance: 5.6
click at [201, 132] on div "C" at bounding box center [325, 205] width 17 height 13
click at [201, 132] on button "Create poll" at bounding box center [326, 249] width 92 height 11
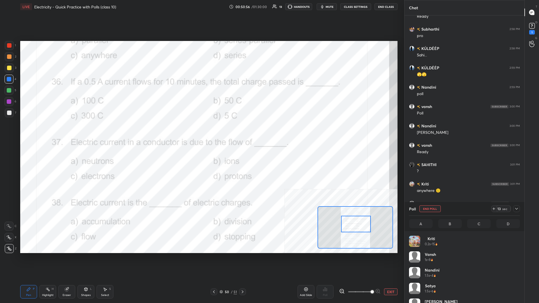
scroll to position [0, 0]
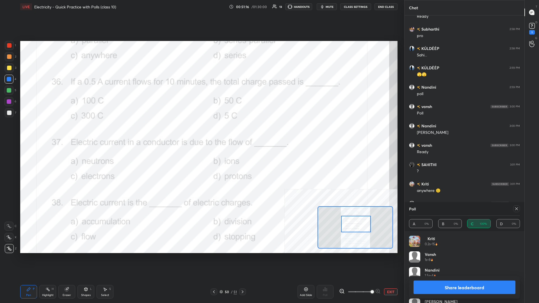
click at [201, 132] on button "Share leaderboard" at bounding box center [465, 287] width 102 height 13
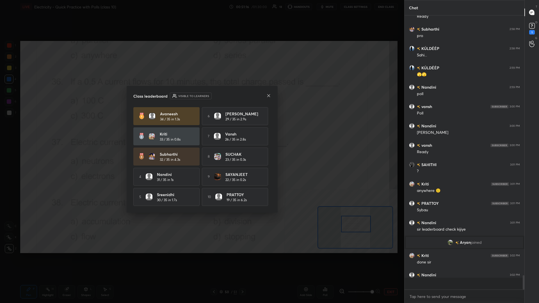
scroll to position [4943, 0]
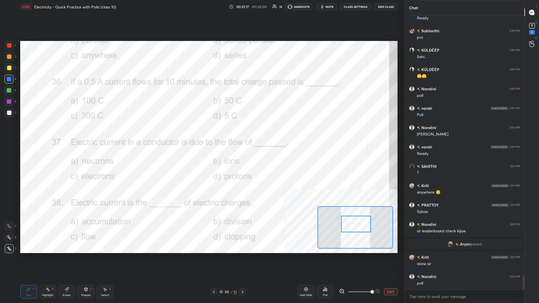
drag, startPoint x: 29, startPoint y: 294, endPoint x: 37, endPoint y: 254, distance: 40.3
click at [29, 132] on div "Pen P" at bounding box center [28, 291] width 17 height 13
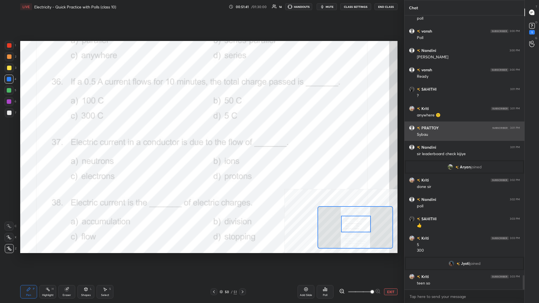
scroll to position [5015, 0]
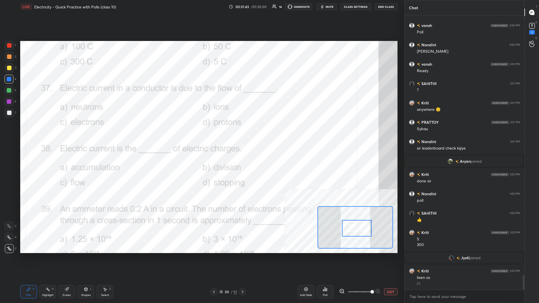
drag, startPoint x: 354, startPoint y: 226, endPoint x: 355, endPoint y: 231, distance: 4.3
click at [201, 132] on div at bounding box center [357, 228] width 30 height 17
click at [55, 132] on div "Highlight H" at bounding box center [47, 291] width 17 height 13
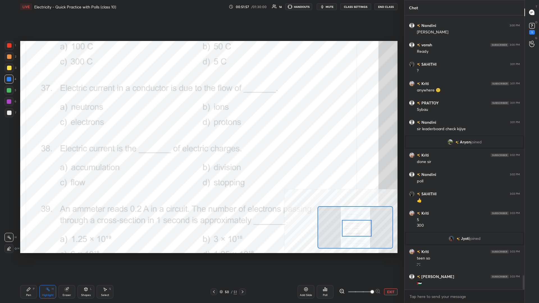
click at [201, 132] on div "Poll" at bounding box center [325, 291] width 17 height 13
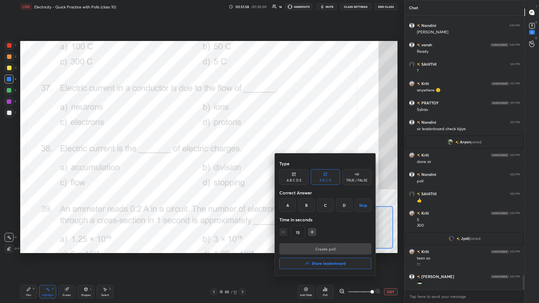
click at [201, 132] on div "C" at bounding box center [325, 205] width 17 height 13
click at [201, 132] on button "Create poll" at bounding box center [326, 249] width 92 height 11
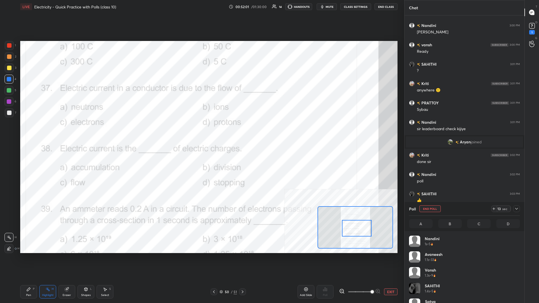
scroll to position [67, 111]
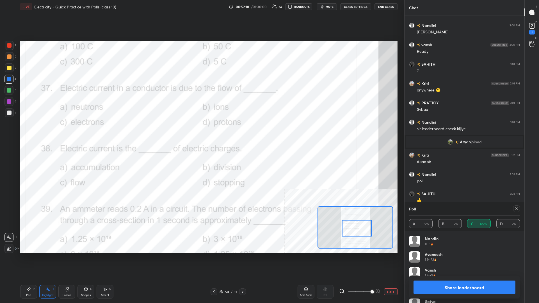
click at [201, 132] on button "Share leaderboard" at bounding box center [465, 287] width 102 height 13
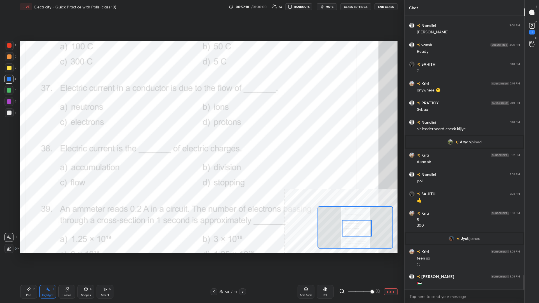
scroll to position [274, 120]
click at [28, 132] on icon at bounding box center [28, 289] width 4 height 4
click at [29, 132] on icon at bounding box center [28, 289] width 3 height 3
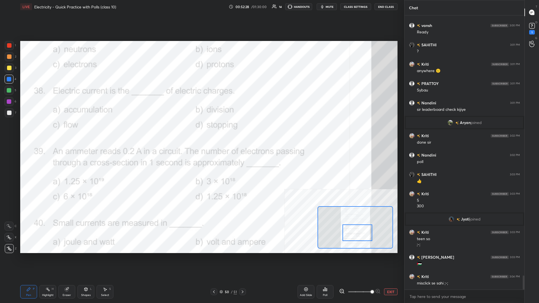
drag, startPoint x: 355, startPoint y: 233, endPoint x: 355, endPoint y: 237, distance: 4.5
click at [201, 132] on div at bounding box center [358, 233] width 30 height 17
click at [44, 132] on div "Highlight" at bounding box center [48, 295] width 12 height 3
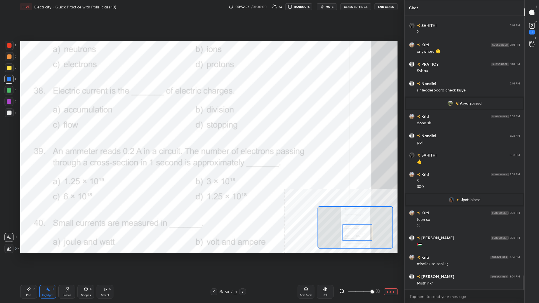
click at [201, 132] on div "Poll" at bounding box center [325, 291] width 17 height 13
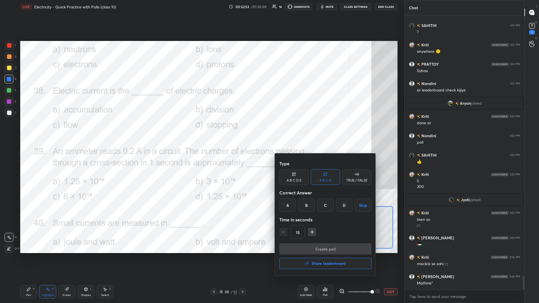
drag, startPoint x: 330, startPoint y: 208, endPoint x: 332, endPoint y: 231, distance: 23.4
click at [201, 132] on div "C" at bounding box center [325, 205] width 17 height 13
click at [201, 132] on button "Create poll" at bounding box center [326, 249] width 92 height 11
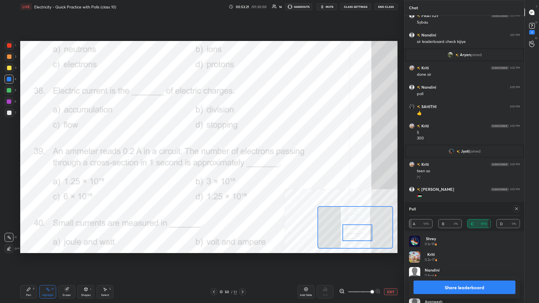
scroll to position [5141, 0]
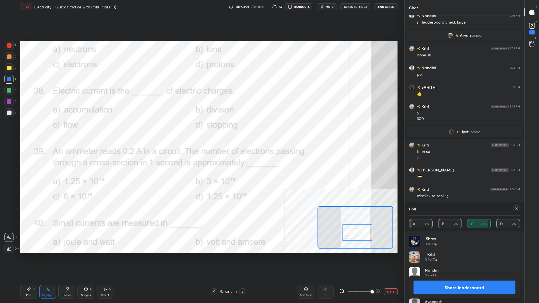
click at [201, 132] on button "Share leaderboard" at bounding box center [465, 287] width 102 height 13
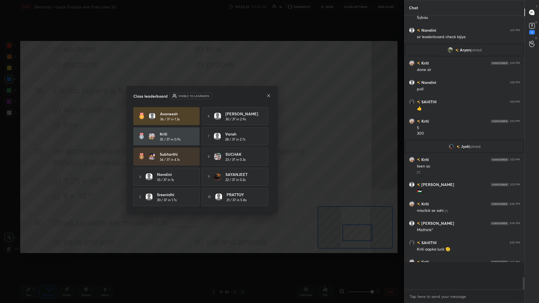
scroll to position [0, 0]
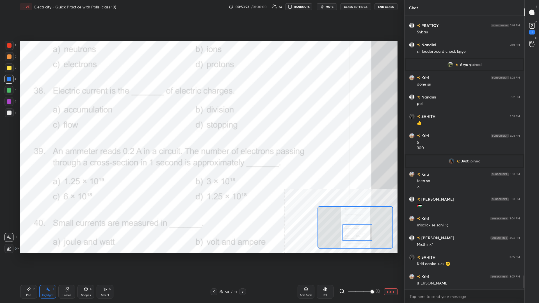
click at [20, 132] on div "LIVE Electricity - Quick Practice with Polls (class 10) 00:53:23 / 01:30:00 14 …" at bounding box center [209, 151] width 382 height 303
click at [31, 132] on div "Pen P" at bounding box center [28, 291] width 17 height 13
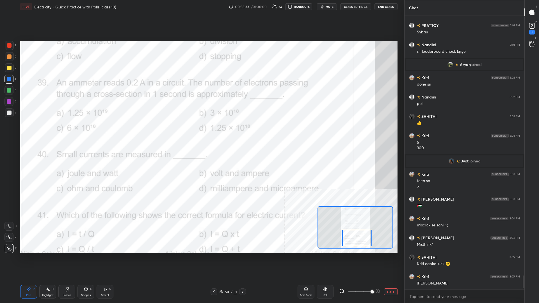
drag, startPoint x: 353, startPoint y: 232, endPoint x: 353, endPoint y: 238, distance: 5.3
click at [201, 132] on div at bounding box center [357, 238] width 30 height 17
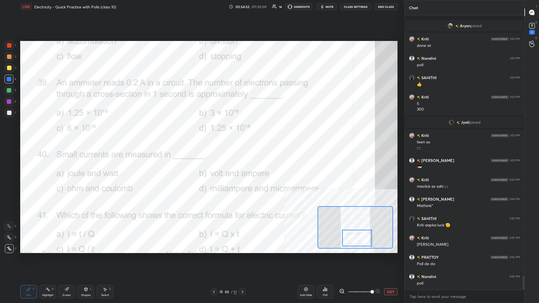
scroll to position [5170, 0]
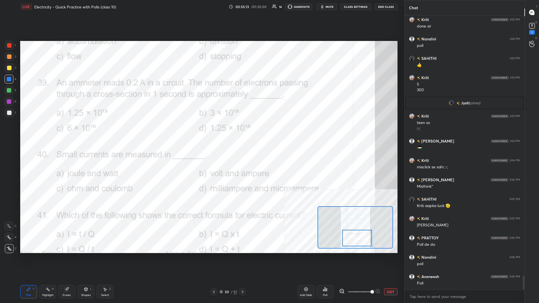
click at [201, 132] on div "Poll" at bounding box center [325, 291] width 17 height 13
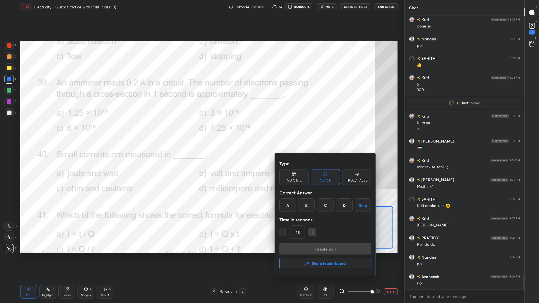
click at [201, 132] on div "D" at bounding box center [344, 205] width 17 height 13
click at [201, 132] on button "Create poll" at bounding box center [326, 249] width 92 height 11
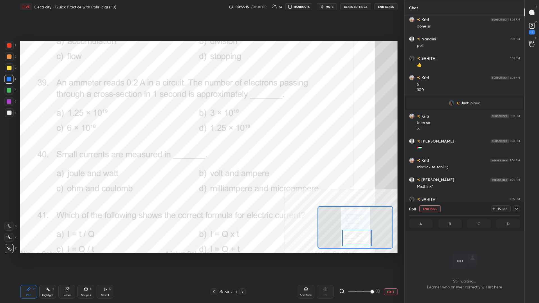
click at [201, 132] on div "Create poll" at bounding box center [325, 262] width 69 height 8
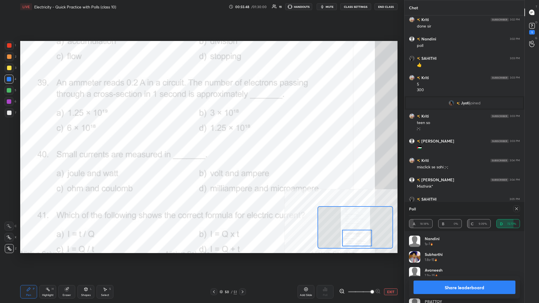
click at [201, 132] on div "Share leaderboard" at bounding box center [464, 287] width 111 height 22
click at [201, 132] on button "Share leaderboard" at bounding box center [465, 287] width 102 height 13
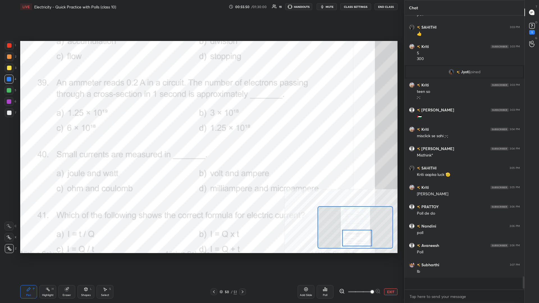
scroll to position [281, 120]
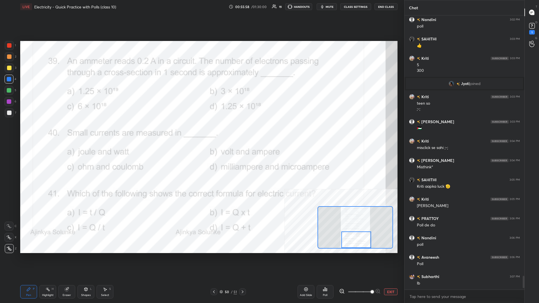
drag, startPoint x: 359, startPoint y: 237, endPoint x: 358, endPoint y: 248, distance: 11.0
click at [201, 132] on div at bounding box center [357, 240] width 30 height 17
click at [46, 132] on icon at bounding box center [48, 289] width 4 height 4
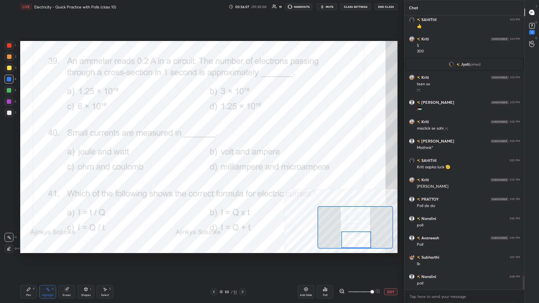
click at [201, 132] on icon at bounding box center [325, 289] width 1 height 3
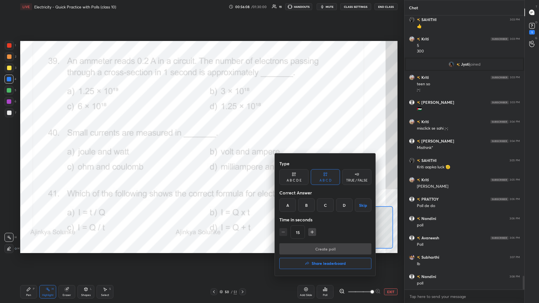
click at [201, 132] on div "D" at bounding box center [344, 205] width 17 height 13
click at [201, 132] on div "Type A B C D E A B C D TRUE / FALSE Correct Answer A B C D Skip Time in seconds…" at bounding box center [326, 200] width 92 height 85
click at [201, 132] on button "Create poll" at bounding box center [326, 249] width 92 height 11
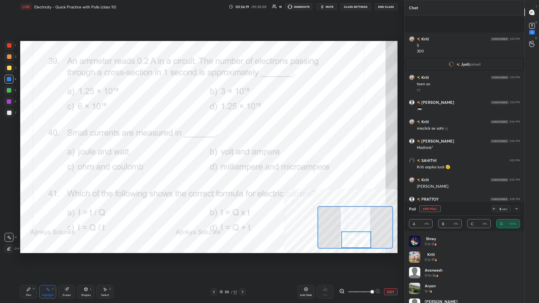
scroll to position [5257, 0]
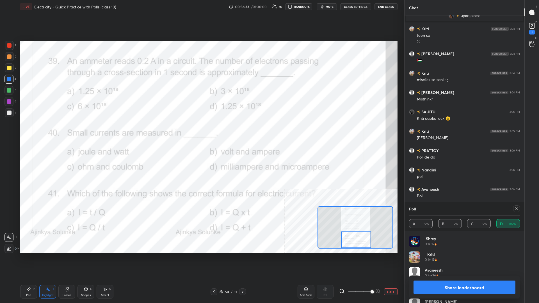
click at [201, 132] on div "Share leaderboard" at bounding box center [464, 287] width 111 height 22
click at [201, 132] on button "Share leaderboard" at bounding box center [465, 287] width 102 height 13
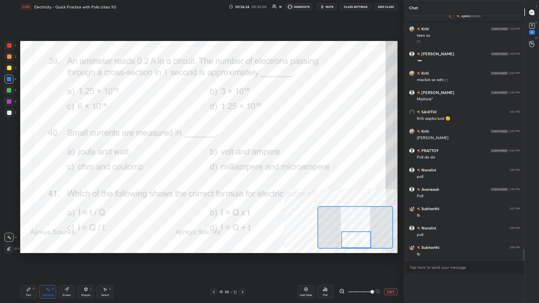
scroll to position [0, 0]
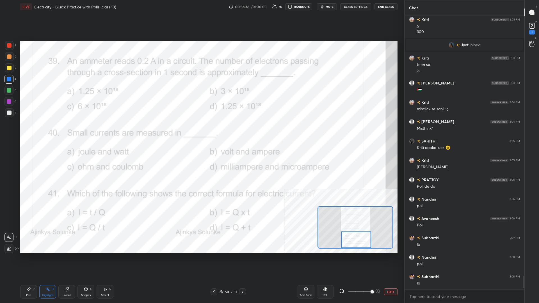
click at [33, 132] on div "Pen P" at bounding box center [28, 291] width 17 height 13
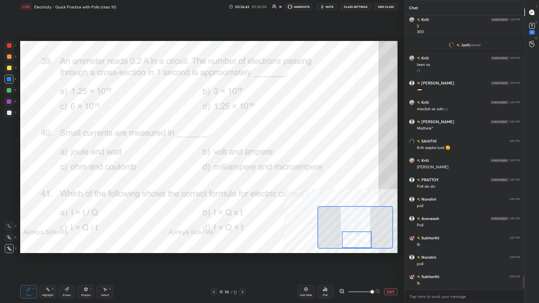
drag, startPoint x: 352, startPoint y: 239, endPoint x: 353, endPoint y: 242, distance: 3.1
click at [201, 132] on div at bounding box center [357, 240] width 30 height 17
click at [43, 132] on div "Highlight H" at bounding box center [47, 291] width 17 height 13
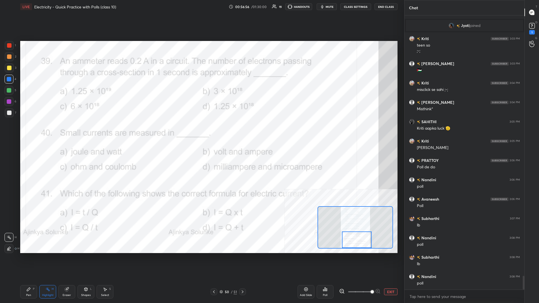
click at [201, 132] on div "Poll" at bounding box center [325, 291] width 17 height 13
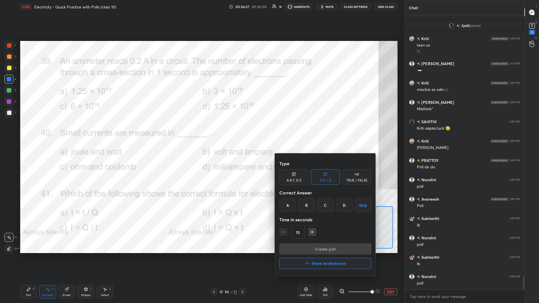
click at [201, 132] on div "C" at bounding box center [325, 205] width 17 height 13
click at [201, 132] on button "Create poll" at bounding box center [326, 249] width 92 height 11
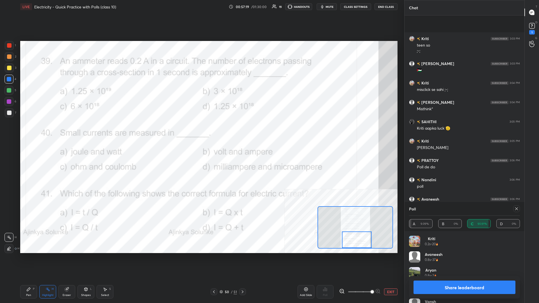
scroll to position [5296, 0]
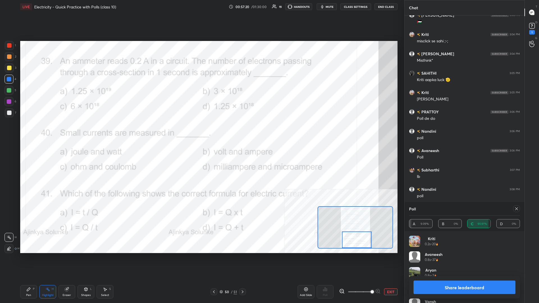
click at [201, 132] on button "Share leaderboard" at bounding box center [465, 287] width 102 height 13
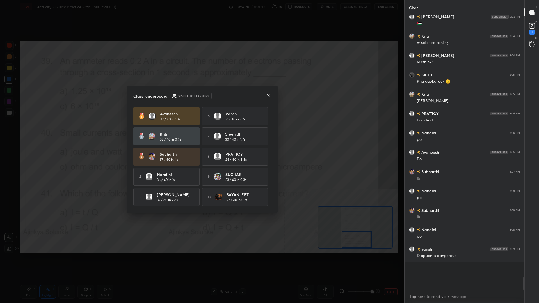
scroll to position [257, 120]
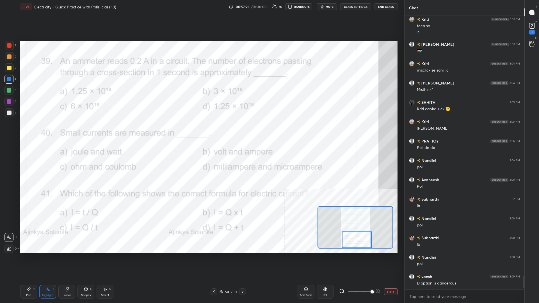
click at [23, 132] on div "Pen P" at bounding box center [28, 291] width 17 height 13
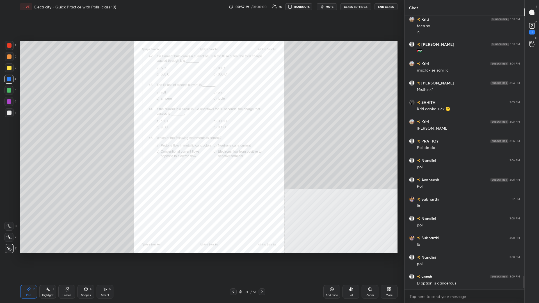
click at [201, 132] on div "Zoom" at bounding box center [371, 295] width 8 height 3
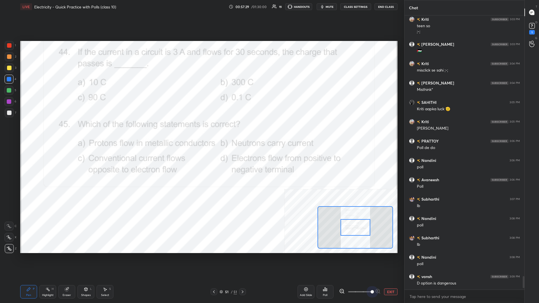
drag, startPoint x: 368, startPoint y: 295, endPoint x: 401, endPoint y: 294, distance: 33.2
click at [201, 132] on div "1 2 3 4 5 6 7 C X Z C X Z E E Erase all H H LIVE Electricity - Quick Practice w…" at bounding box center [202, 151] width 405 height 303
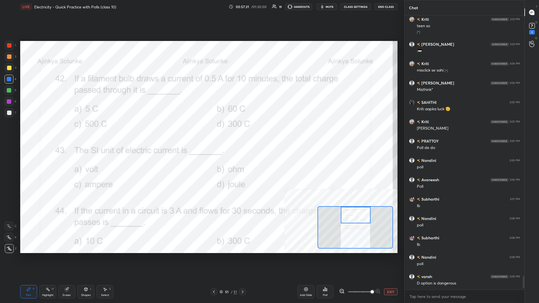
click at [201, 132] on div "Setting up your live class Poll for secs No correct answer Start poll" at bounding box center [209, 147] width 378 height 212
click at [46, 132] on div "Highlight H" at bounding box center [47, 291] width 17 height 13
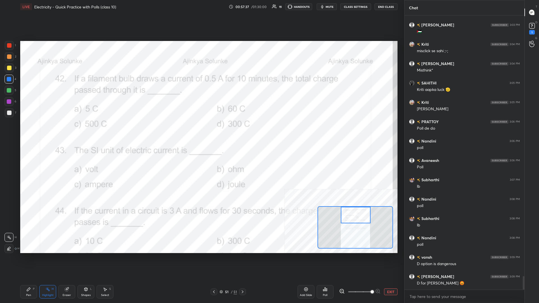
click at [30, 132] on div "Pen P Highlight H Eraser Shapes L Select S 51 / 51 Add Slide Poll EXIT" at bounding box center [209, 292] width 378 height 22
click at [28, 132] on div "Pen P" at bounding box center [28, 291] width 17 height 13
click at [33, 132] on div "Pen P" at bounding box center [28, 291] width 17 height 13
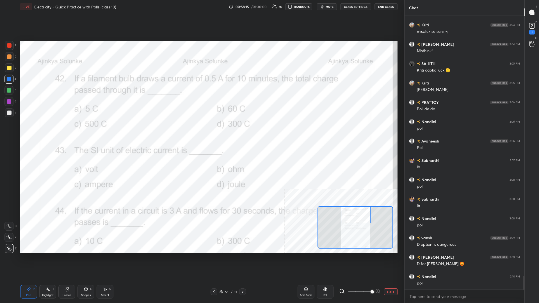
scroll to position [5325, 0]
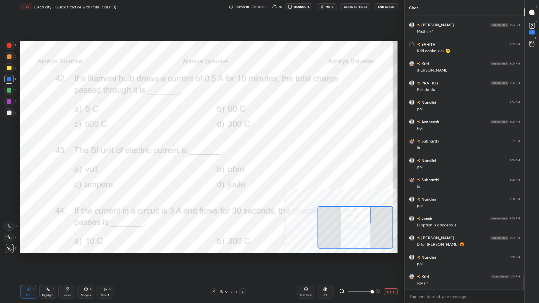
click at [201, 132] on div "Poll" at bounding box center [325, 295] width 4 height 3
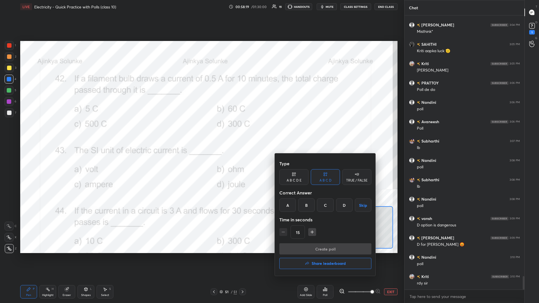
click at [201, 132] on div "D" at bounding box center [344, 205] width 17 height 13
click at [201, 132] on button "Create poll" at bounding box center [326, 249] width 92 height 11
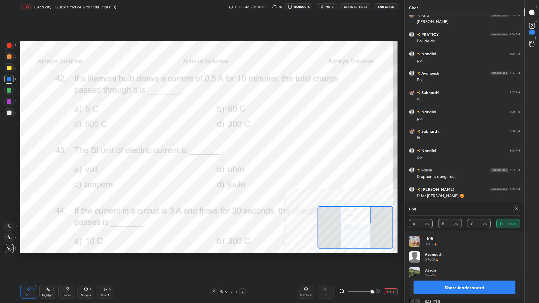
scroll to position [5393, 0]
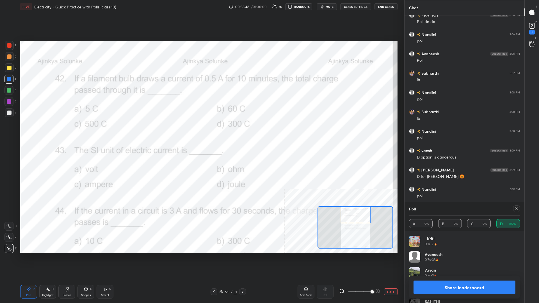
click at [201, 132] on button "Share leaderboard" at bounding box center [465, 287] width 102 height 13
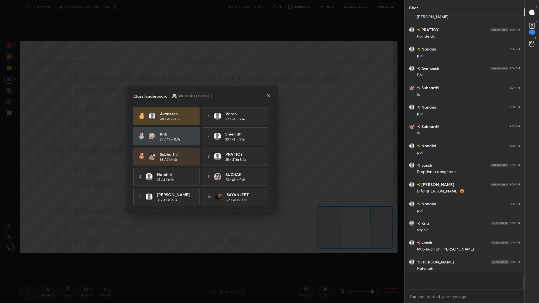
scroll to position [0, 0]
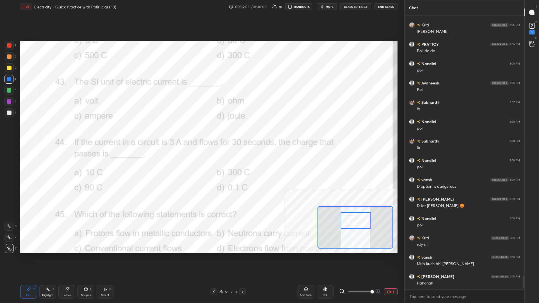
click at [48, 132] on rect at bounding box center [48, 290] width 3 height 3
click at [201, 132] on button "EXIT" at bounding box center [390, 292] width 13 height 7
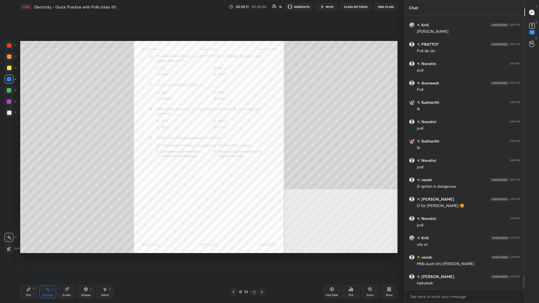
drag, startPoint x: 253, startPoint y: 293, endPoint x: 253, endPoint y: 288, distance: 5.1
click at [201, 132] on div "51" at bounding box center [254, 292] width 3 height 5
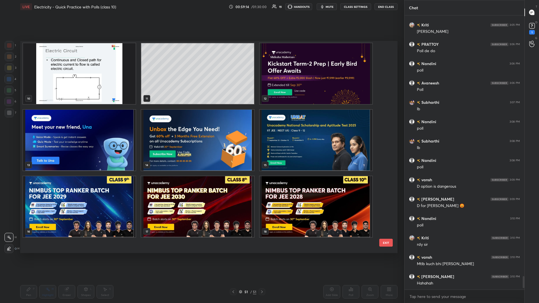
scroll to position [176, 0]
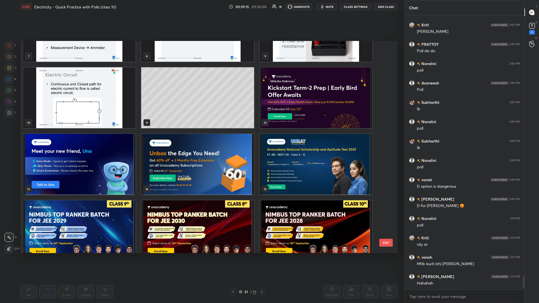
click at [201, 132] on img "grid" at bounding box center [316, 164] width 113 height 61
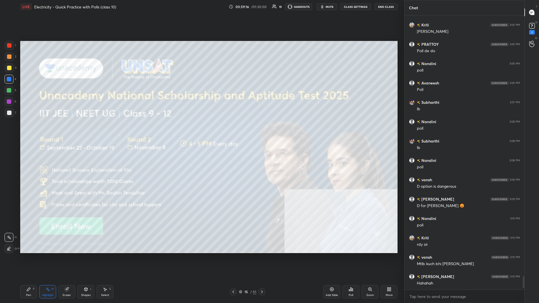
click at [201, 132] on img "grid" at bounding box center [316, 164] width 113 height 61
click at [31, 132] on div "Pen P" at bounding box center [28, 291] width 17 height 13
click at [7, 116] on div at bounding box center [9, 112] width 9 height 9
click at [9, 116] on div at bounding box center [9, 112] width 9 height 9
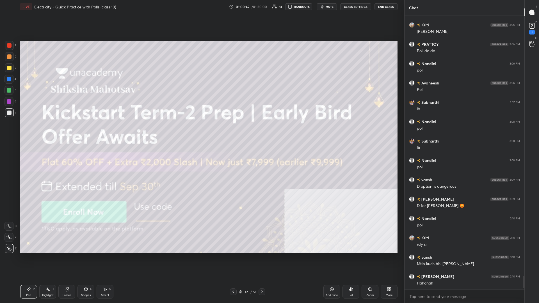
click at [201, 132] on div "51" at bounding box center [254, 292] width 3 height 5
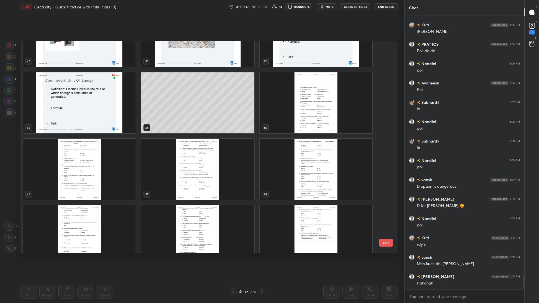
scroll to position [919, 0]
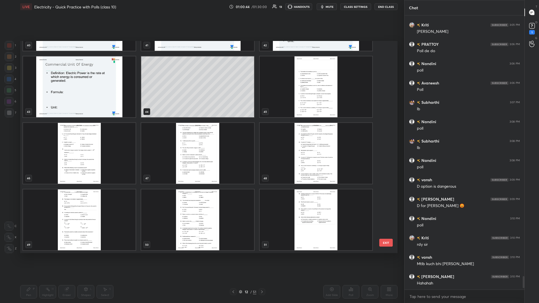
click at [201, 132] on div "51" at bounding box center [316, 220] width 118 height 67
click at [201, 132] on img "grid" at bounding box center [316, 220] width 113 height 61
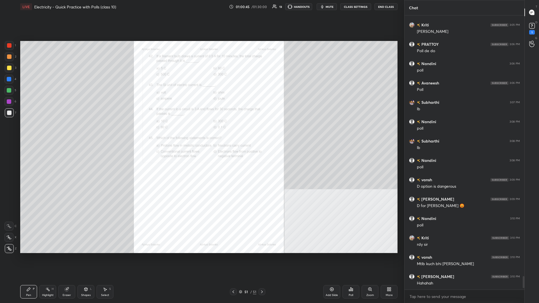
click at [201, 132] on div "Zoom" at bounding box center [370, 291] width 17 height 13
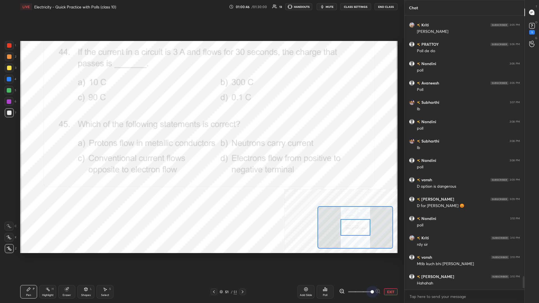
drag, startPoint x: 367, startPoint y: 292, endPoint x: 396, endPoint y: 292, distance: 28.9
click at [201, 132] on div "EXIT" at bounding box center [368, 292] width 58 height 7
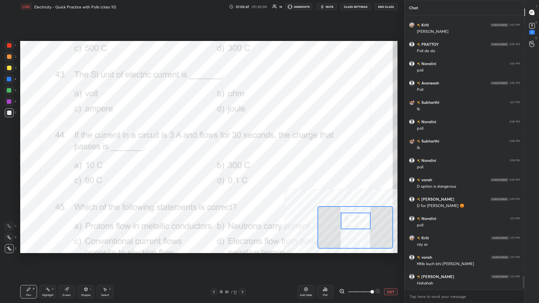
drag, startPoint x: 361, startPoint y: 230, endPoint x: 361, endPoint y: 223, distance: 6.5
click at [201, 132] on div at bounding box center [356, 221] width 30 height 17
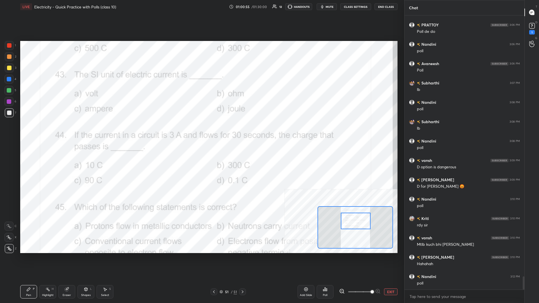
click at [50, 132] on div "Highlight H" at bounding box center [47, 291] width 17 height 13
click at [7, 82] on div at bounding box center [8, 79] width 9 height 9
click at [201, 132] on div "Poll" at bounding box center [325, 291] width 17 height 13
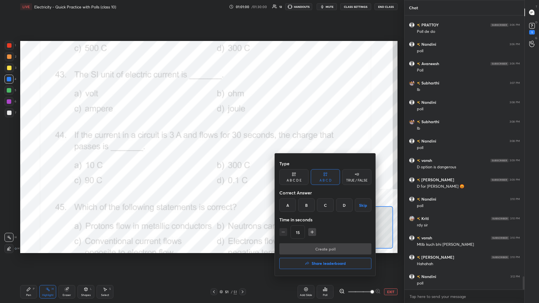
click at [201, 132] on div "C" at bounding box center [325, 205] width 17 height 13
click at [201, 132] on button "Create poll" at bounding box center [326, 249] width 92 height 11
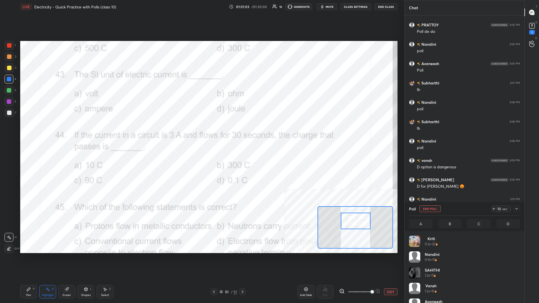
scroll to position [67, 111]
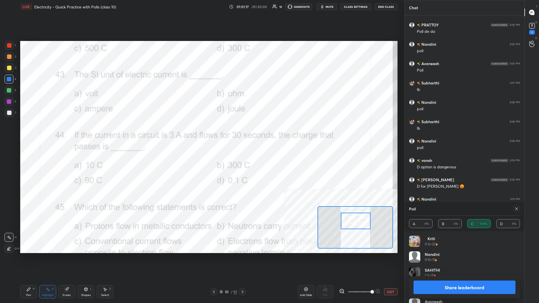
click at [201, 132] on button "Share leaderboard" at bounding box center [465, 287] width 102 height 13
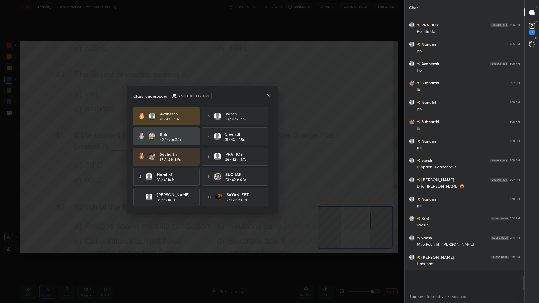
scroll to position [0, 0]
click at [201, 132] on div "Class leaderboard Visible to learners [PERSON_NAME] 41 / 42 in 1.3s 6 [PERSON_N…" at bounding box center [202, 149] width 151 height 127
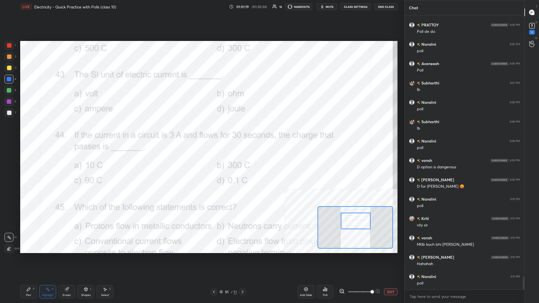
click at [29, 132] on div "Pen P" at bounding box center [28, 291] width 17 height 13
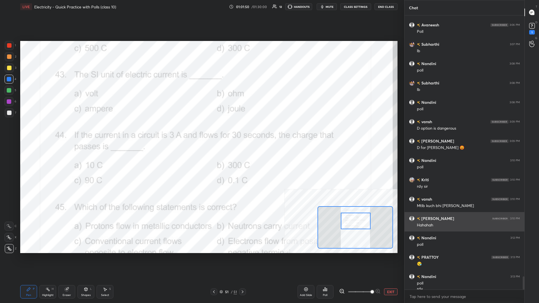
scroll to position [5427, 0]
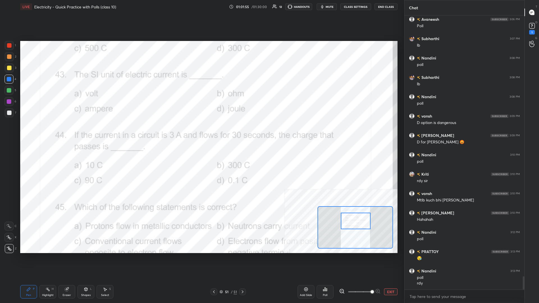
click at [201, 132] on div "Poll" at bounding box center [325, 291] width 17 height 13
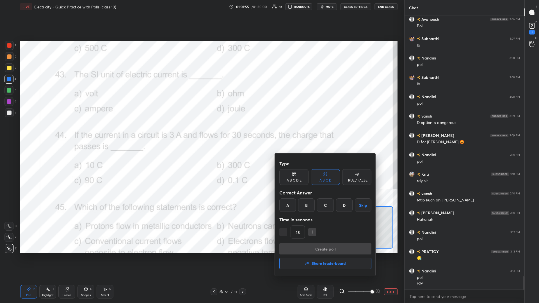
click at [201, 132] on div "C" at bounding box center [325, 205] width 17 height 13
click at [201, 132] on div "Type A B C D E A B C D TRUE / FALSE Correct Answer A B C D Skip Time in seconds…" at bounding box center [326, 200] width 92 height 85
click at [201, 132] on button "Create poll" at bounding box center [326, 249] width 92 height 11
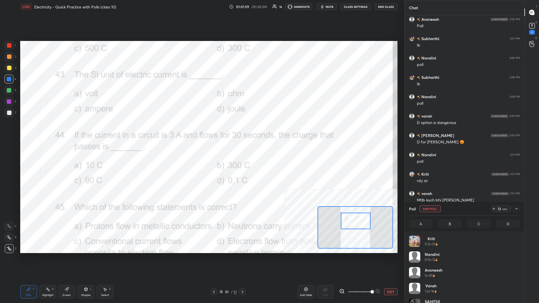
scroll to position [5476, 0]
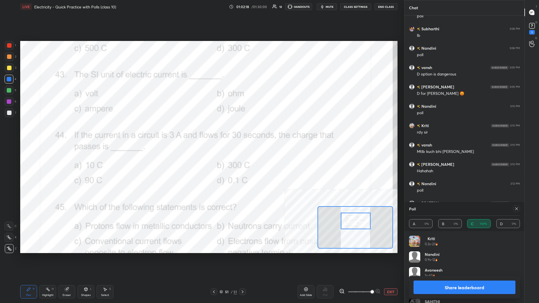
drag, startPoint x: 471, startPoint y: 294, endPoint x: 472, endPoint y: 290, distance: 3.7
click at [201, 132] on button "Share leaderboard" at bounding box center [465, 287] width 102 height 13
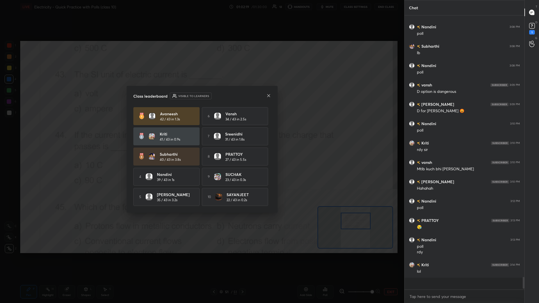
scroll to position [0, 0]
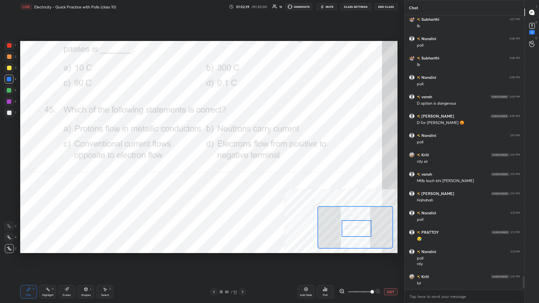
drag, startPoint x: 364, startPoint y: 224, endPoint x: 365, endPoint y: 229, distance: 5.6
click at [201, 132] on div at bounding box center [357, 229] width 30 height 17
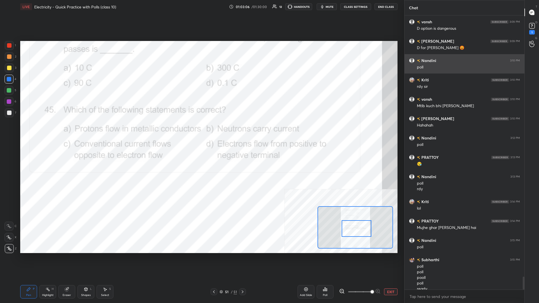
scroll to position [5527, 0]
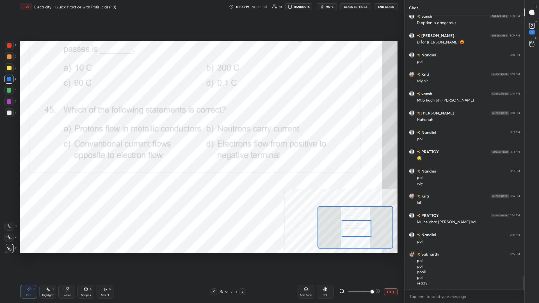
click at [201, 132] on icon at bounding box center [325, 289] width 4 height 4
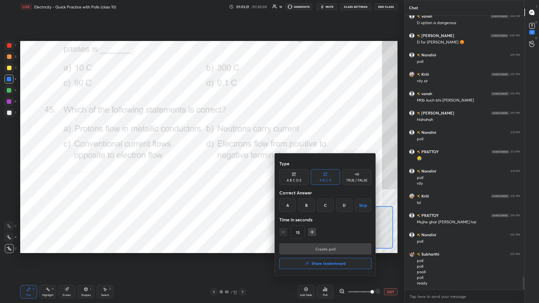
click at [201, 132] on div "C" at bounding box center [325, 205] width 17 height 13
click at [201, 132] on button "Create poll" at bounding box center [326, 249] width 92 height 11
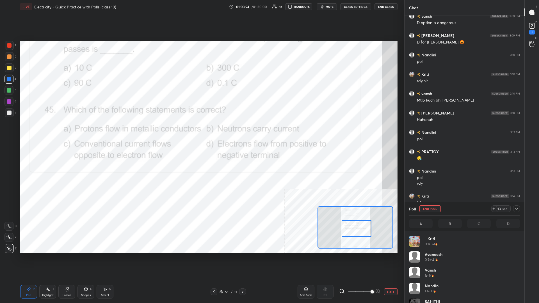
scroll to position [67, 111]
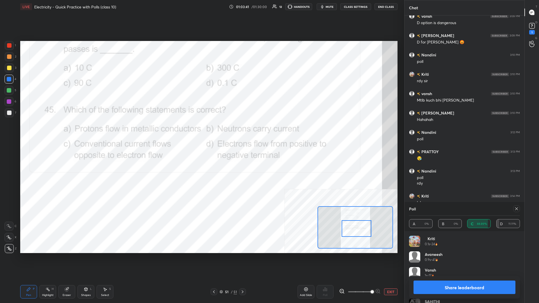
click at [201, 132] on button "Share leaderboard" at bounding box center [465, 287] width 102 height 13
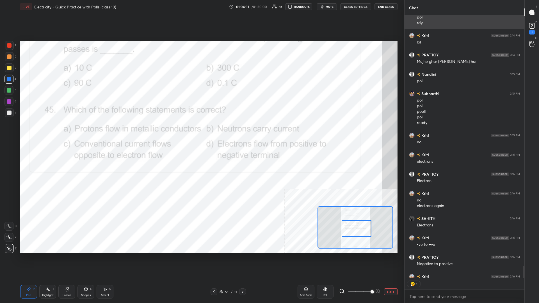
scroll to position [5719, 0]
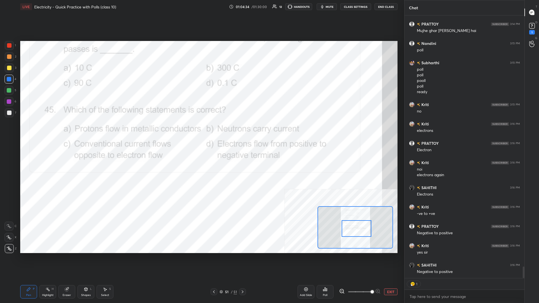
click at [201, 132] on button "EXIT" at bounding box center [390, 292] width 13 height 7
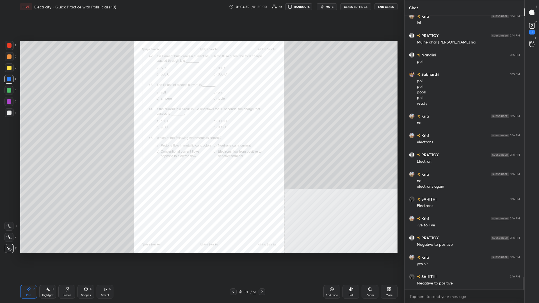
scroll to position [5707, 0]
click at [201, 132] on icon at bounding box center [233, 292] width 4 height 4
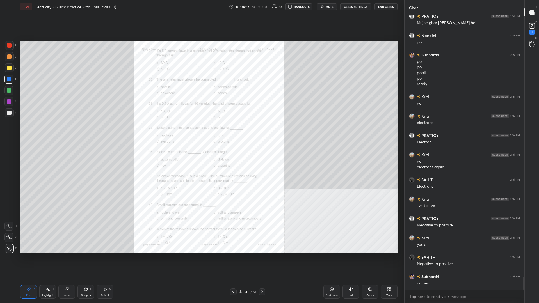
click at [201, 132] on icon at bounding box center [233, 292] width 4 height 4
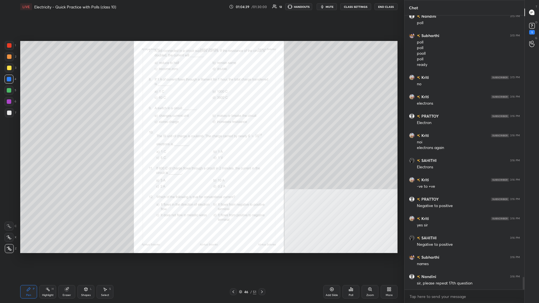
click at [201, 132] on icon at bounding box center [233, 292] width 4 height 4
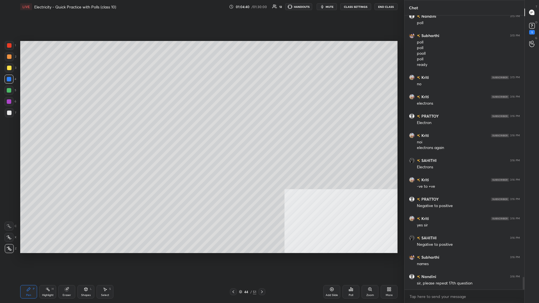
scroll to position [5766, 0]
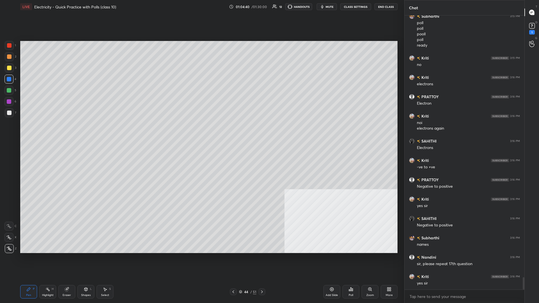
click at [201, 132] on icon at bounding box center [233, 292] width 4 height 4
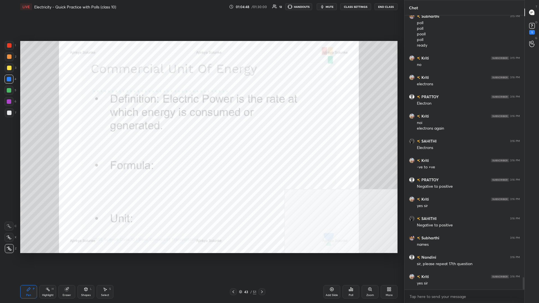
click at [201, 132] on icon at bounding box center [233, 292] width 4 height 4
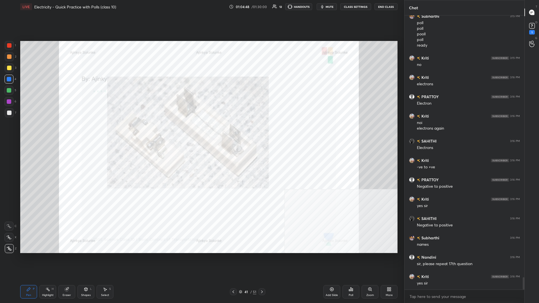
click at [201, 132] on icon at bounding box center [233, 292] width 4 height 4
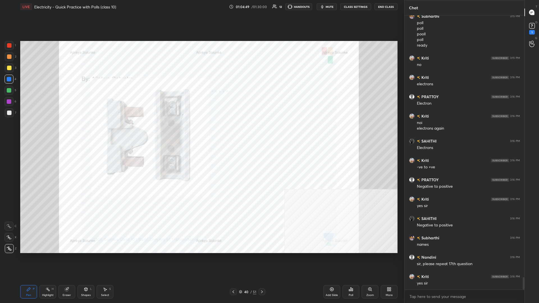
click at [201, 132] on icon at bounding box center [233, 292] width 4 height 4
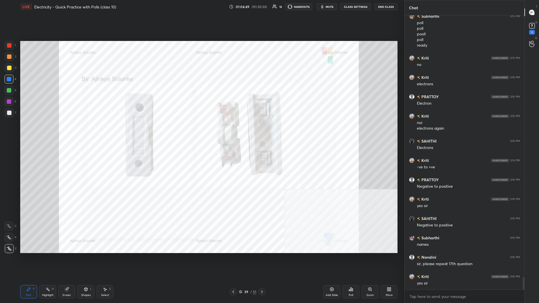
scroll to position [5785, 0]
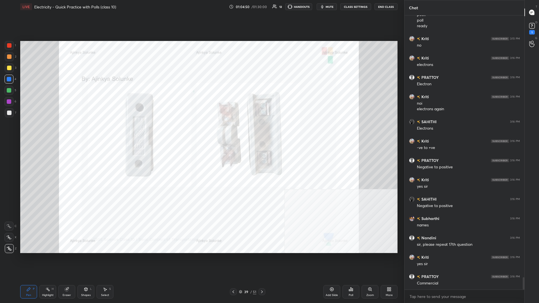
click at [201, 132] on div "39 / 51" at bounding box center [247, 292] width 35 height 7
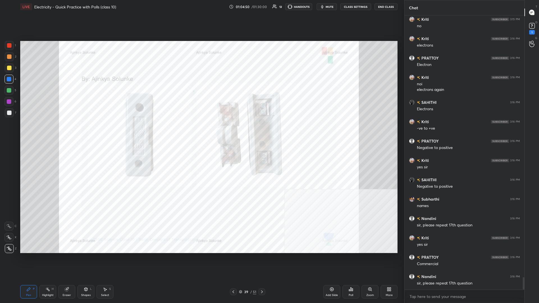
click at [201, 132] on div "39 / 51" at bounding box center [247, 292] width 35 height 7
click at [201, 132] on div "/" at bounding box center [251, 291] width 2 height 3
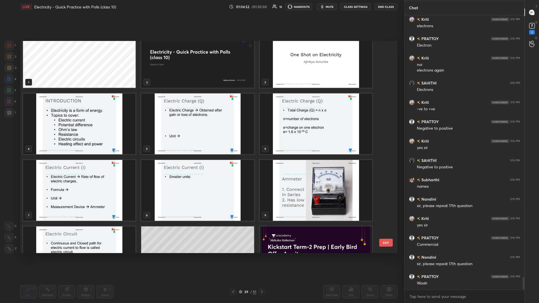
scroll to position [0, 0]
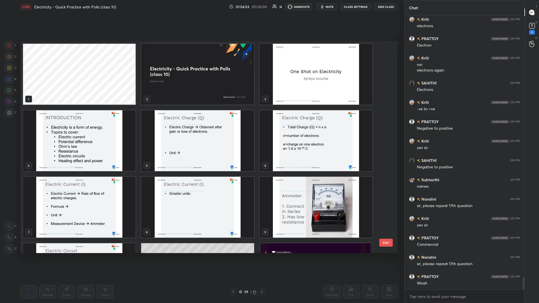
click at [194, 132] on img "grid" at bounding box center [197, 140] width 113 height 61
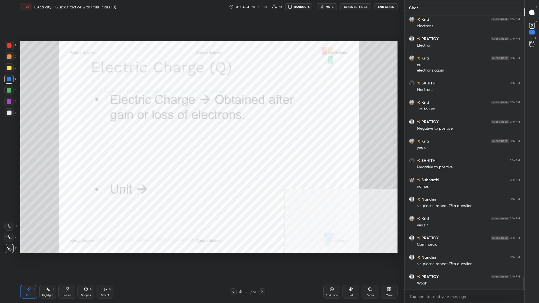
scroll to position [5843, 0]
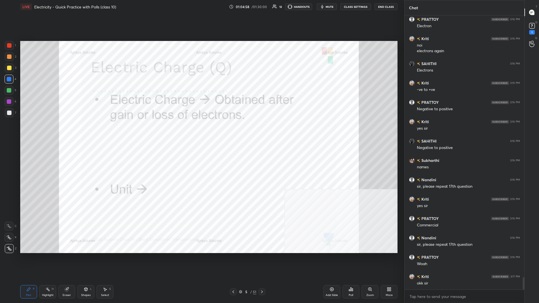
click at [201, 8] on span "mute" at bounding box center [330, 7] width 8 height 4
click at [201, 5] on button "unmute" at bounding box center [327, 6] width 20 height 7
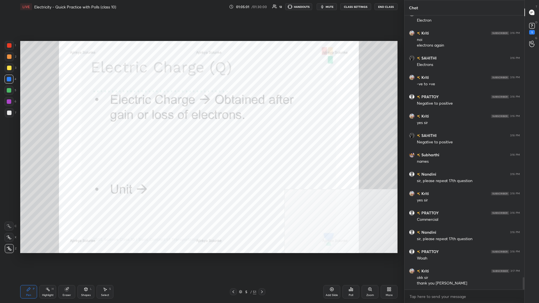
click at [201, 132] on div "Poll" at bounding box center [351, 291] width 17 height 13
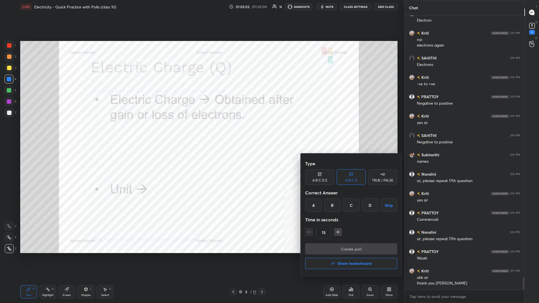
click at [201, 132] on h4 "Share leaderboard" at bounding box center [355, 264] width 34 height 4
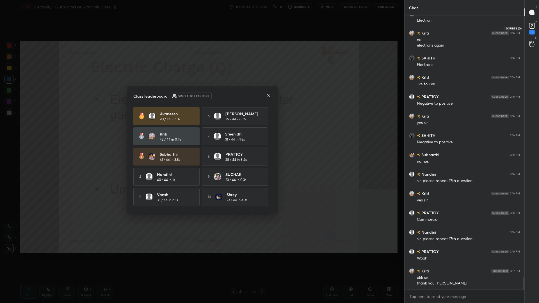
click at [201, 28] on icon at bounding box center [532, 26] width 8 height 8
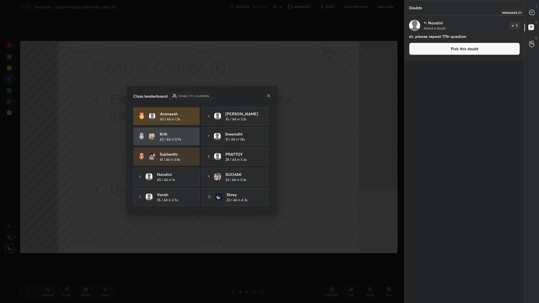
click at [201, 13] on div at bounding box center [532, 12] width 11 height 10
type textarea "x"
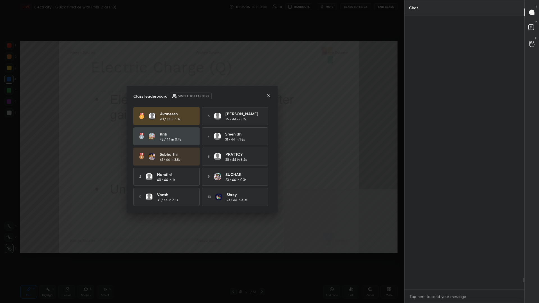
scroll to position [274, 120]
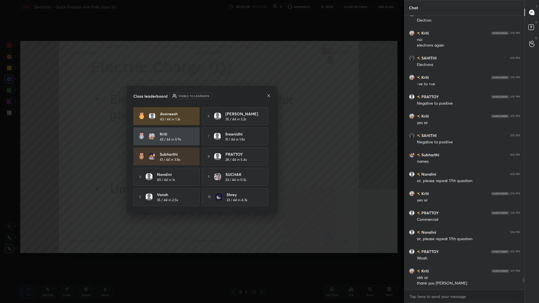
click at [201, 94] on div "Class leaderboard Visible to learners" at bounding box center [202, 96] width 138 height 7
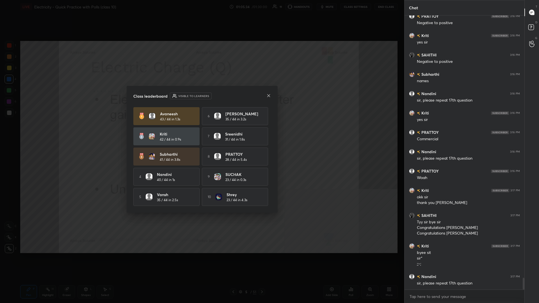
scroll to position [6198, 0]
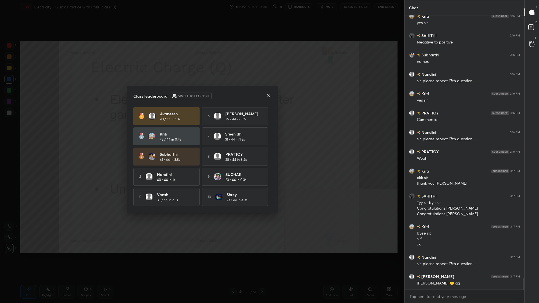
click at [201, 97] on div "Class leaderboard Visible to learners" at bounding box center [202, 96] width 138 height 7
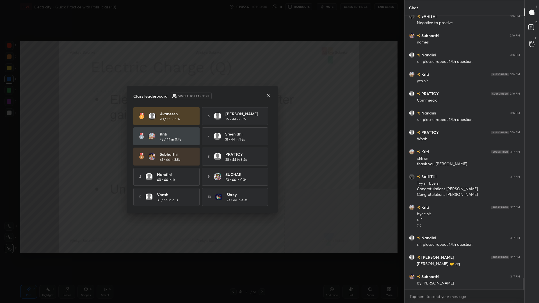
click at [201, 96] on icon at bounding box center [269, 96] width 4 height 4
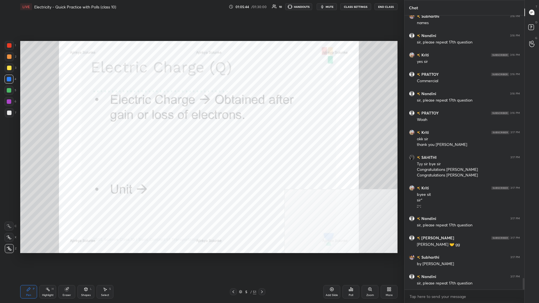
scroll to position [6256, 0]
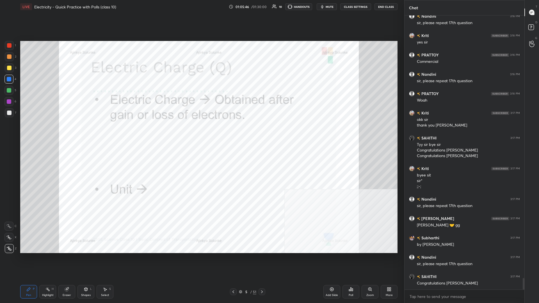
click at [201, 132] on div "5 / 51" at bounding box center [247, 292] width 17 height 5
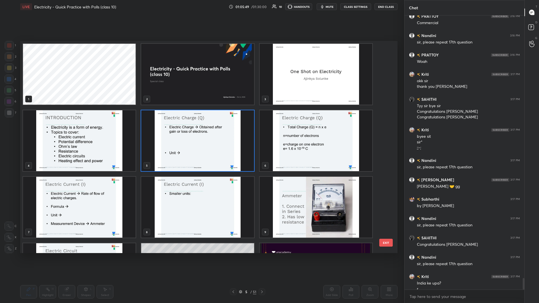
scroll to position [6300, 0]
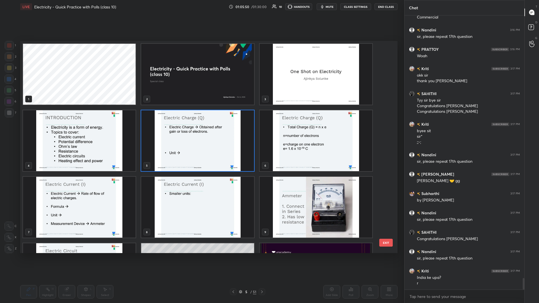
click at [201, 85] on img "grid" at bounding box center [197, 74] width 113 height 61
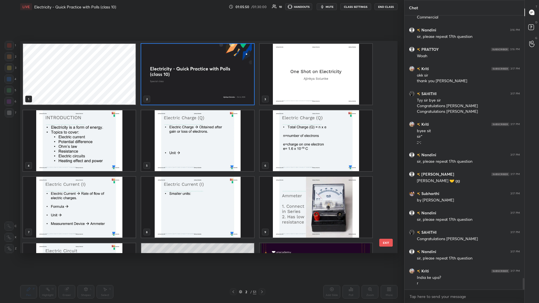
click at [201, 85] on img "grid" at bounding box center [197, 74] width 113 height 61
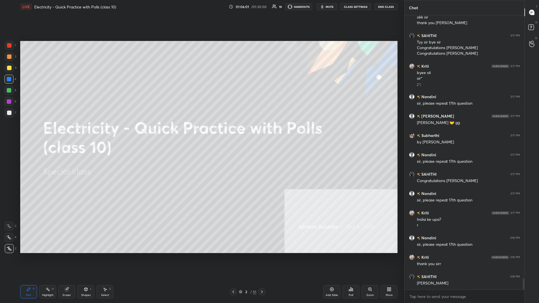
scroll to position [6378, 0]
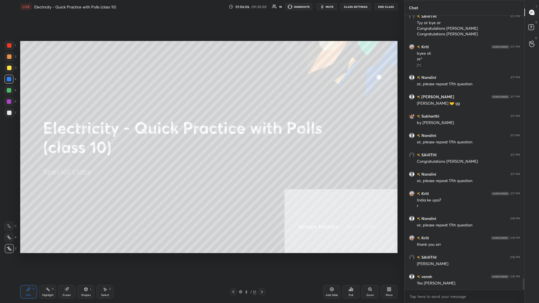
click at [201, 132] on div "2 / 51" at bounding box center [247, 292] width 17 height 5
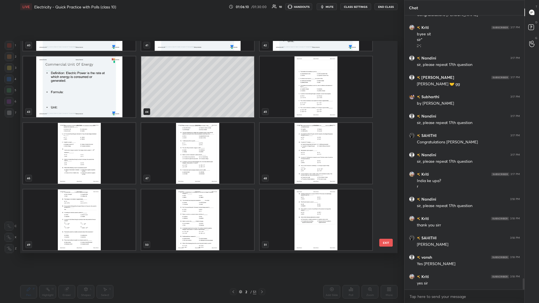
scroll to position [6417, 0]
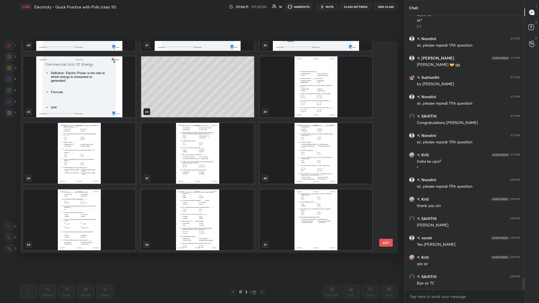
click at [201, 132] on img "grid" at bounding box center [316, 153] width 113 height 61
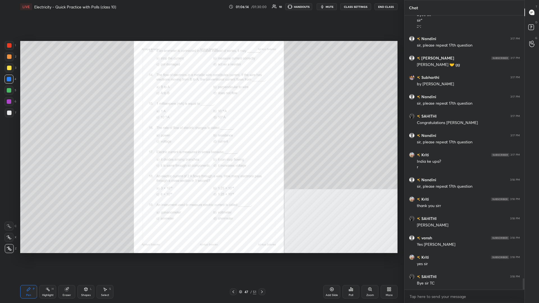
click at [201, 132] on div "Zoom" at bounding box center [370, 291] width 17 height 13
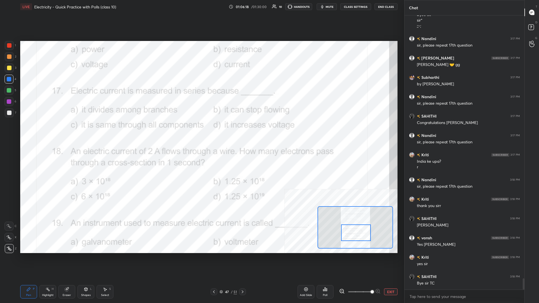
click at [5, 49] on div "1" at bounding box center [10, 45] width 11 height 9
click at [7, 48] on div at bounding box center [9, 45] width 9 height 9
click at [201, 132] on button "EXIT" at bounding box center [390, 292] width 13 height 7
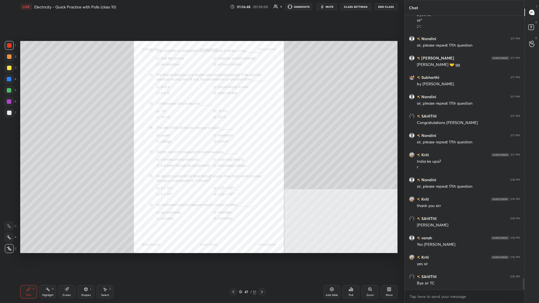
scroll to position [6436, 0]
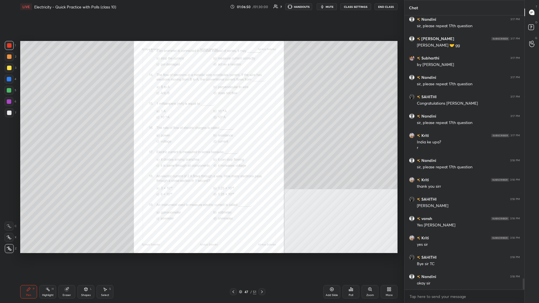
click at [201, 132] on div "47" at bounding box center [247, 291] width 6 height 3
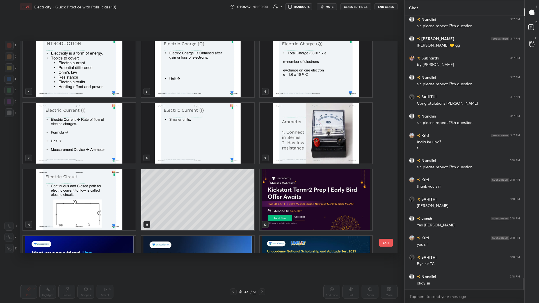
scroll to position [0, 0]
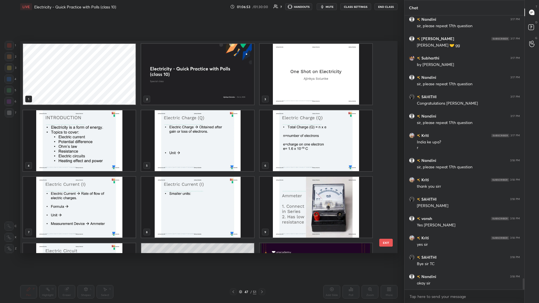
click at [196, 62] on img "grid" at bounding box center [197, 74] width 113 height 61
click at [197, 62] on img "grid" at bounding box center [197, 74] width 113 height 61
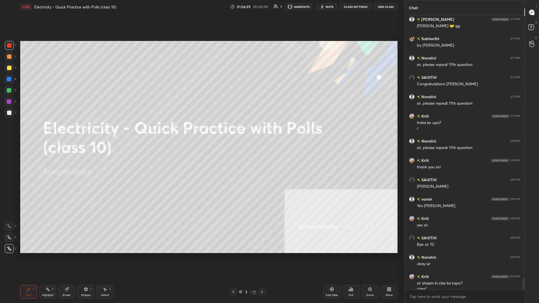
scroll to position [6461, 0]
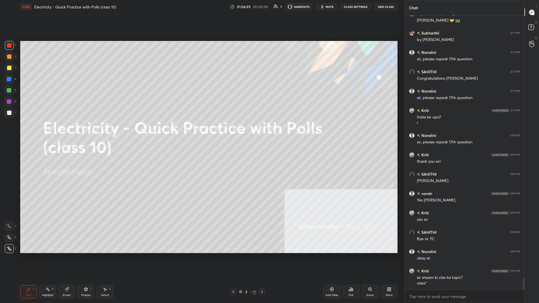
drag, startPoint x: 326, startPoint y: 290, endPoint x: 329, endPoint y: 284, distance: 6.2
click at [201, 132] on div "Add Slide" at bounding box center [332, 291] width 17 height 13
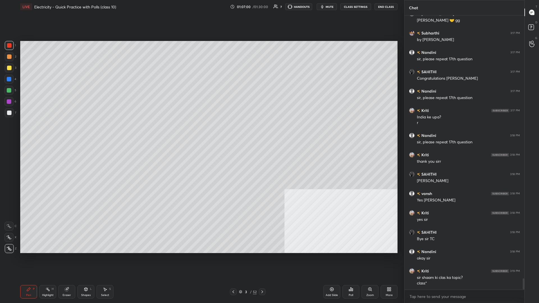
click at [9, 71] on div at bounding box center [9, 67] width 9 height 9
click at [10, 69] on div at bounding box center [9, 68] width 4 height 4
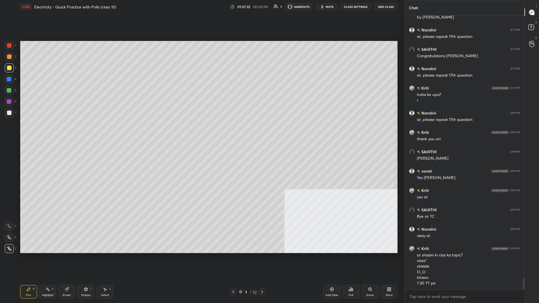
scroll to position [6489, 0]
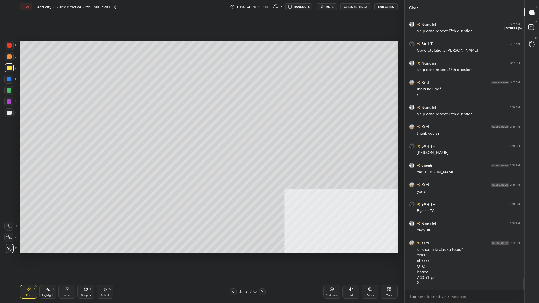
click at [201, 29] on rect at bounding box center [531, 27] width 5 height 5
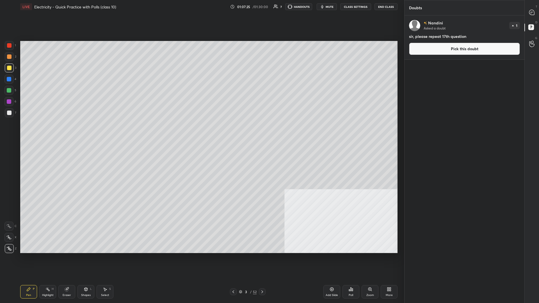
click at [201, 7] on button "End Class" at bounding box center [386, 6] width 23 height 7
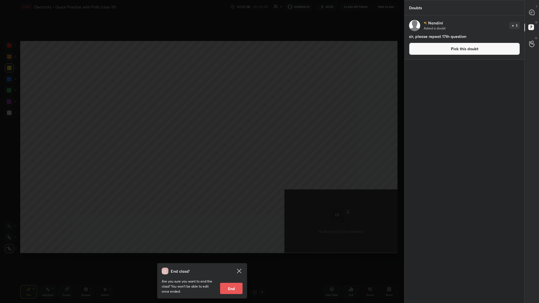
click at [201, 132] on button "End" at bounding box center [231, 288] width 22 height 11
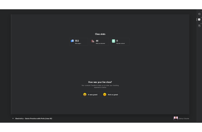
scroll to position [27823, 27556]
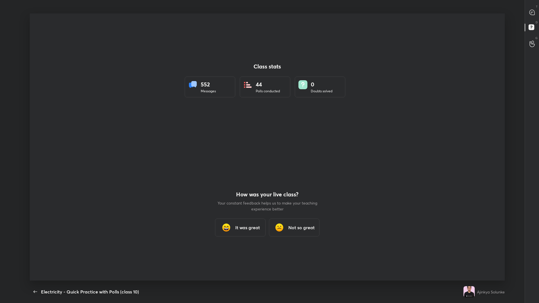
click at [201, 119] on div "Class stats 552 Messages 44 Polls conducted 0 Doubts solved How was your live c…" at bounding box center [267, 146] width 475 height 267
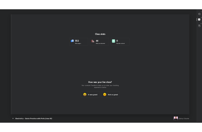
scroll to position [96, 197]
